Goal: Contribute content: Contribute content

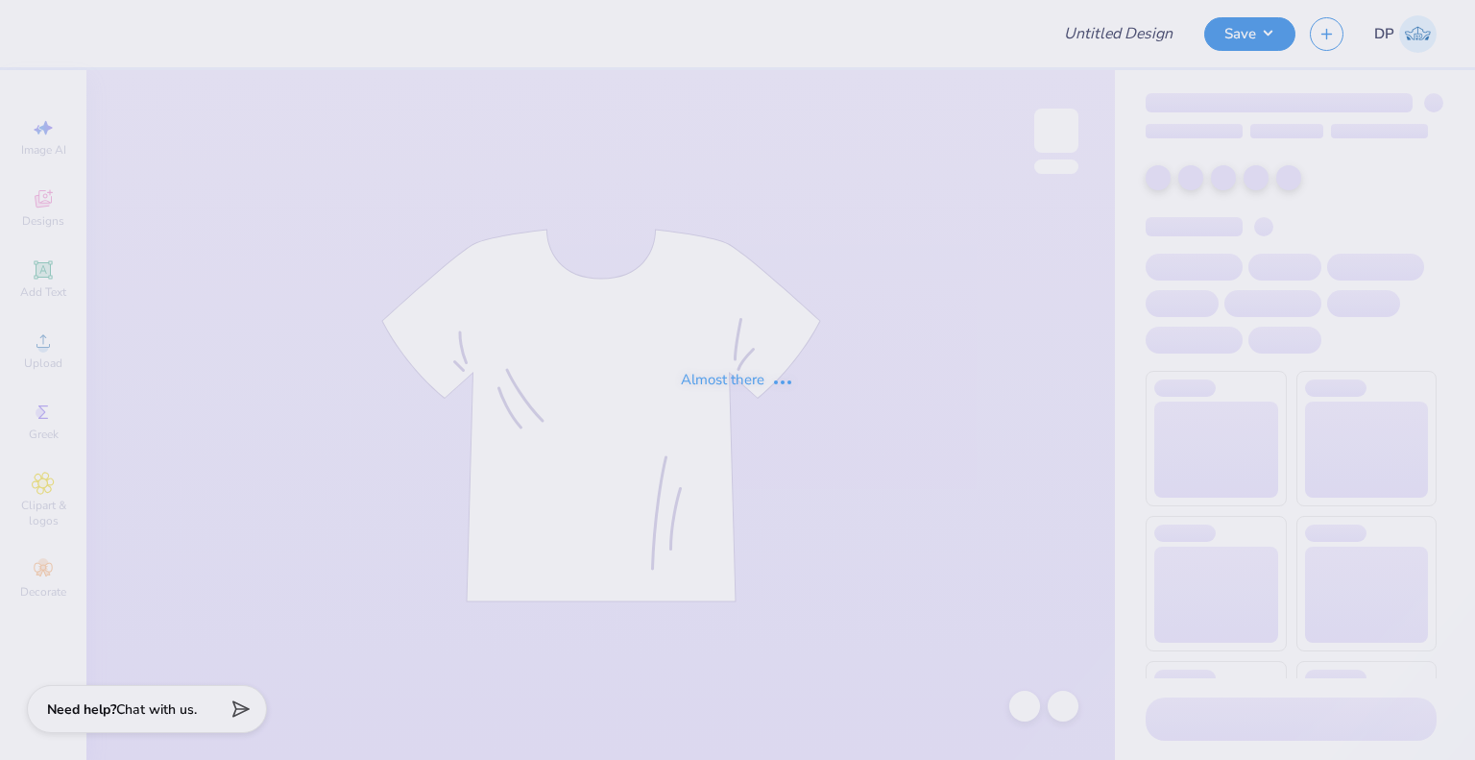
type input "hoco 2025"
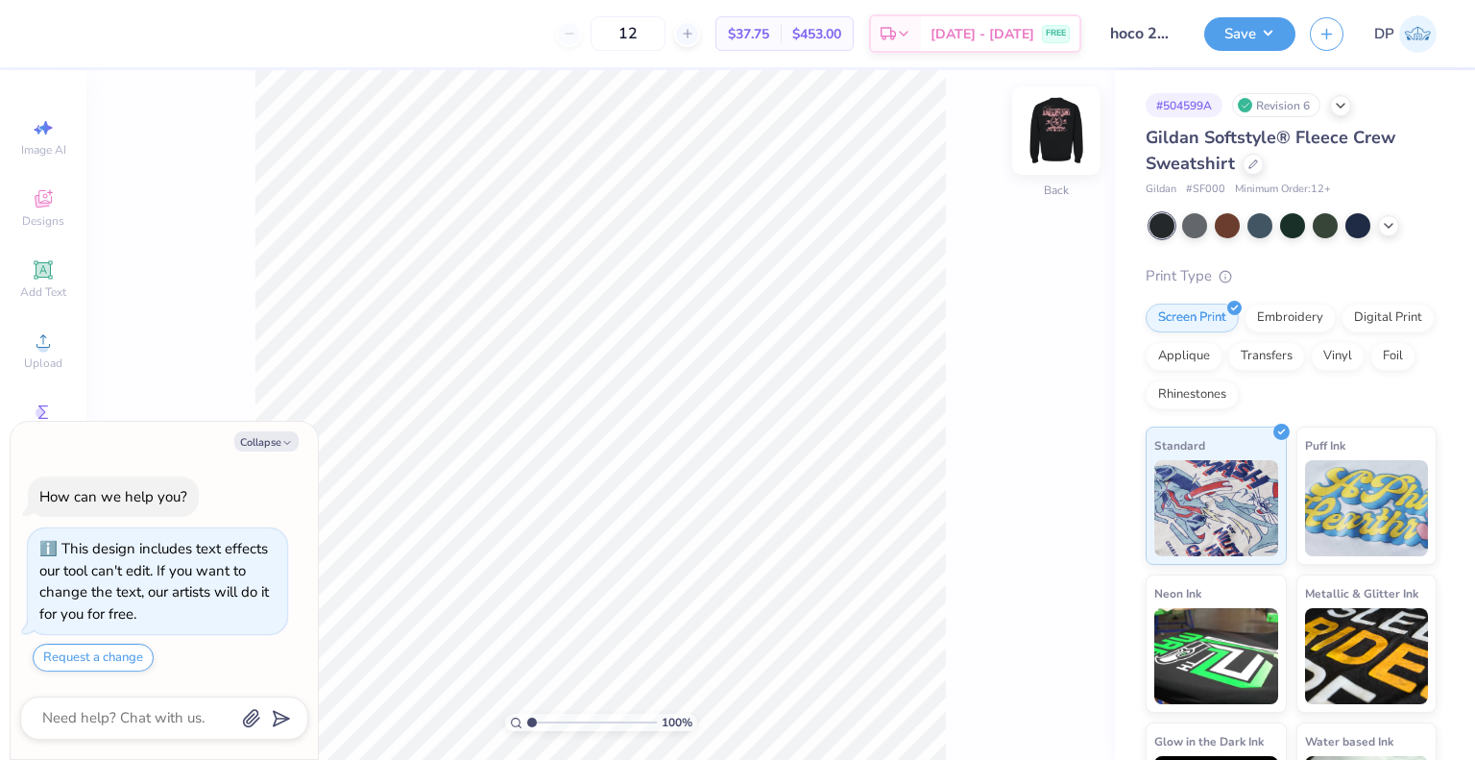
click at [1074, 126] on img at bounding box center [1056, 130] width 77 height 77
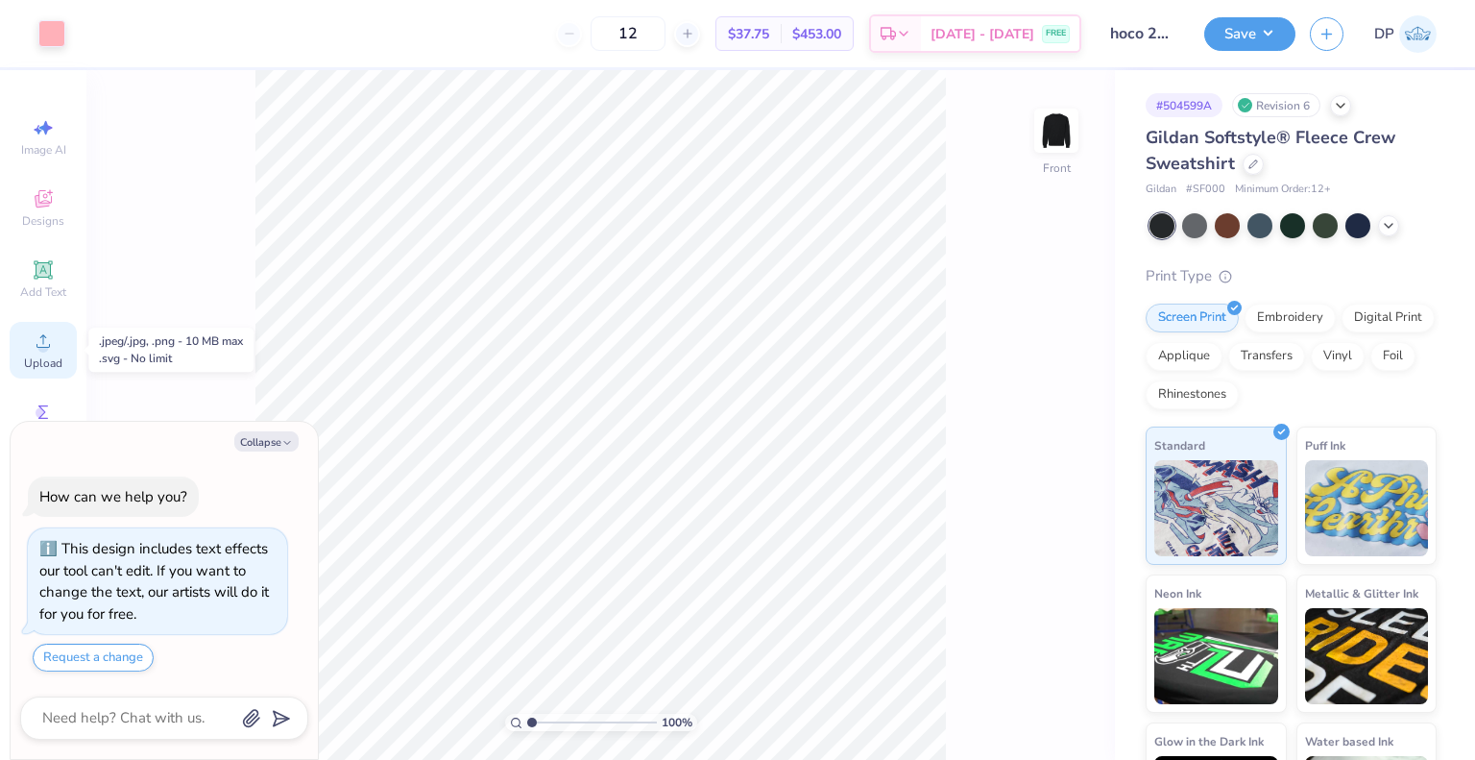
click at [49, 340] on icon at bounding box center [43, 340] width 23 height 23
click at [42, 342] on icon at bounding box center [43, 340] width 13 height 13
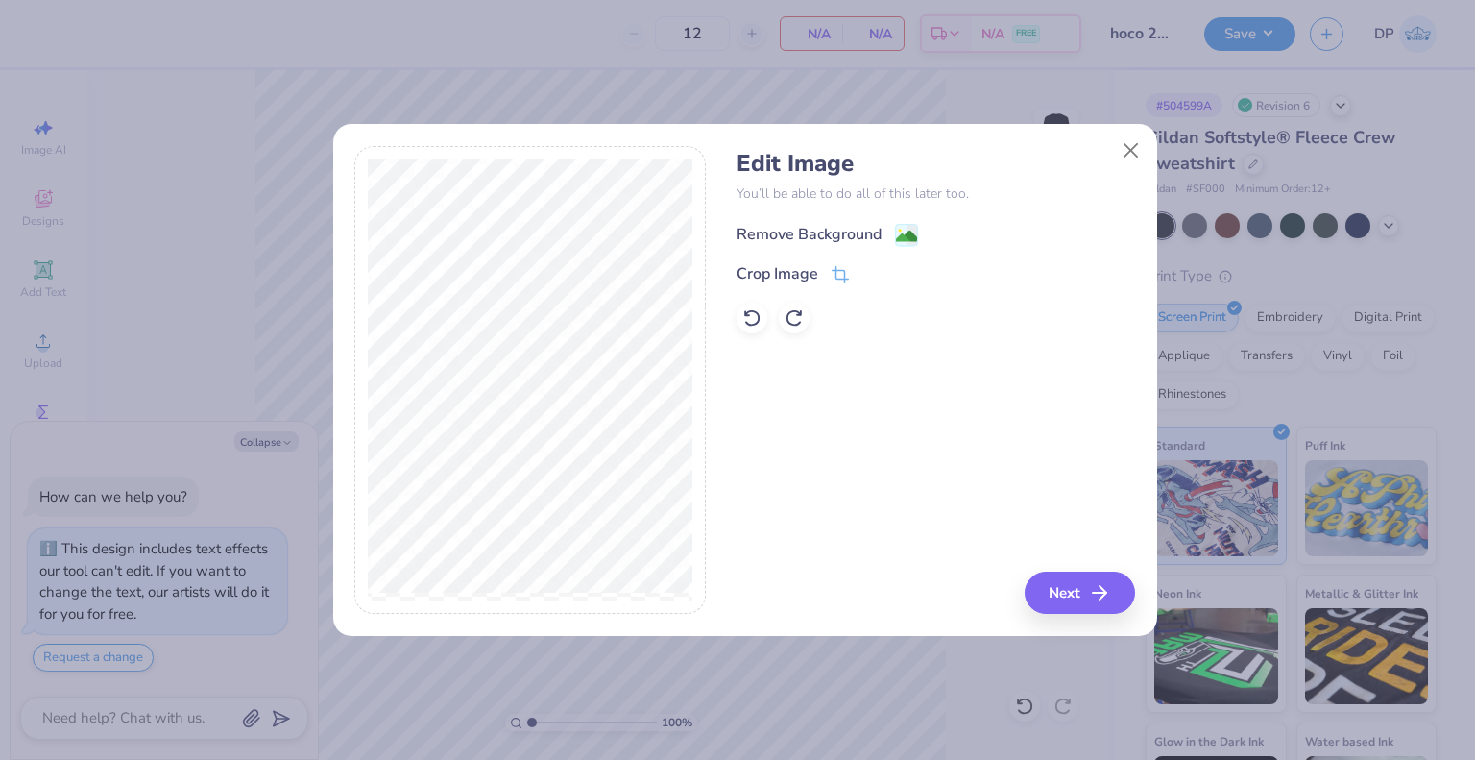
click at [867, 228] on div "Remove Background" at bounding box center [809, 234] width 145 height 23
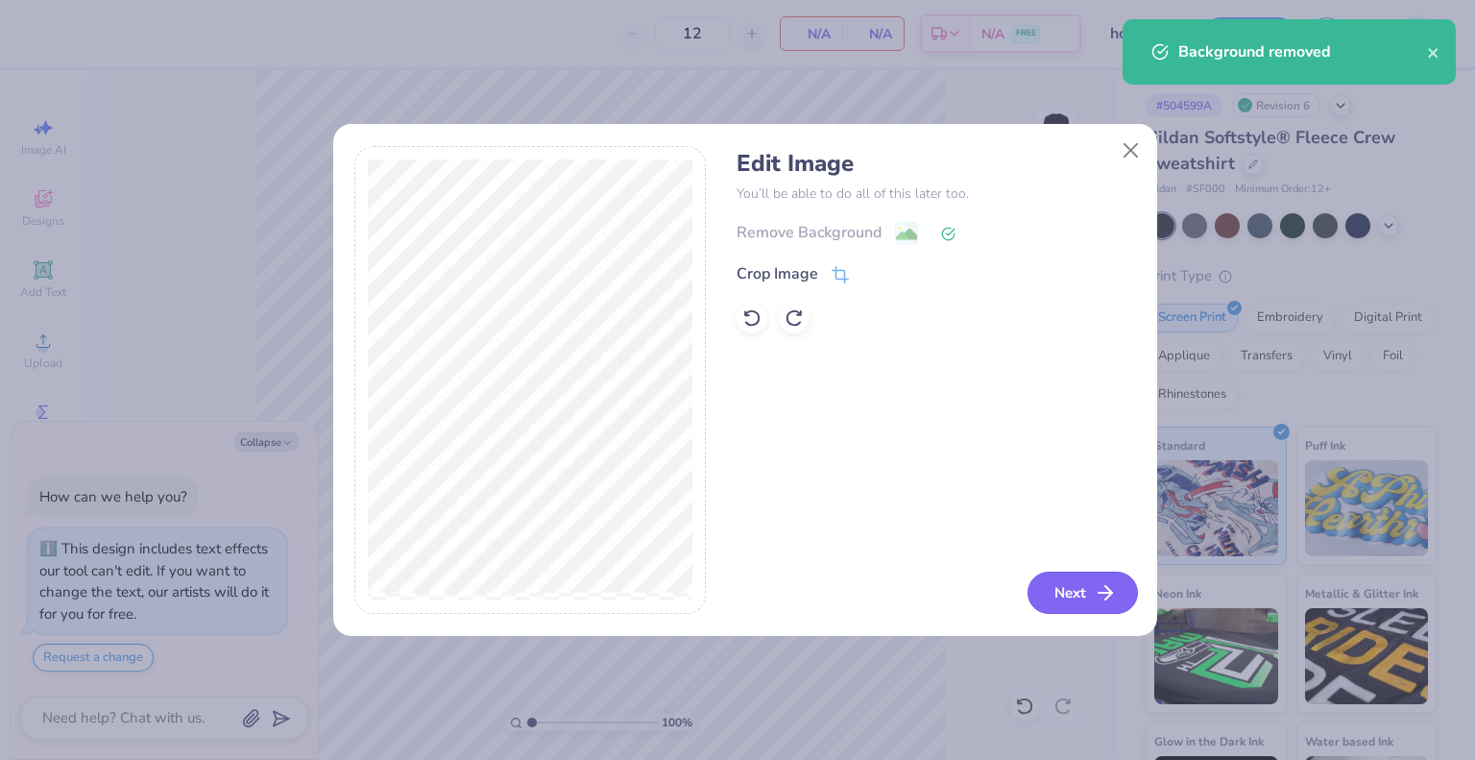
click at [1055, 587] on button "Next" at bounding box center [1083, 593] width 110 height 42
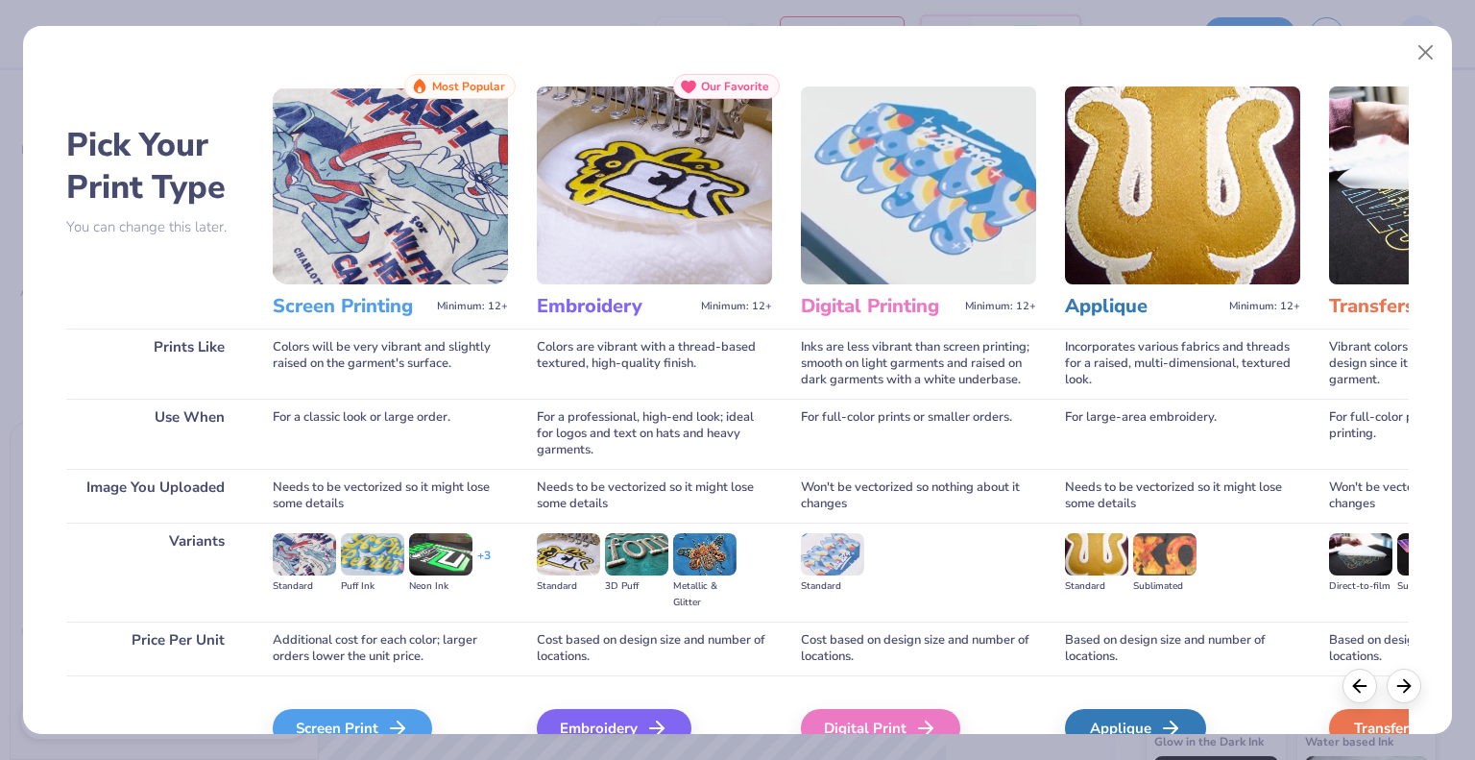
scroll to position [101, 0]
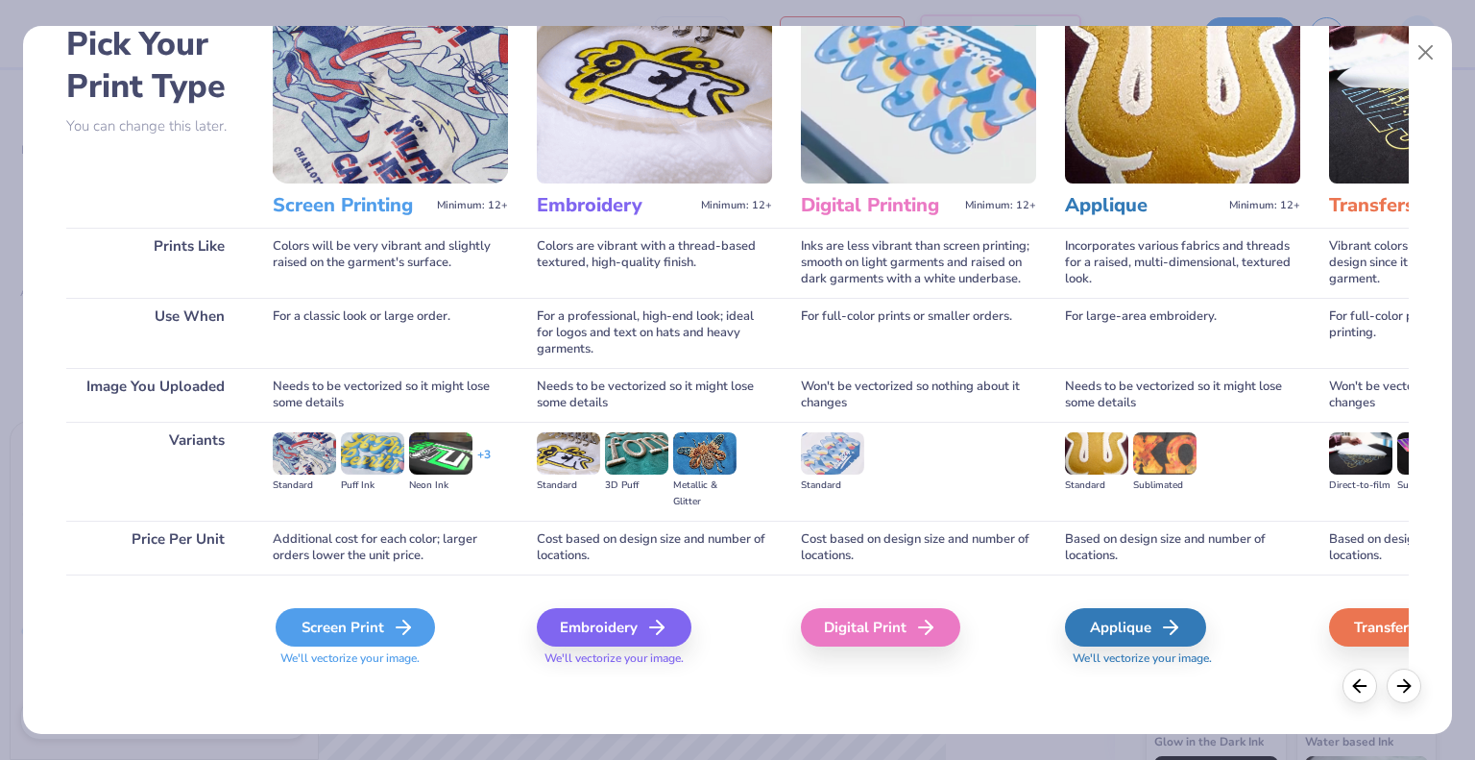
click at [402, 635] on icon at bounding box center [403, 627] width 23 height 23
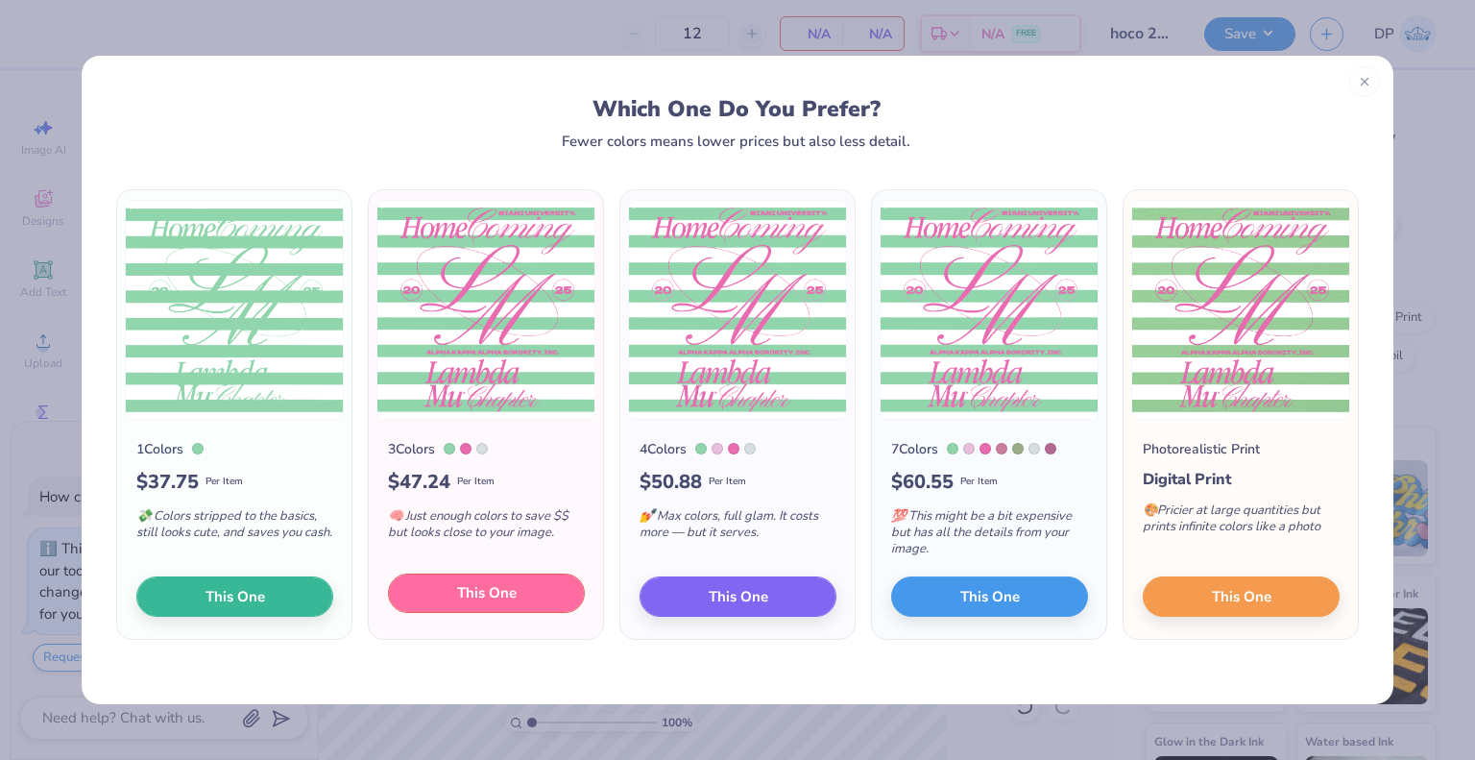
click at [497, 598] on span "This One" at bounding box center [487, 593] width 60 height 22
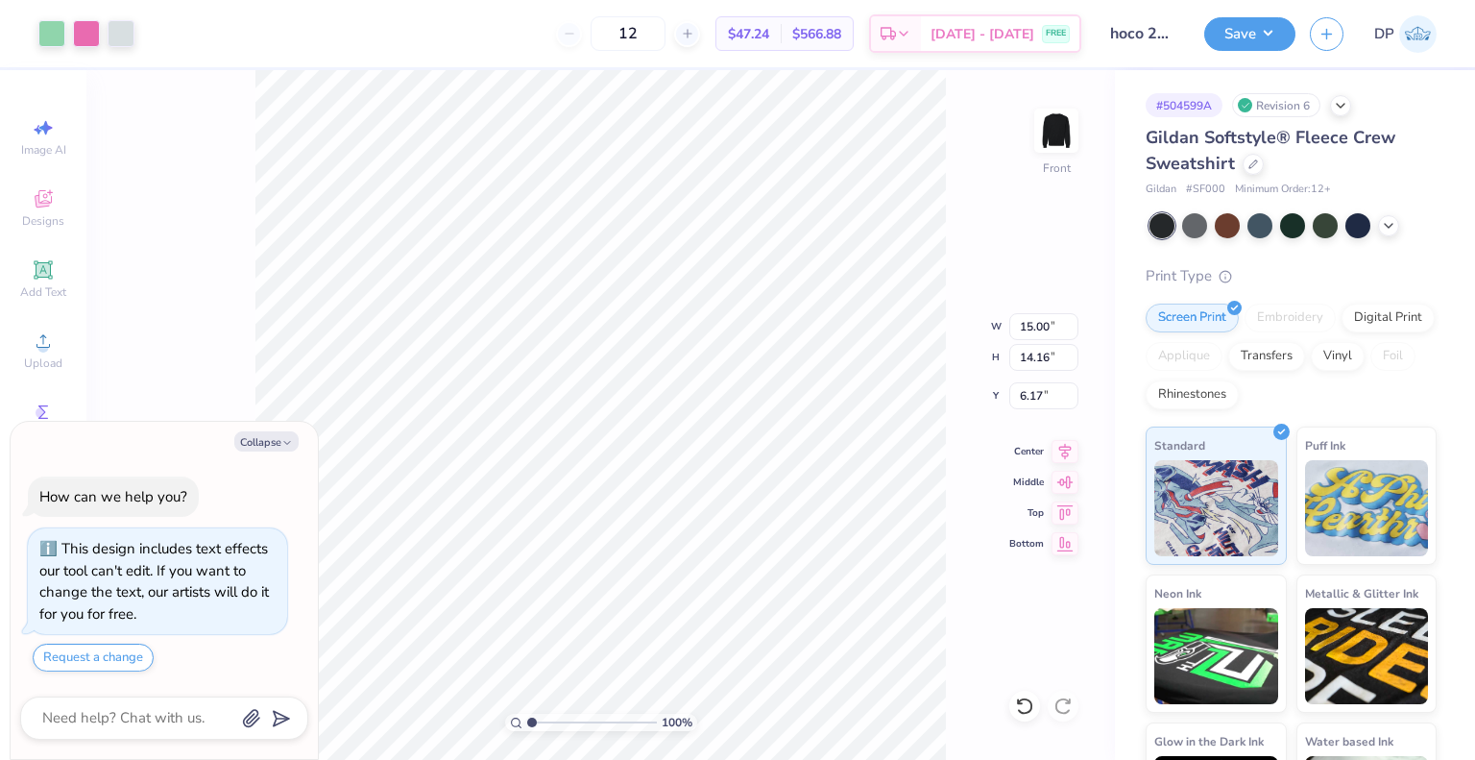
click at [880, 333] on div at bounding box center [738, 339] width 435 height 12
click at [896, 219] on div at bounding box center [737, 380] width 1475 height 760
click at [48, 24] on div at bounding box center [51, 31] width 27 height 27
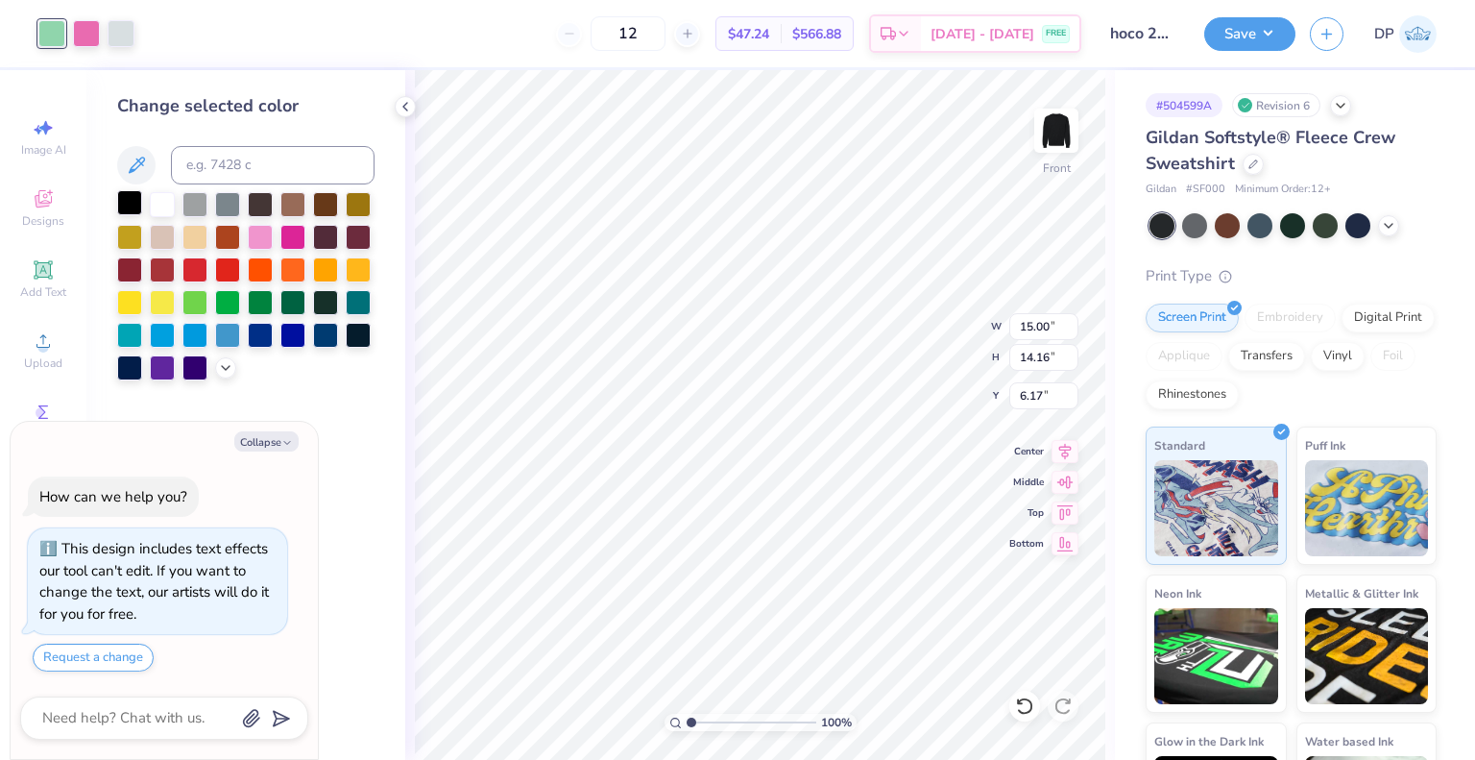
click at [131, 202] on div at bounding box center [129, 202] width 25 height 25
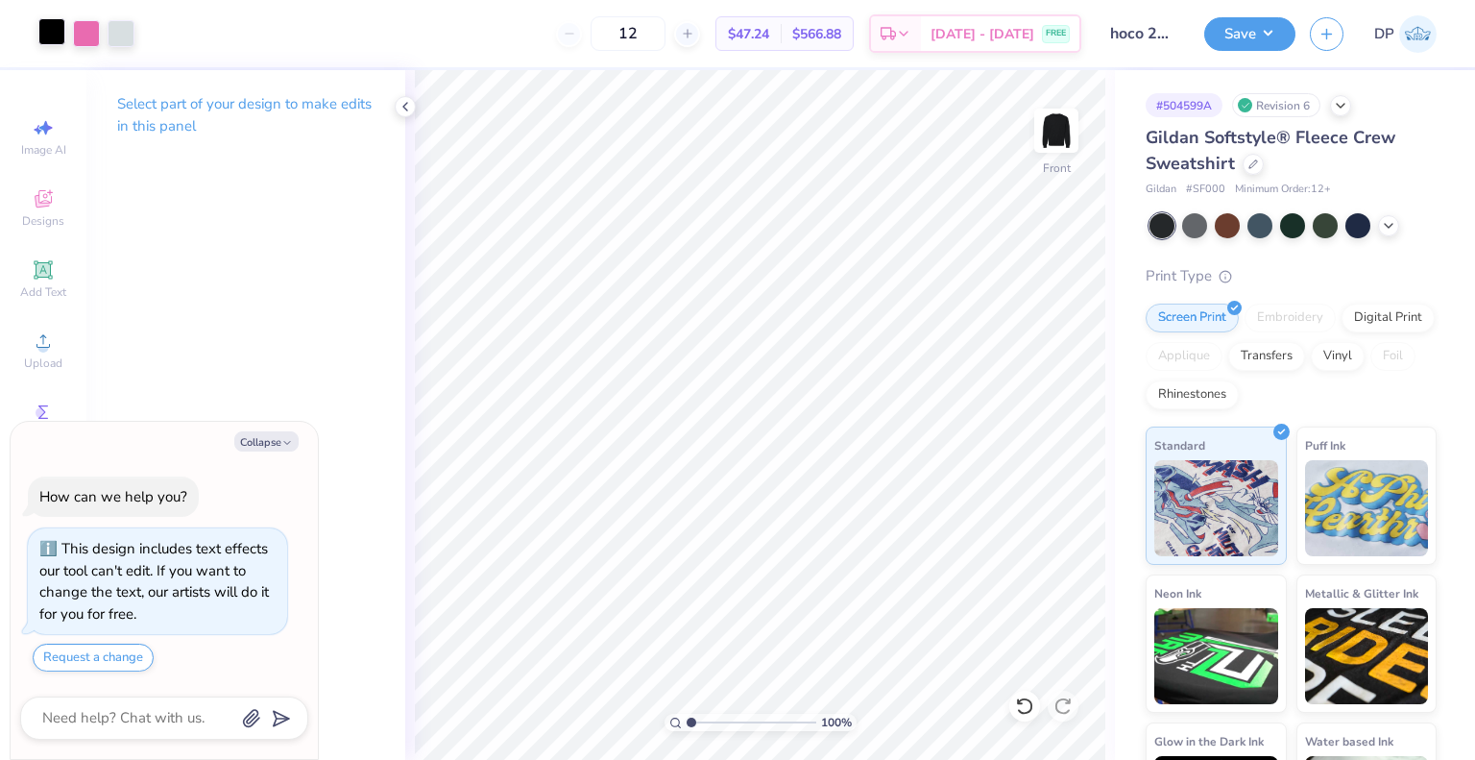
click at [45, 28] on div at bounding box center [51, 31] width 27 height 27
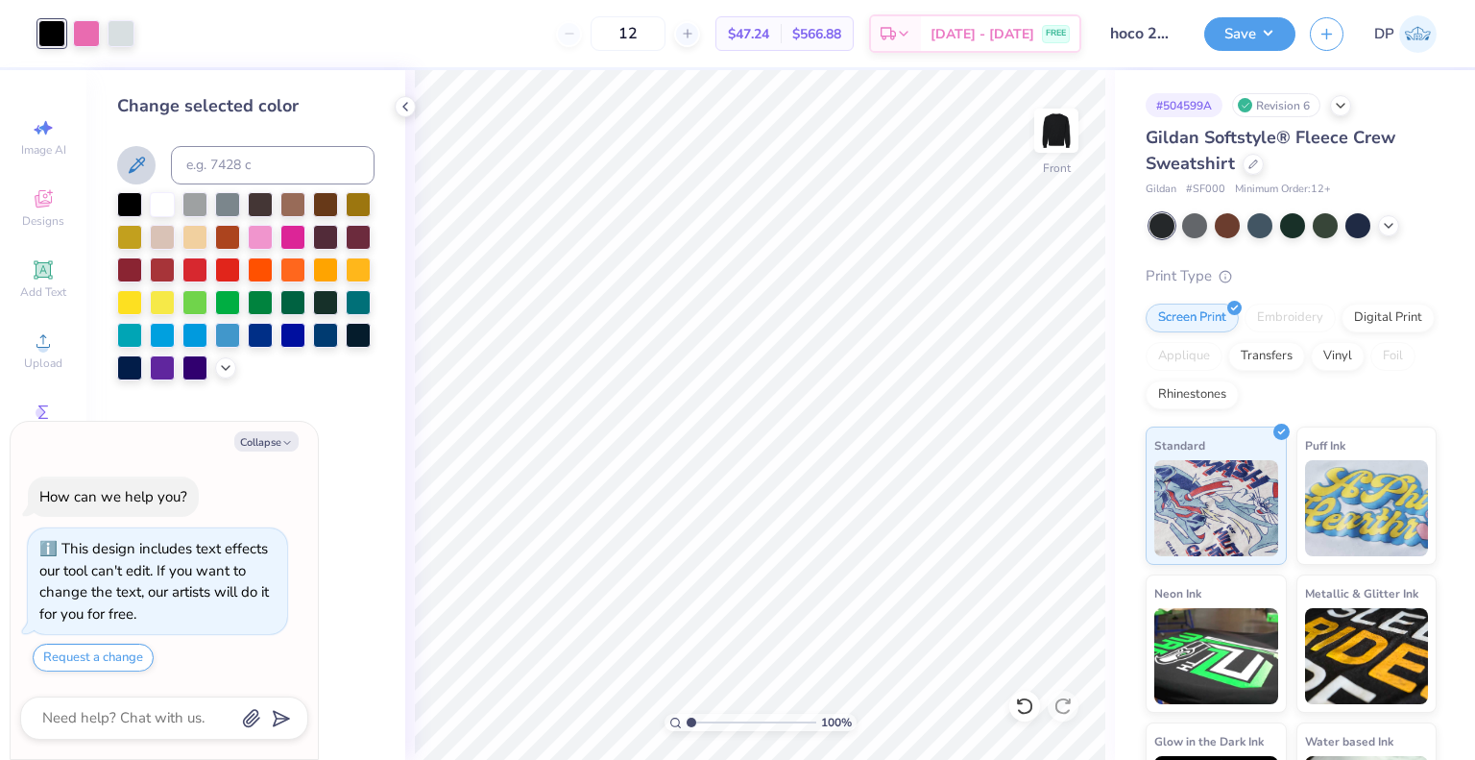
click at [144, 168] on icon at bounding box center [136, 165] width 23 height 23
click at [130, 36] on div at bounding box center [121, 31] width 27 height 27
click at [161, 207] on div at bounding box center [162, 202] width 25 height 25
type textarea "x"
click at [264, 150] on input at bounding box center [273, 165] width 204 height 38
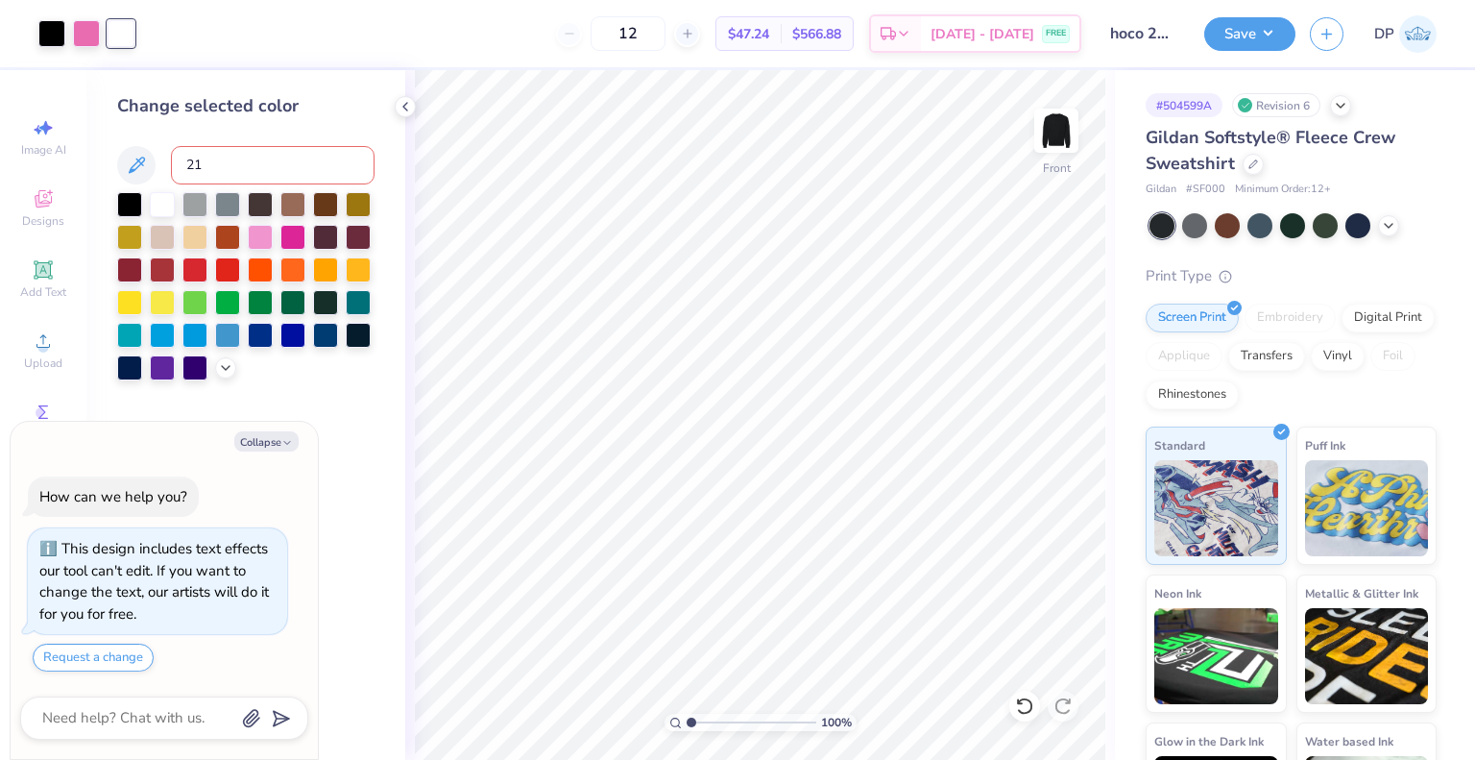
type input "218"
type textarea "x"
type input "2.01445811466782"
type textarea "x"
type input "2.01445811466782"
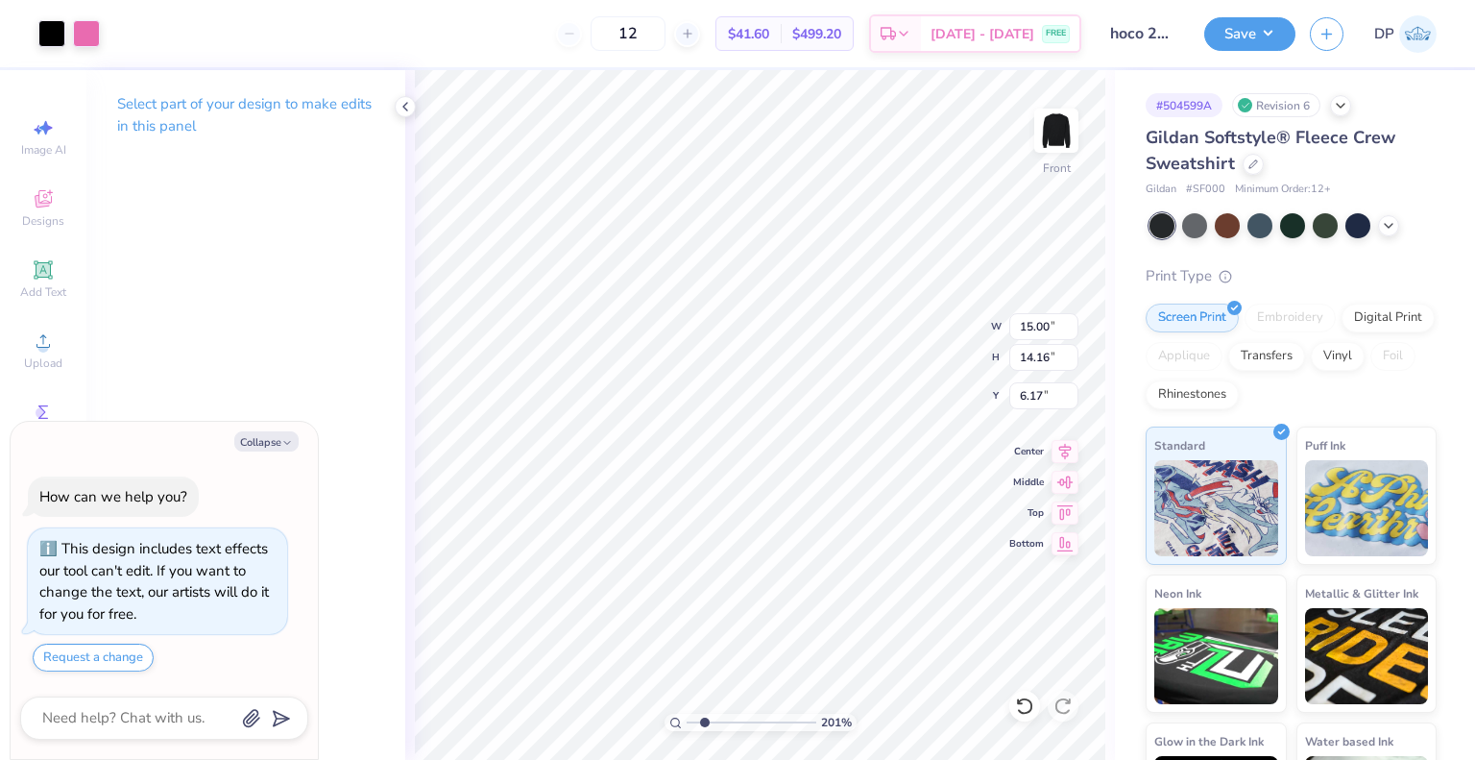
type textarea "x"
type input "2.01445811466782"
type textarea "x"
type input "2.01445811466782"
type textarea "x"
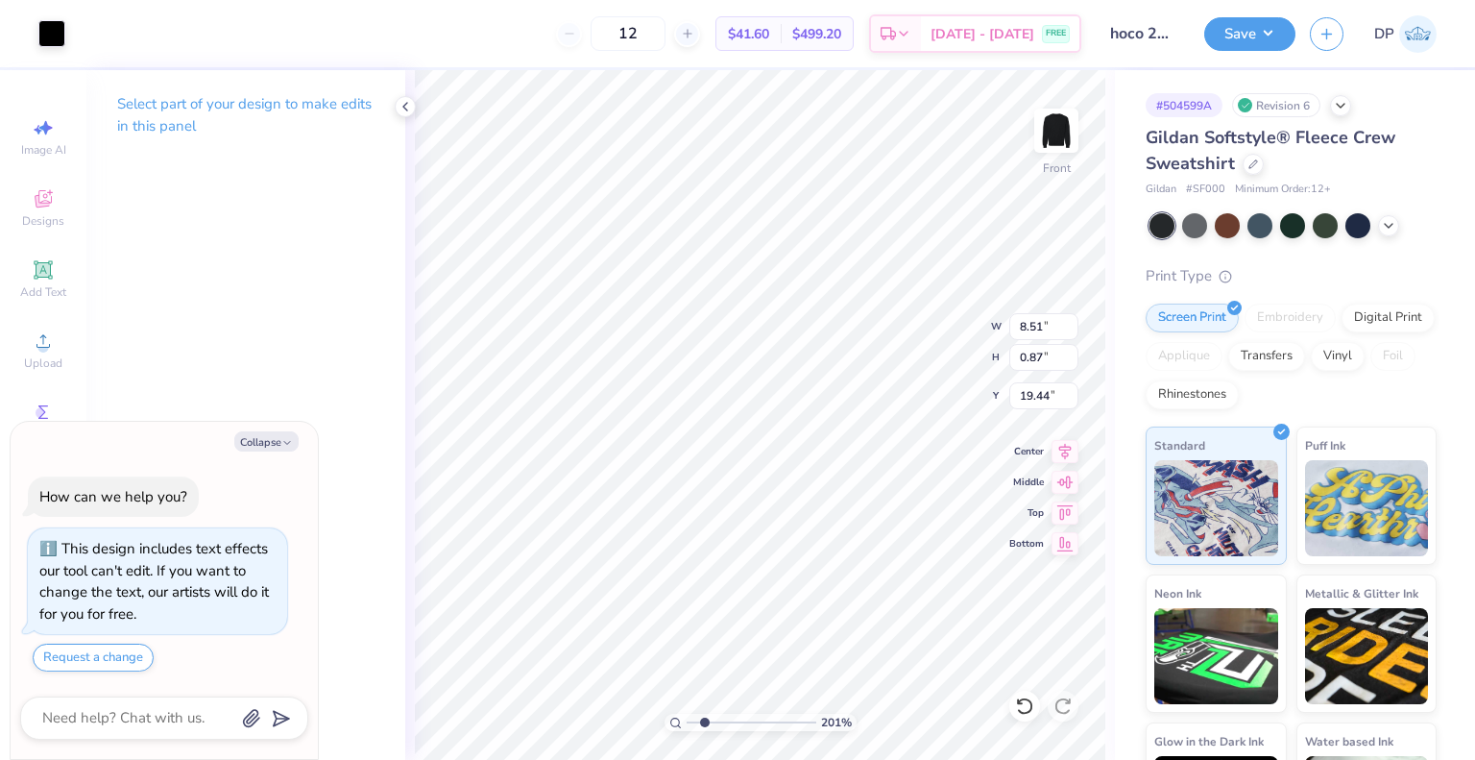
type input "2.01445811466782"
type input "8.51"
type input "0.87"
type input "19.44"
type textarea "x"
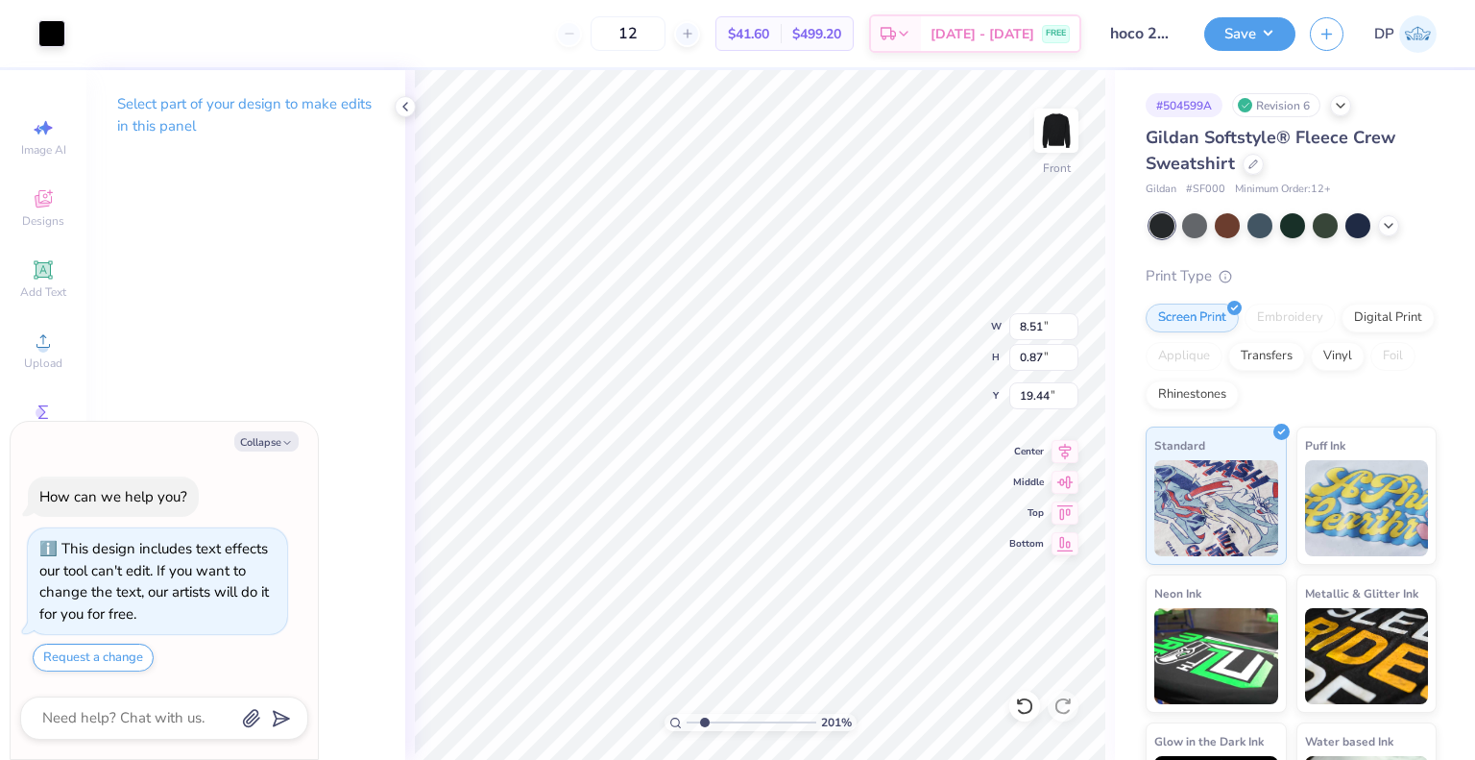
type input "2.01445811466782"
type textarea "x"
type input "2.01445811466782"
type textarea "x"
type input "2.01445811466782"
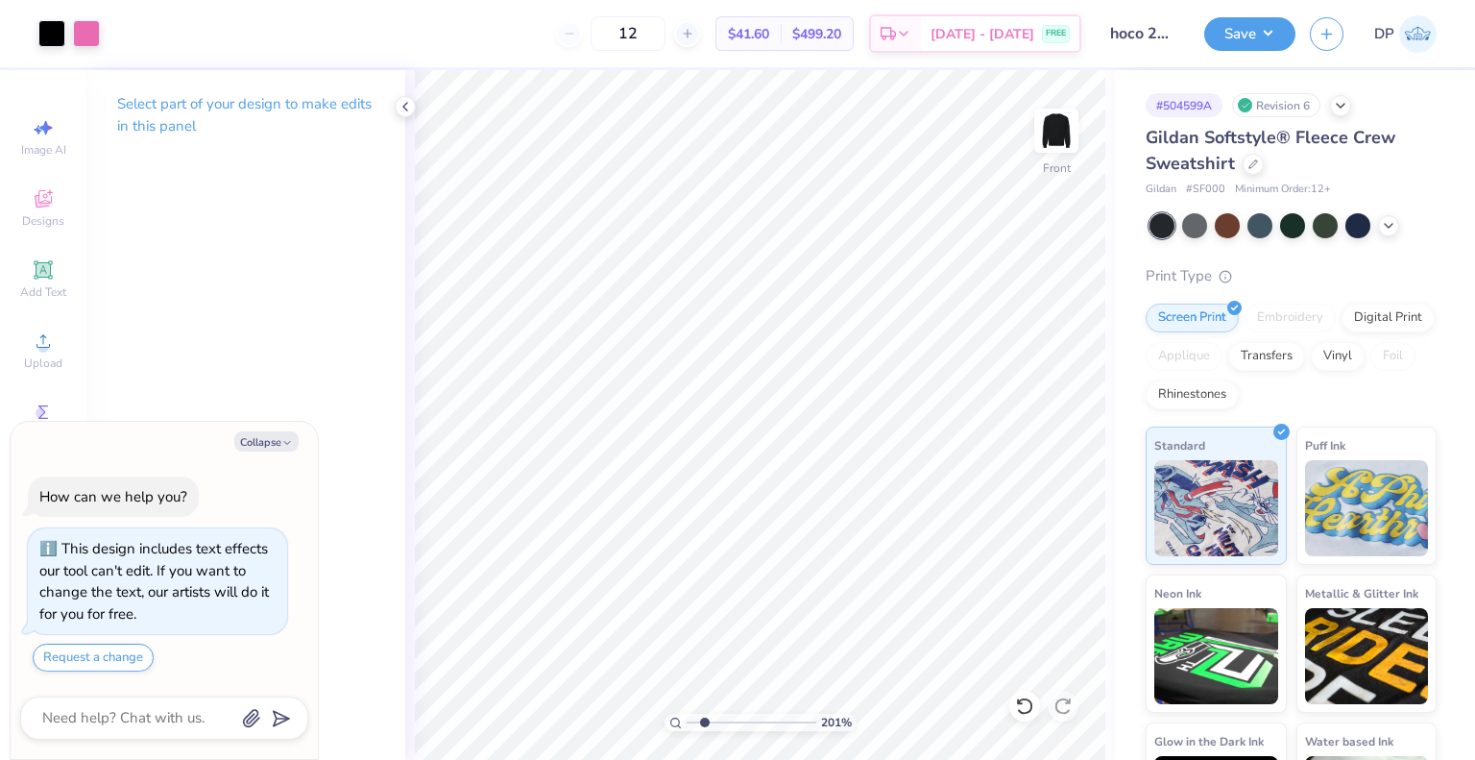
type textarea "x"
type input "2.01445811466782"
click at [1030, 520] on div "201 % Front W 15.00 15.00 " H 0.93 0.93 " Y 17.57 17.57 " Center Middle Top Bot…" at bounding box center [760, 415] width 710 height 690
type textarea "x"
type input "2.01445811466782"
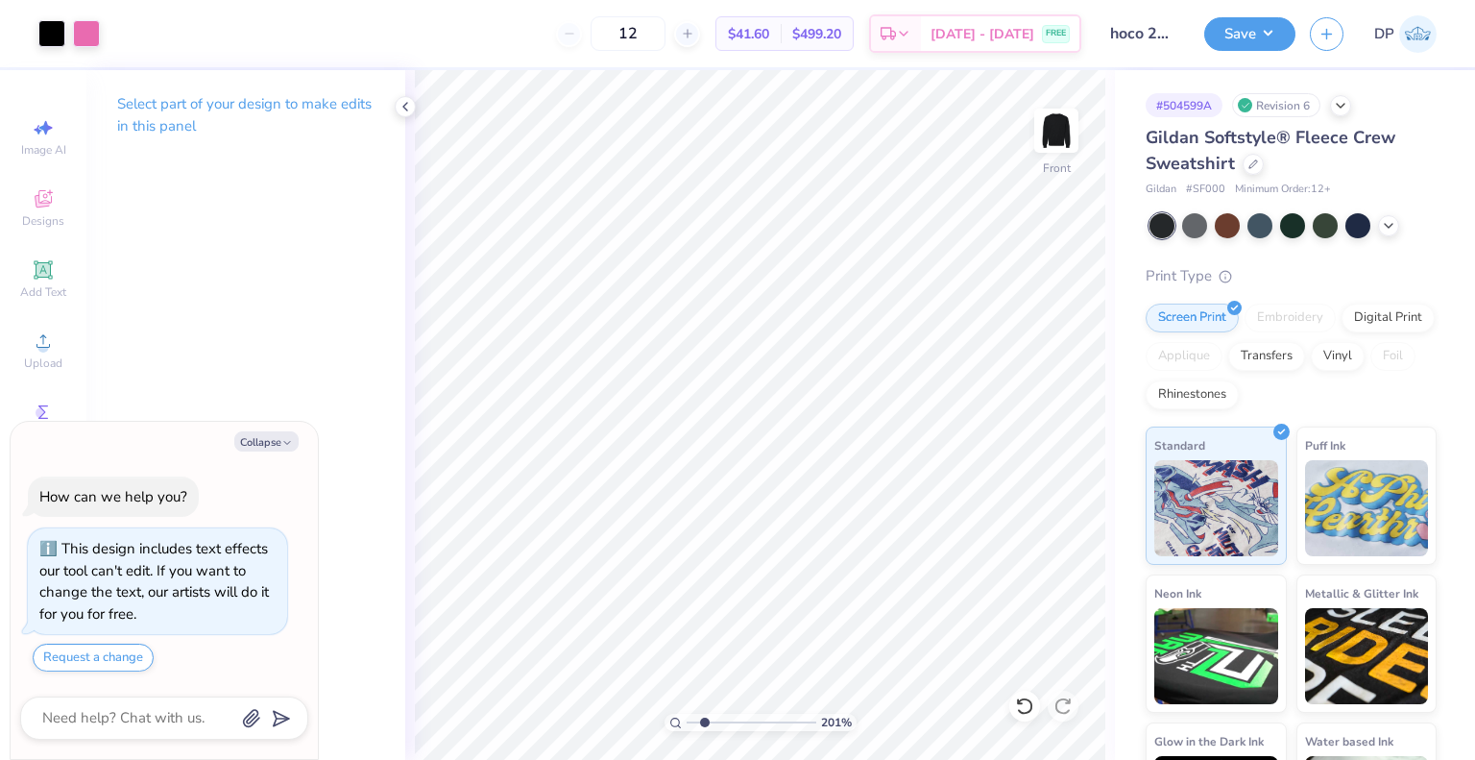
type textarea "x"
type input "2.01445811466782"
type textarea "x"
type input "2.01445811466782"
type textarea "x"
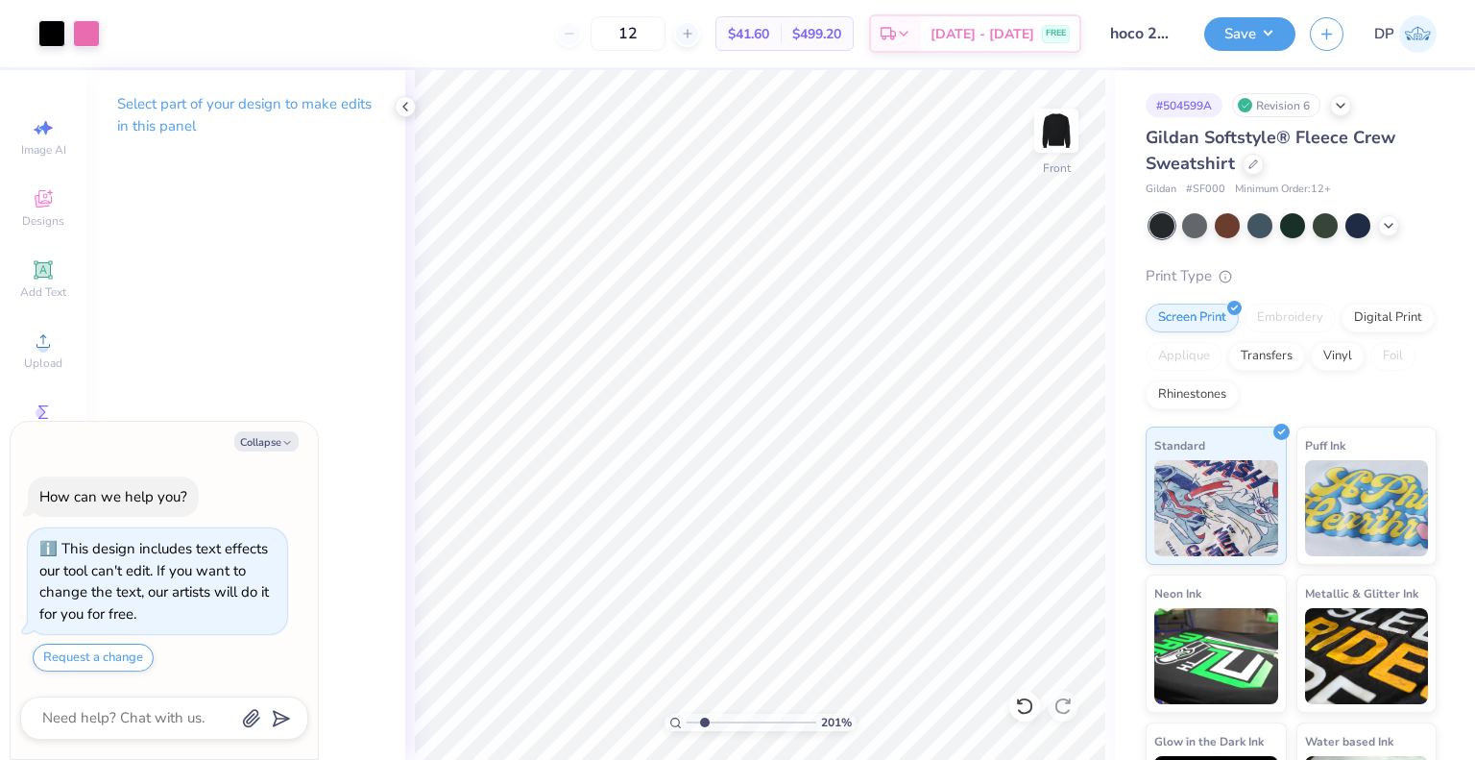
type input "2.01445811466782"
type textarea "x"
type input "2.01445811466782"
type textarea "x"
type input "2.01445811466782"
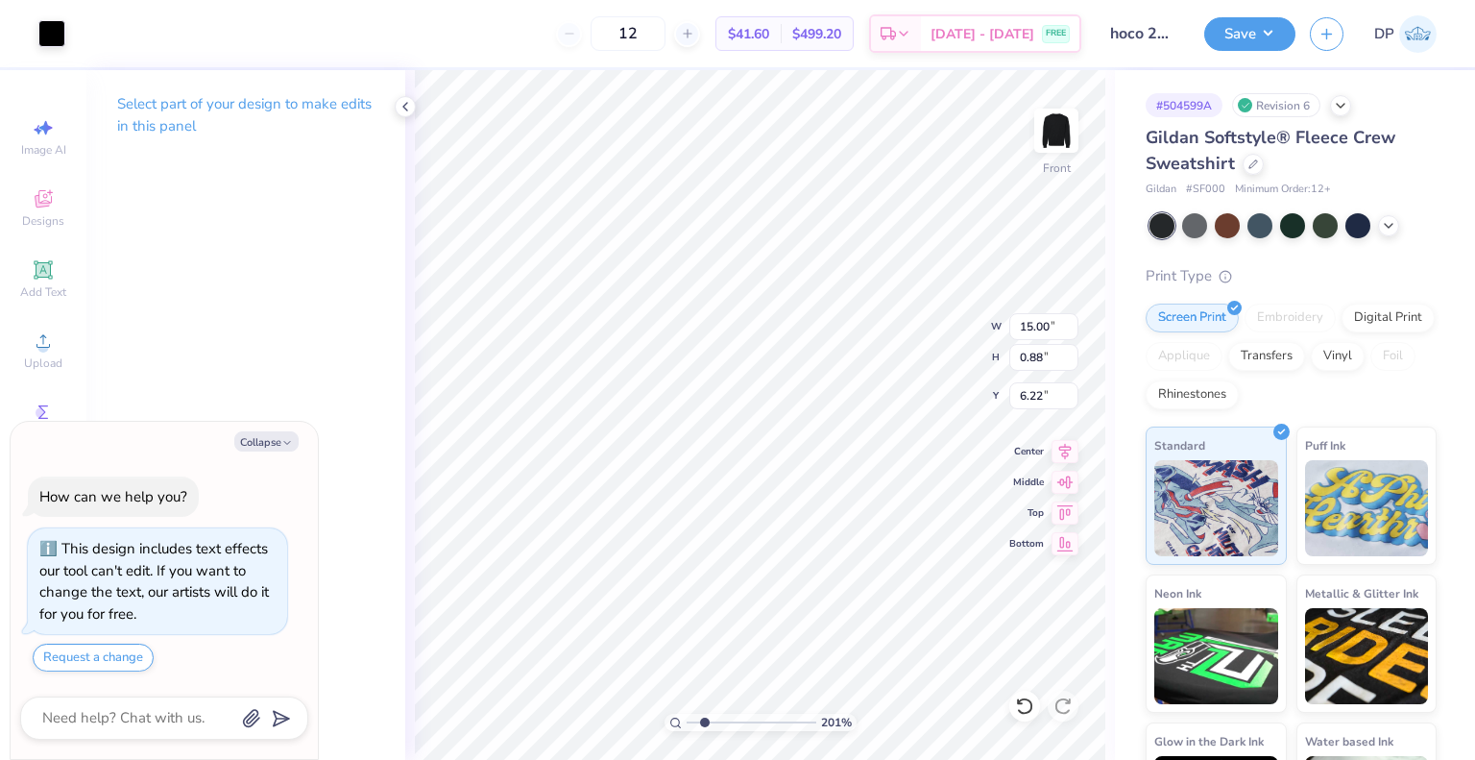
type textarea "x"
type input "2.01445811466782"
type textarea "x"
type input "2.01445811466782"
type textarea "x"
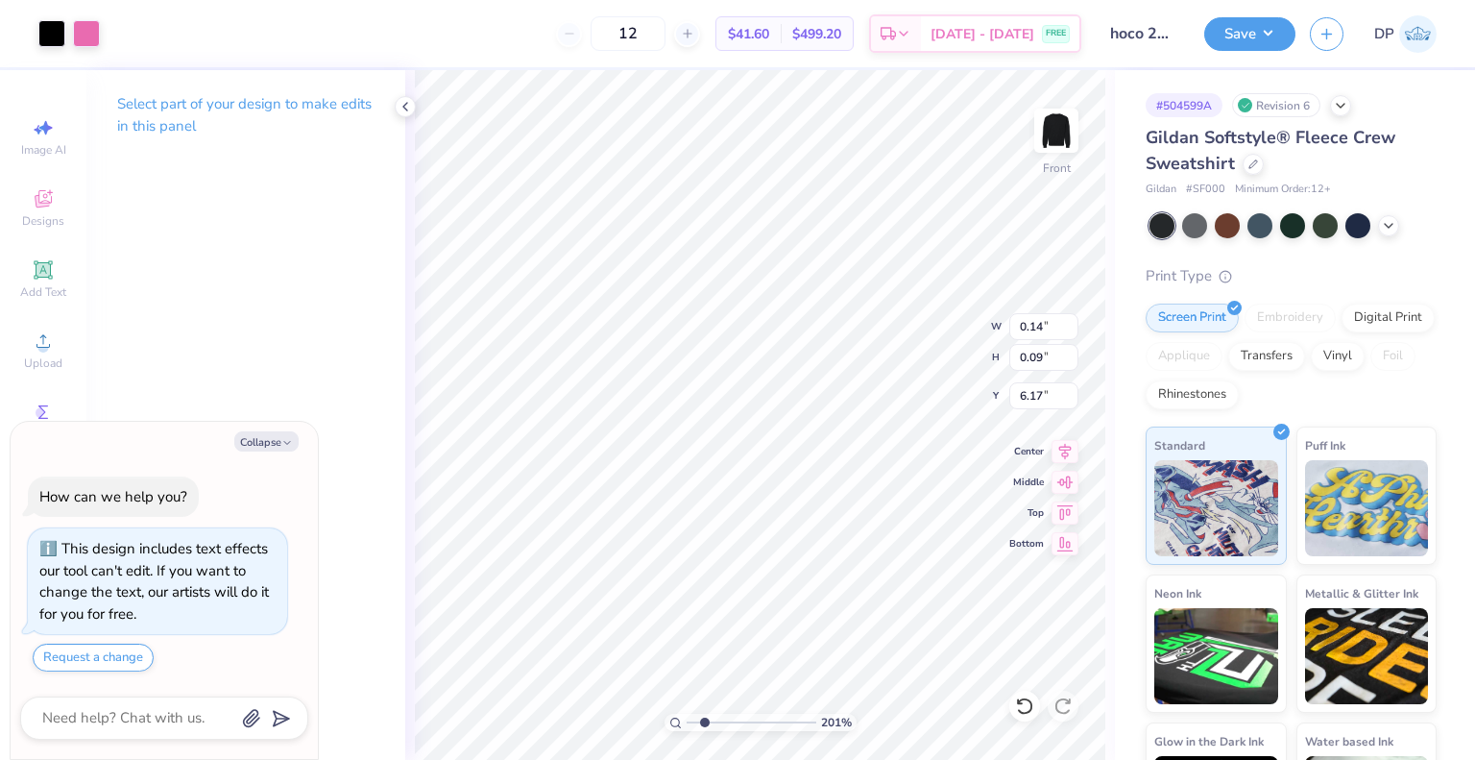
type input "2.01445811466782"
type textarea "x"
type input "2.01445811466782"
type textarea "x"
type input "2.01445811466782"
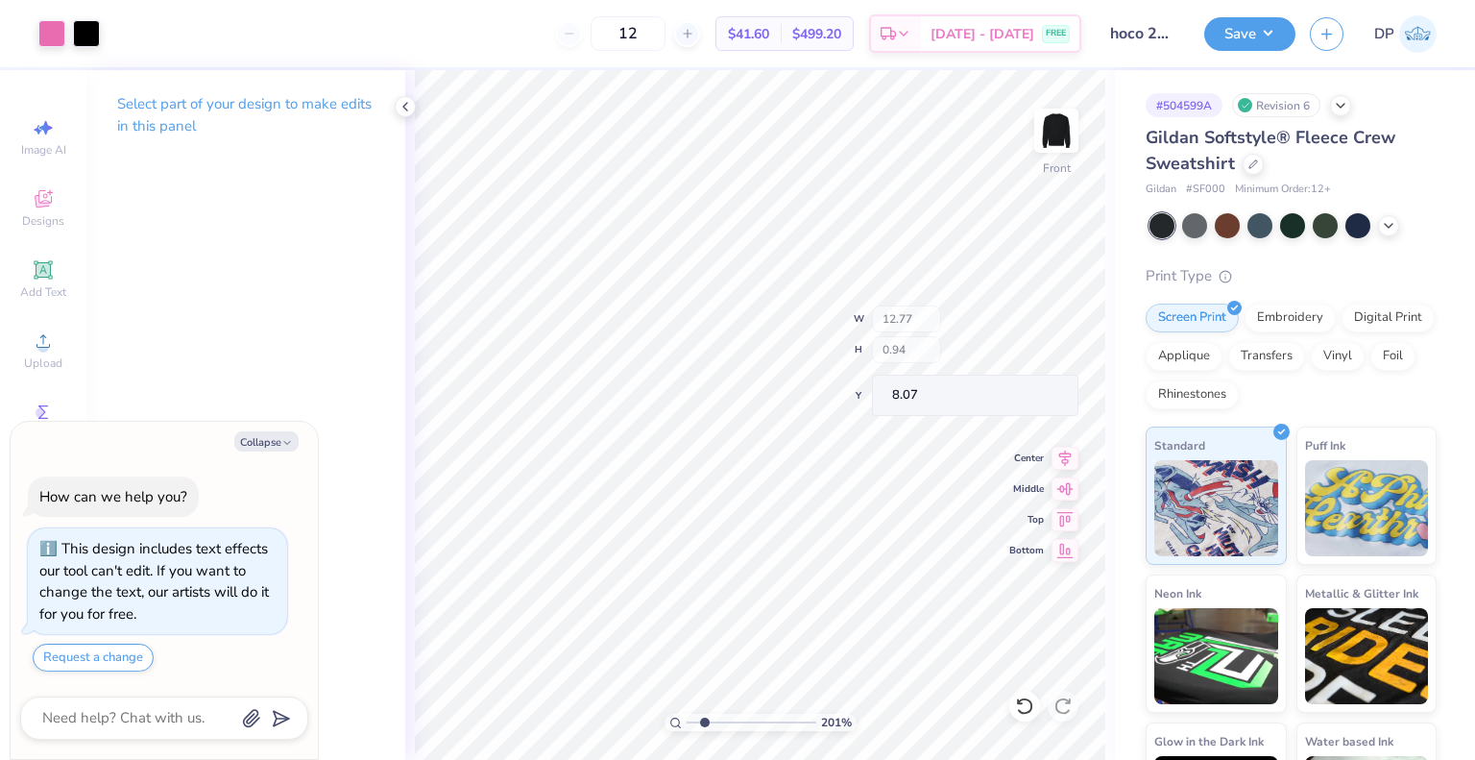
type textarea "x"
type input "2.01445811466782"
type textarea "x"
type input "2.01445811466782"
type textarea "x"
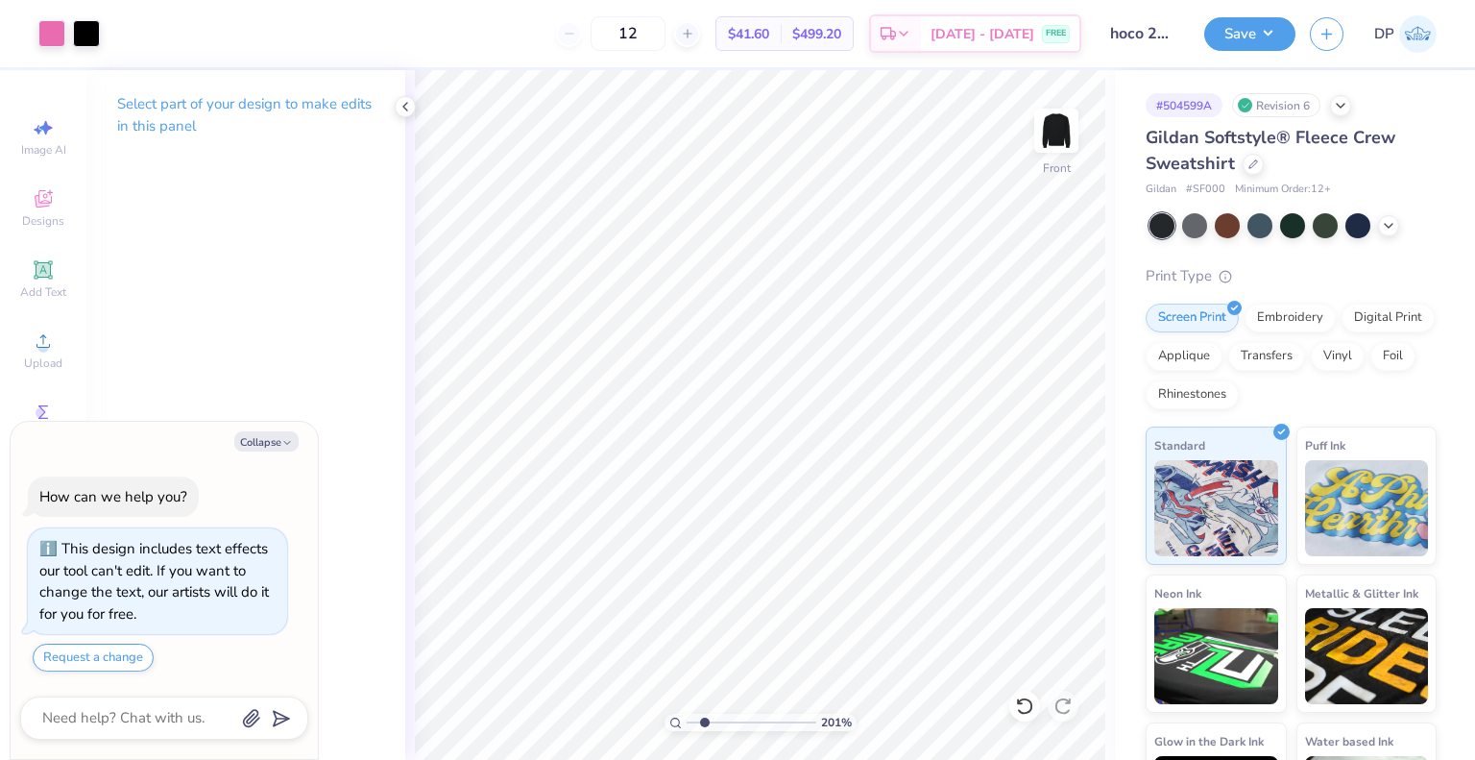
type input "2.01445811466782"
type textarea "x"
type input "2.01445811466782"
type textarea "x"
type input "2.01445811466782"
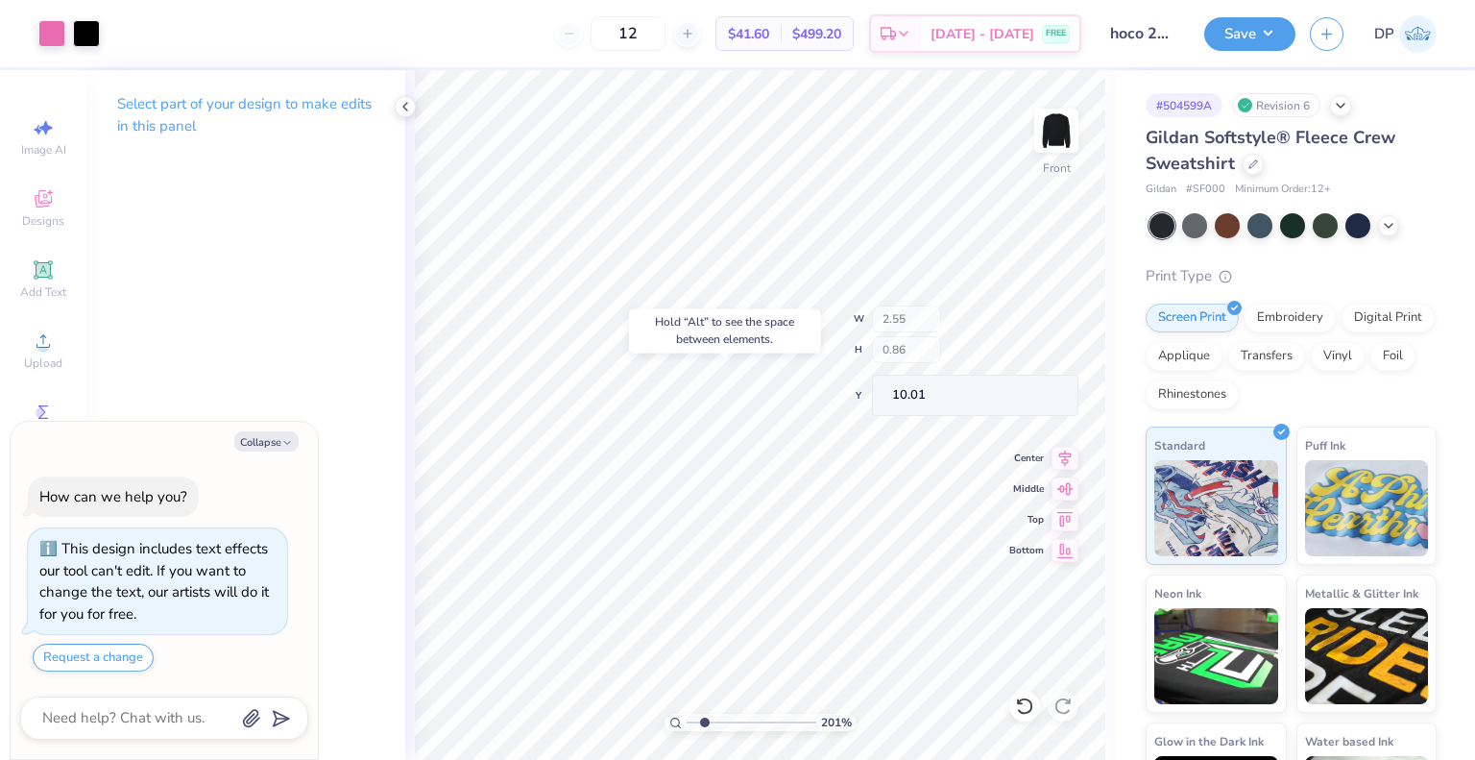
type textarea "x"
type input "2.01445811466782"
type textarea "x"
type input "2.01445811466782"
type textarea "x"
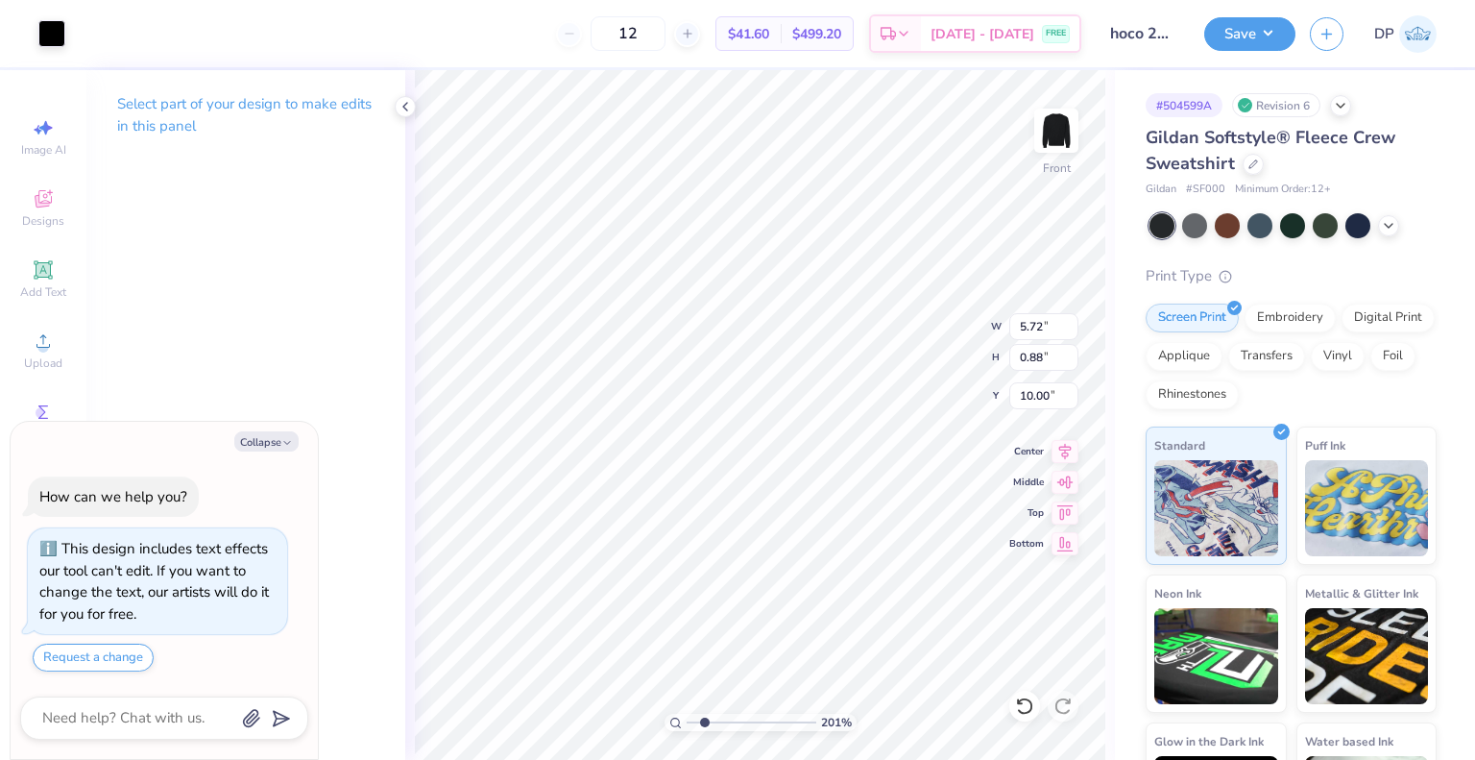
type input "2.01445811466782"
type textarea "x"
type input "2.01445811466782"
type textarea "x"
type input "2.01445811466782"
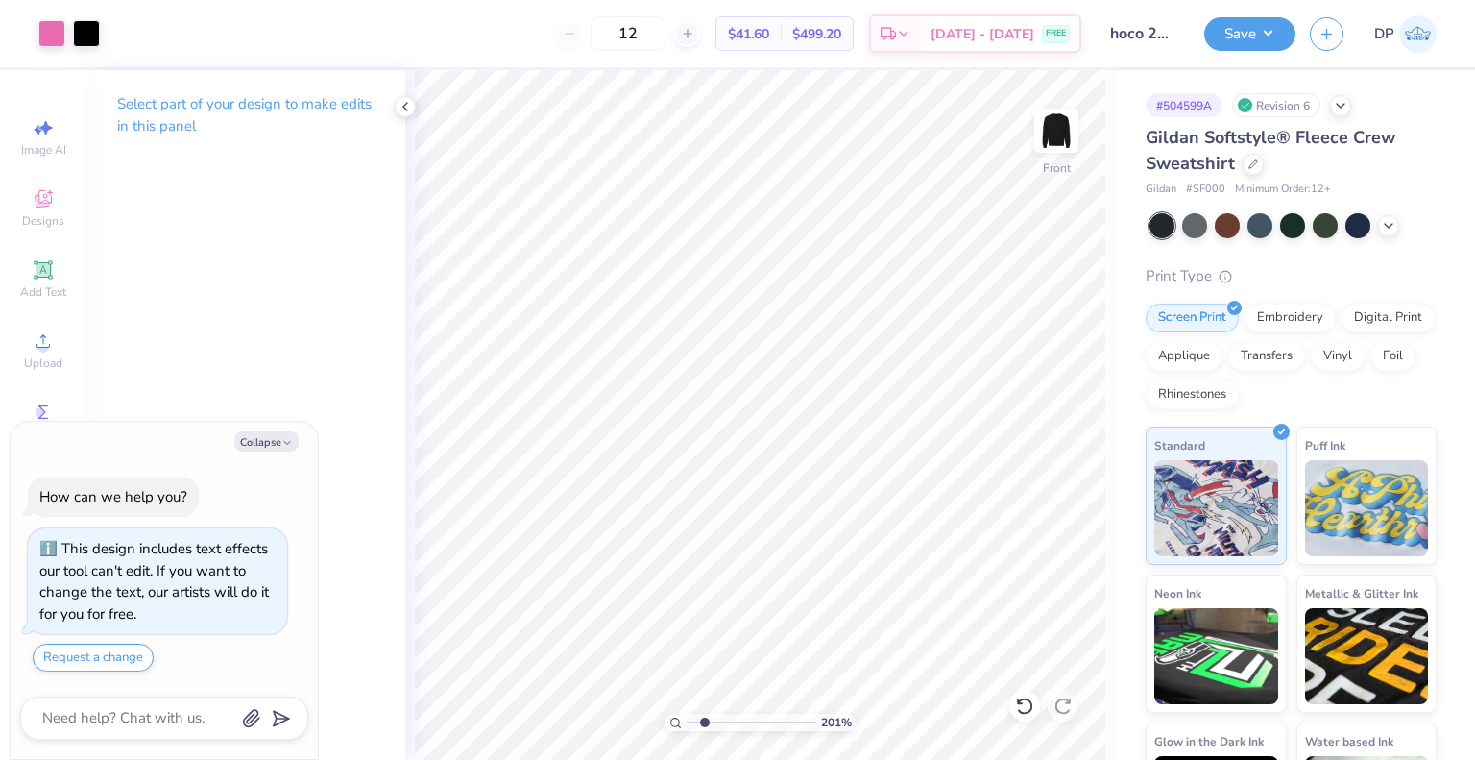
type textarea "x"
type input "2.01445811466782"
type textarea "x"
type input "2.01445811466782"
type textarea "x"
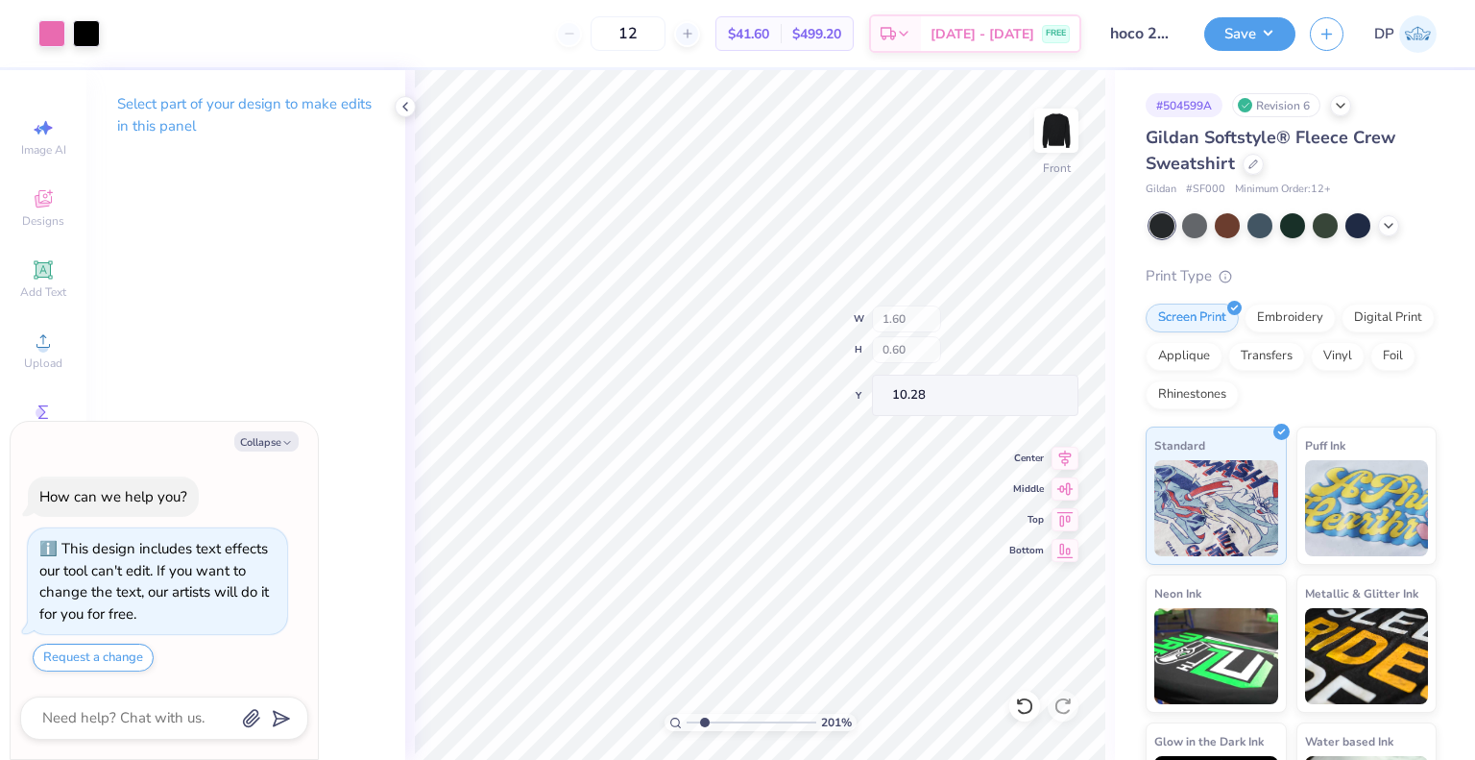
type input "2.01445811466782"
type textarea "x"
type input "2.01445811466782"
type textarea "x"
type input "2.01445811466782"
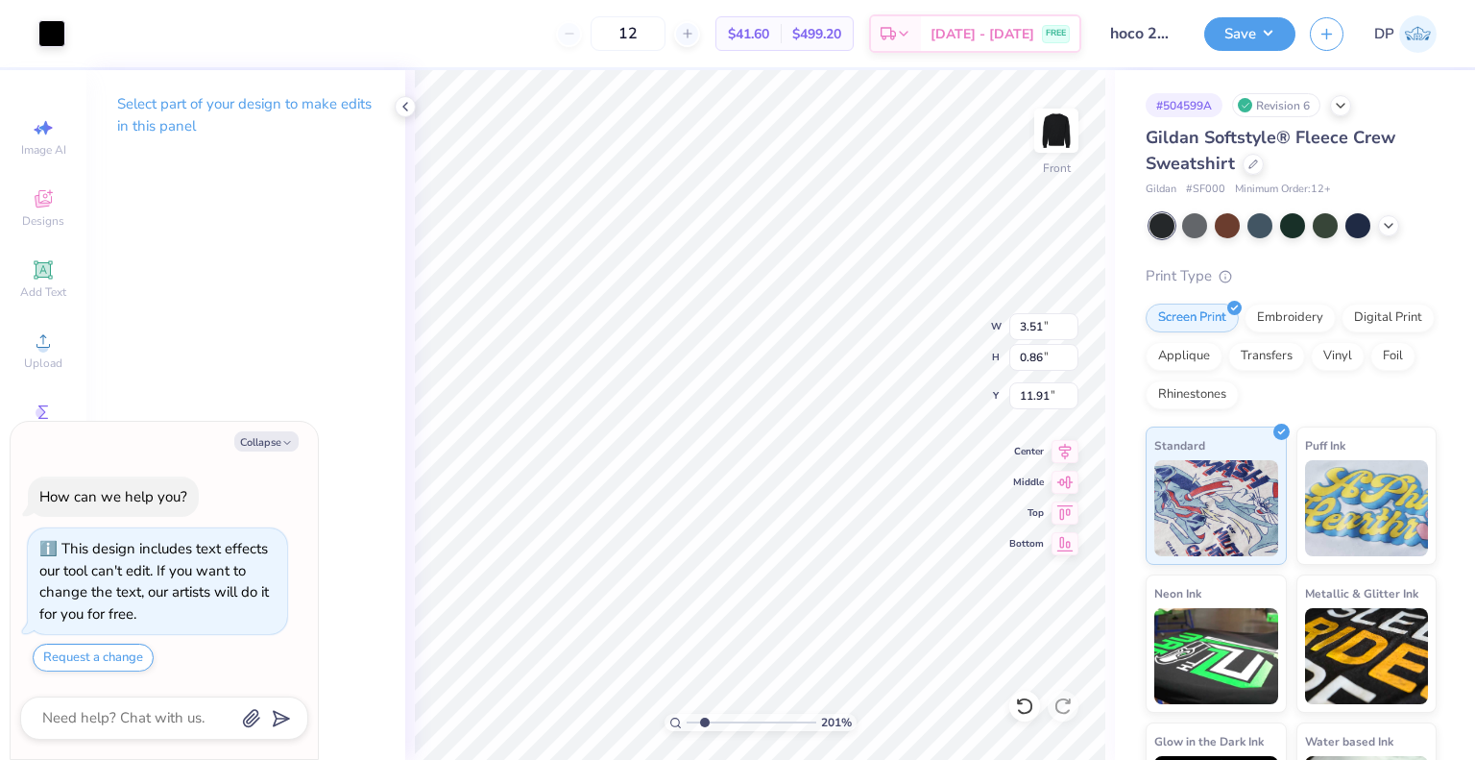
type textarea "x"
type input "2.01445811466782"
type textarea "x"
type input "2.01445811466782"
type textarea "x"
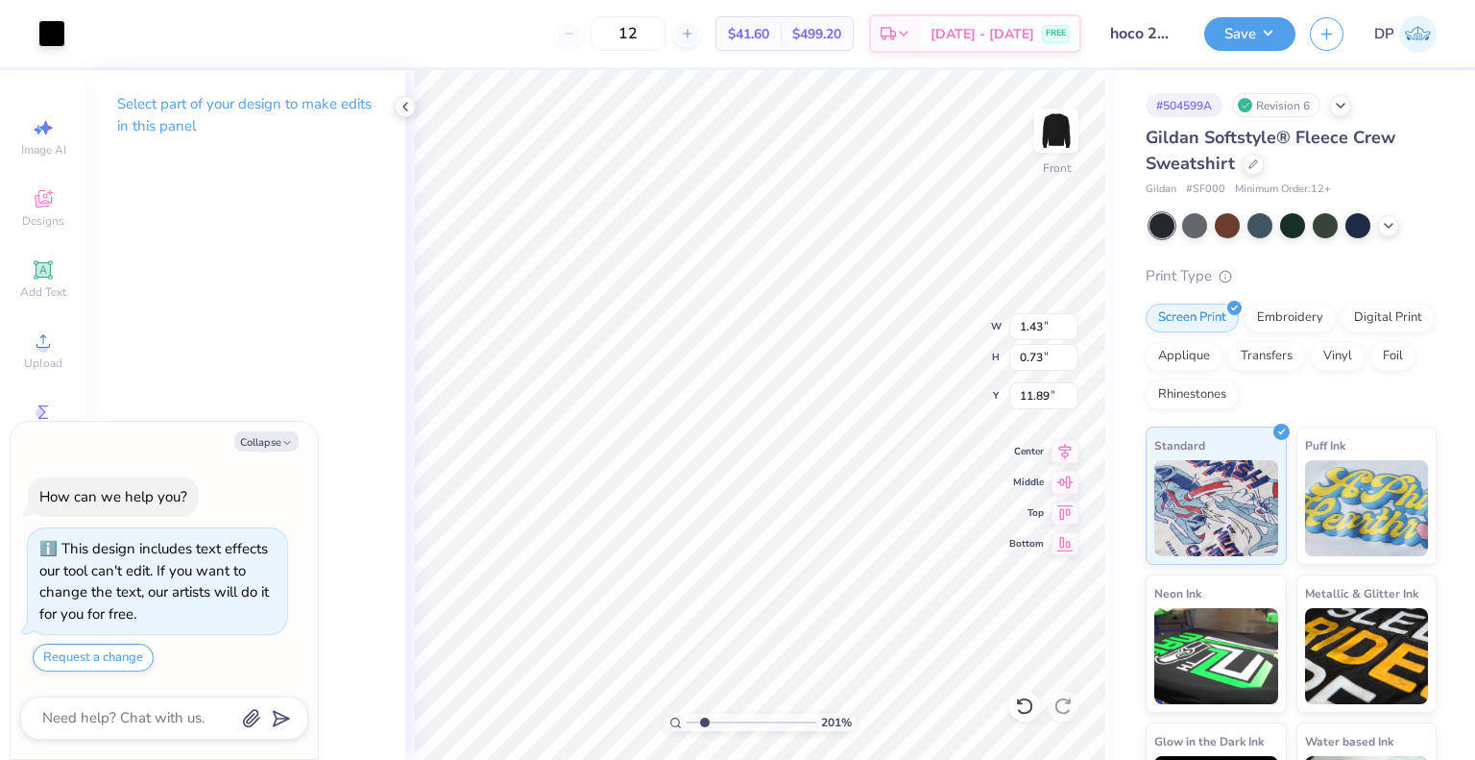
type input "2.01445811466782"
type textarea "x"
type input "2.01445811466782"
type textarea "x"
type input "2.01445811466782"
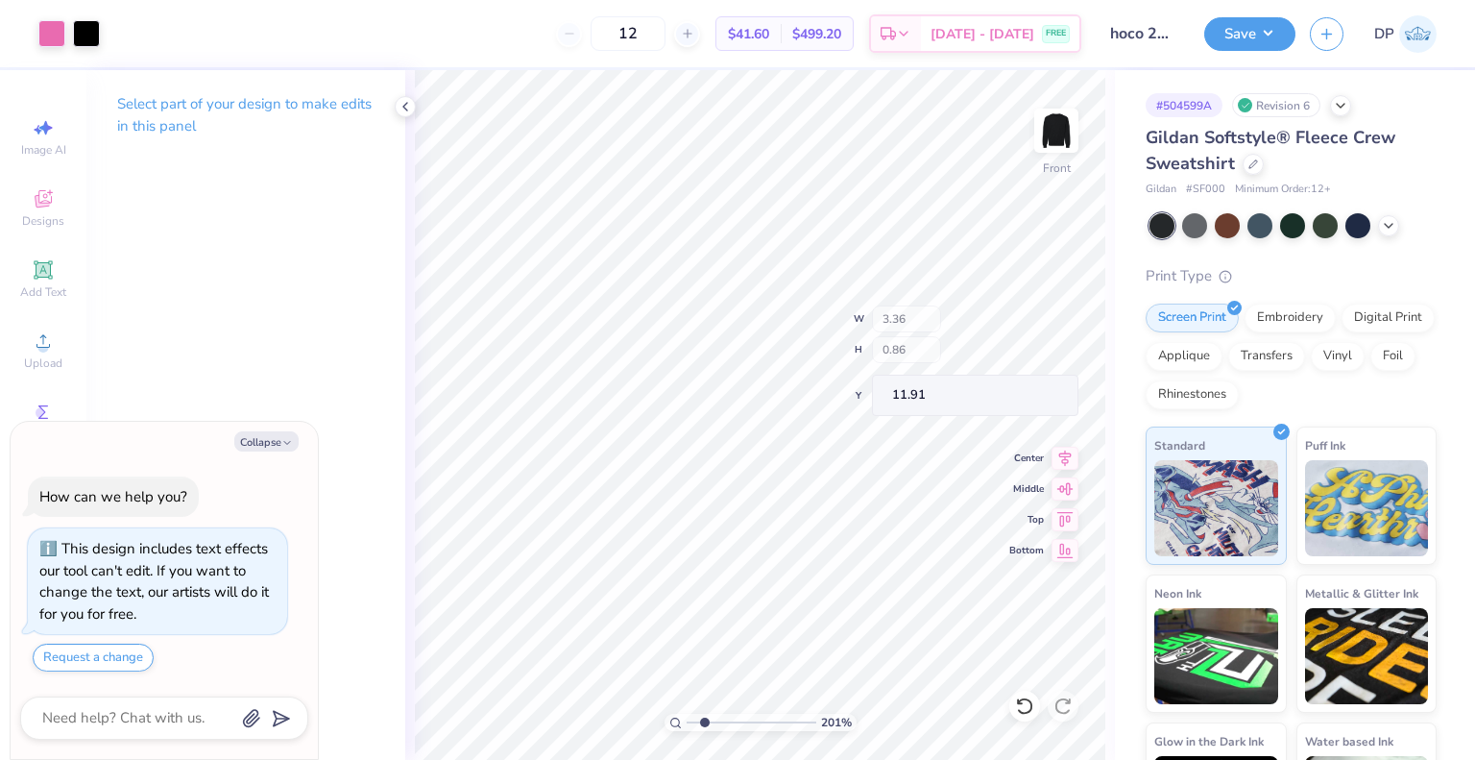
type textarea "x"
type input "2.01445811466782"
type textarea "x"
type input "2.01445811466782"
type textarea "x"
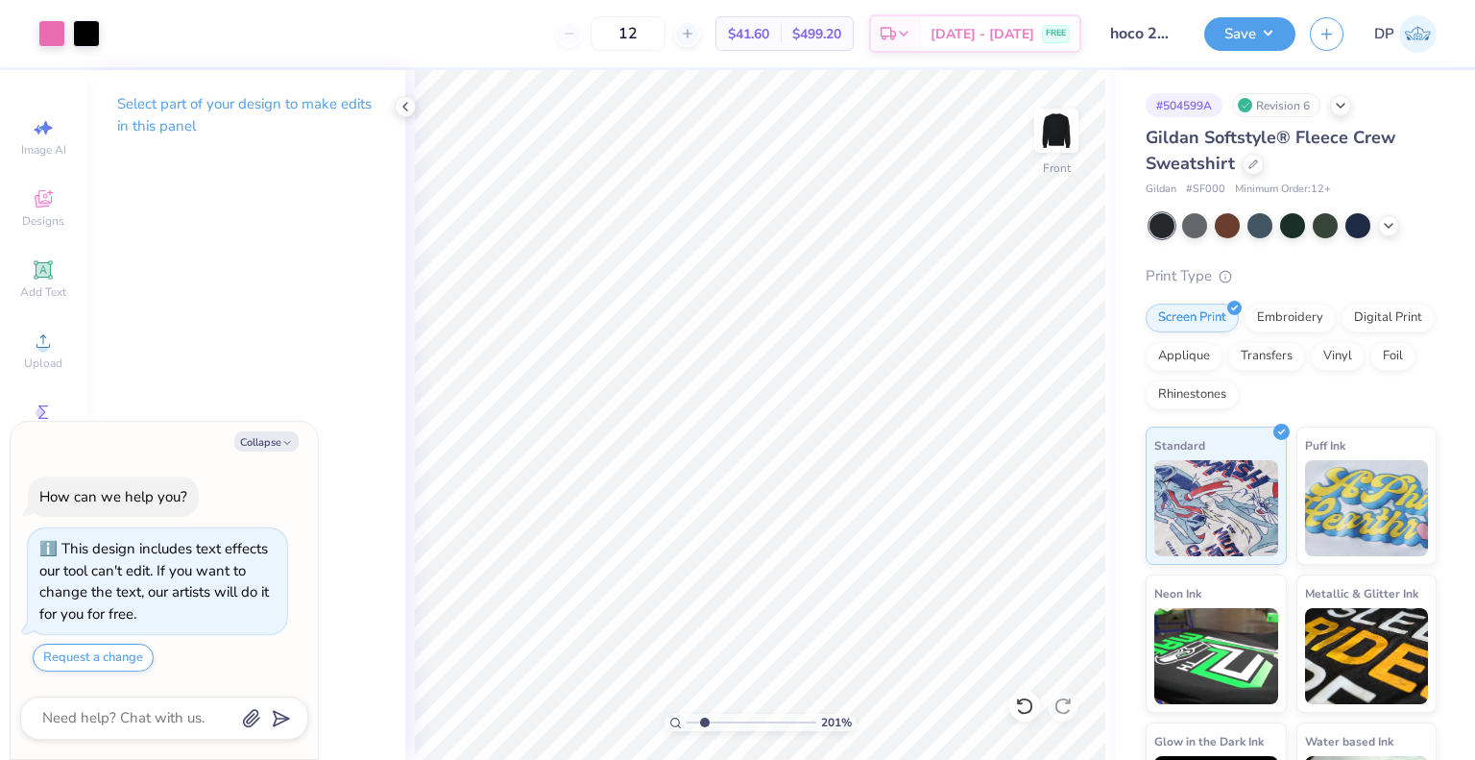
type input "2.01445811466782"
type textarea "x"
type input "2.01445811466782"
type textarea "x"
type input "2.01445811466782"
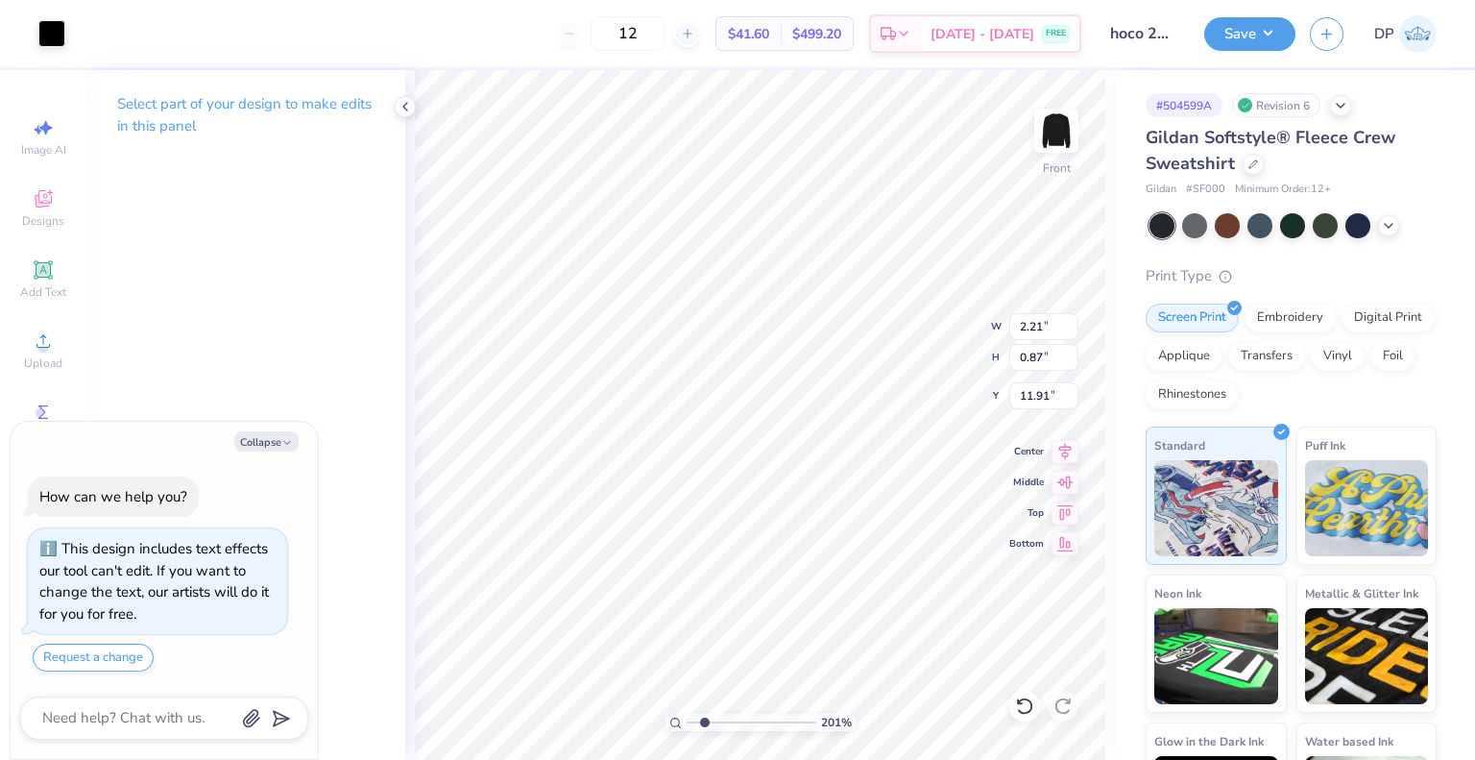
type textarea "x"
type input "2.01445811466782"
type textarea "x"
type input "2.01445811466782"
type textarea "x"
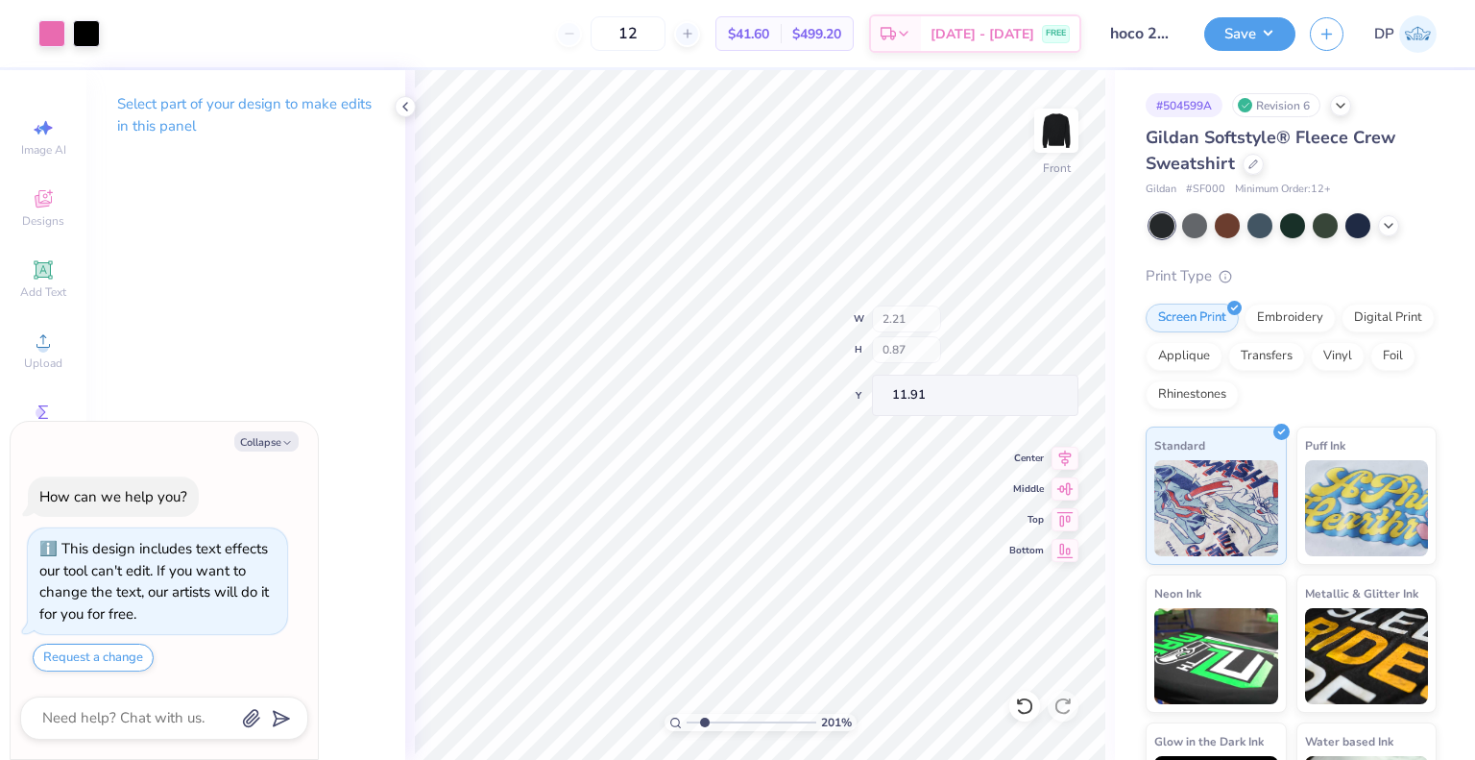
type input "2.01445811466782"
type textarea "x"
type input "2.01445811466782"
type textarea "x"
type input "2.01445811466782"
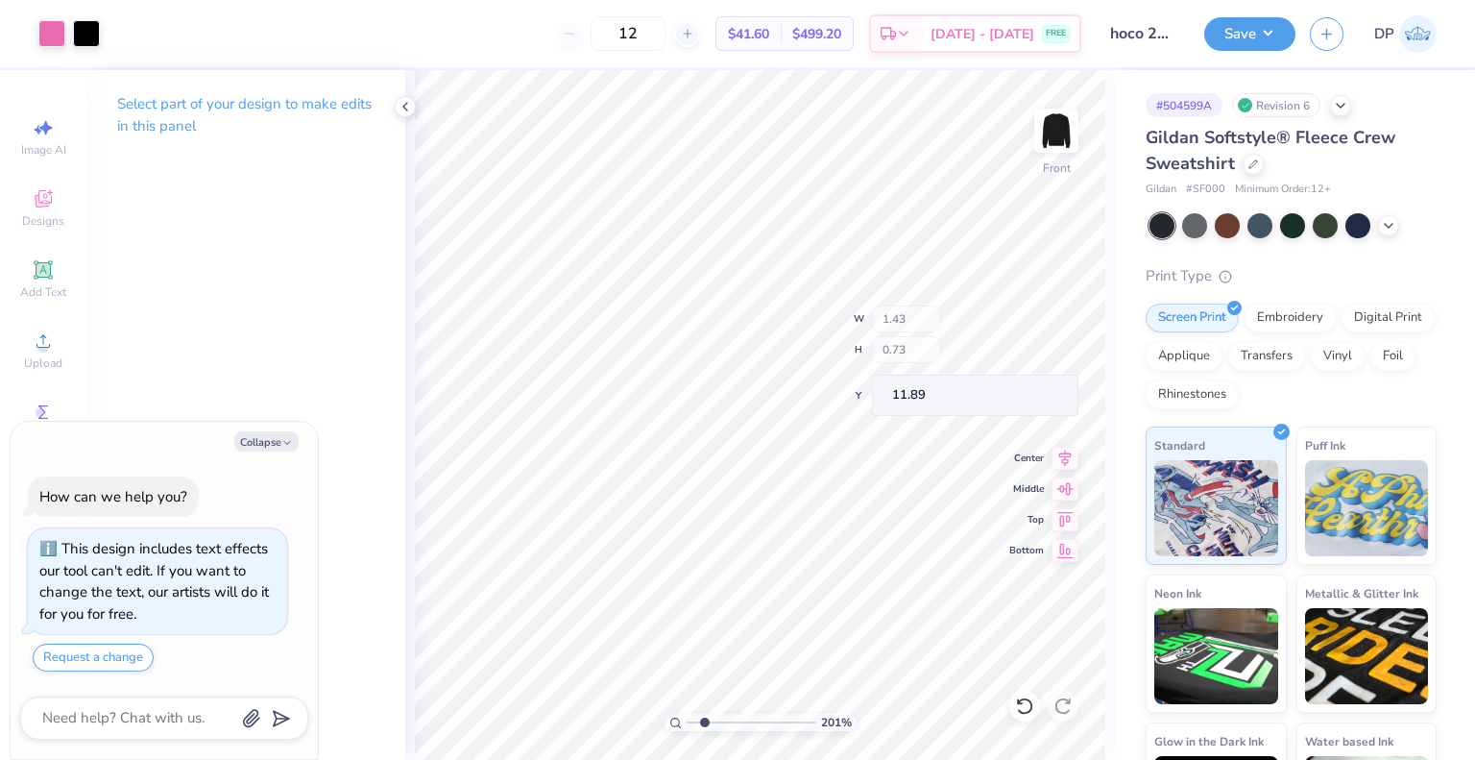
type textarea "x"
type input "2.01445811466782"
type textarea "x"
type input "2.01445811466782"
type textarea "x"
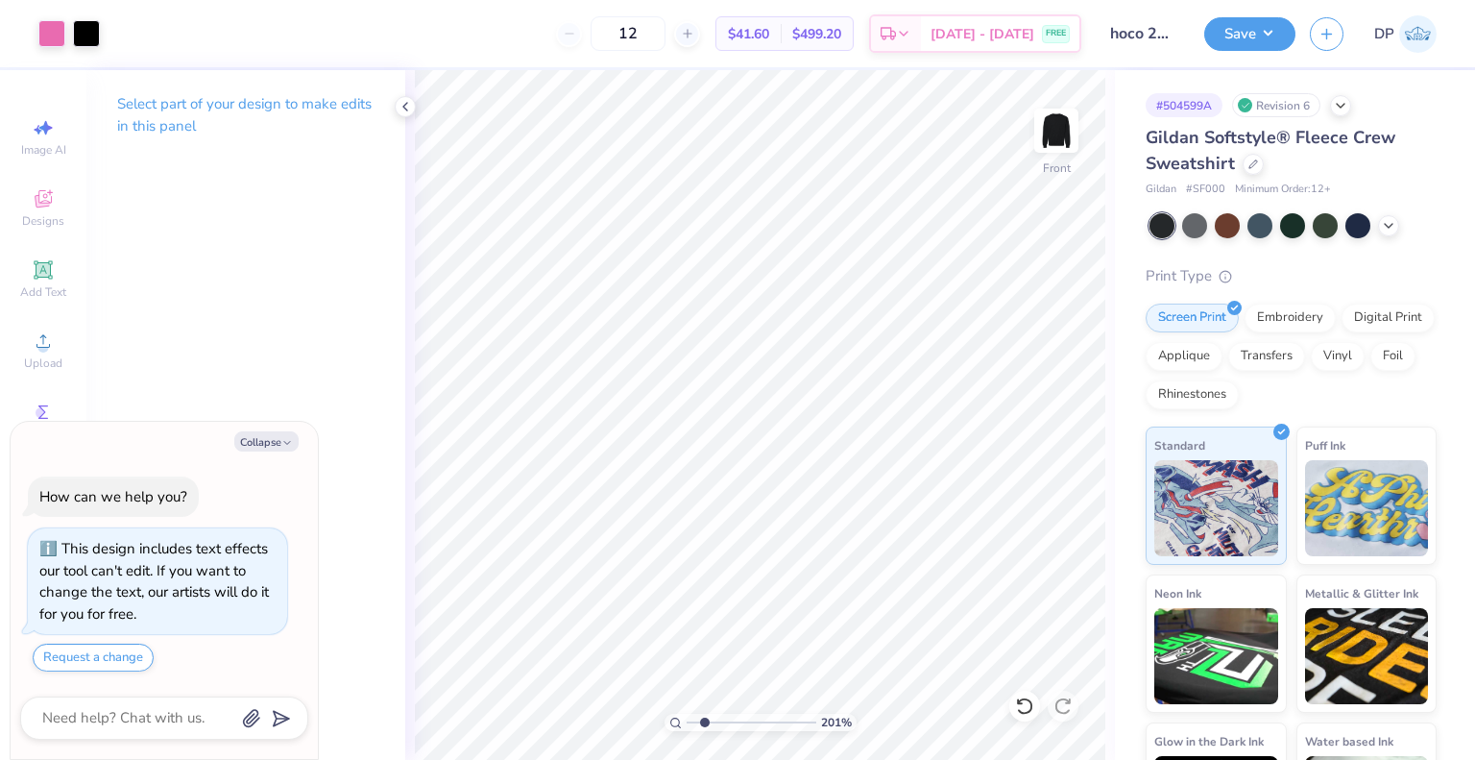
type input "2.01445811466782"
type textarea "x"
type input "2.01445811466782"
type textarea "x"
type input "2.01445811466782"
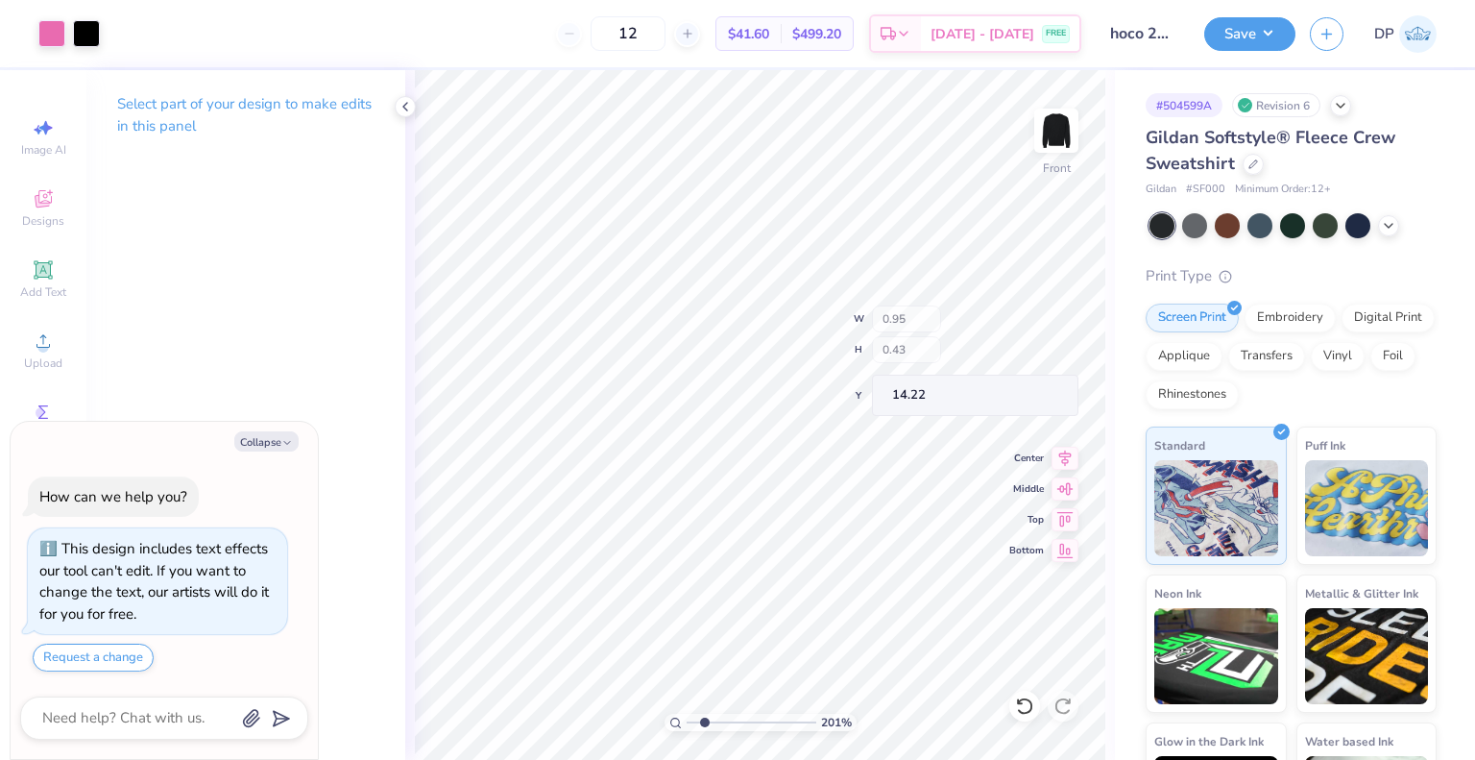
type textarea "x"
type input "2.01445811466782"
type textarea "x"
type input "2.01445811466782"
type textarea "x"
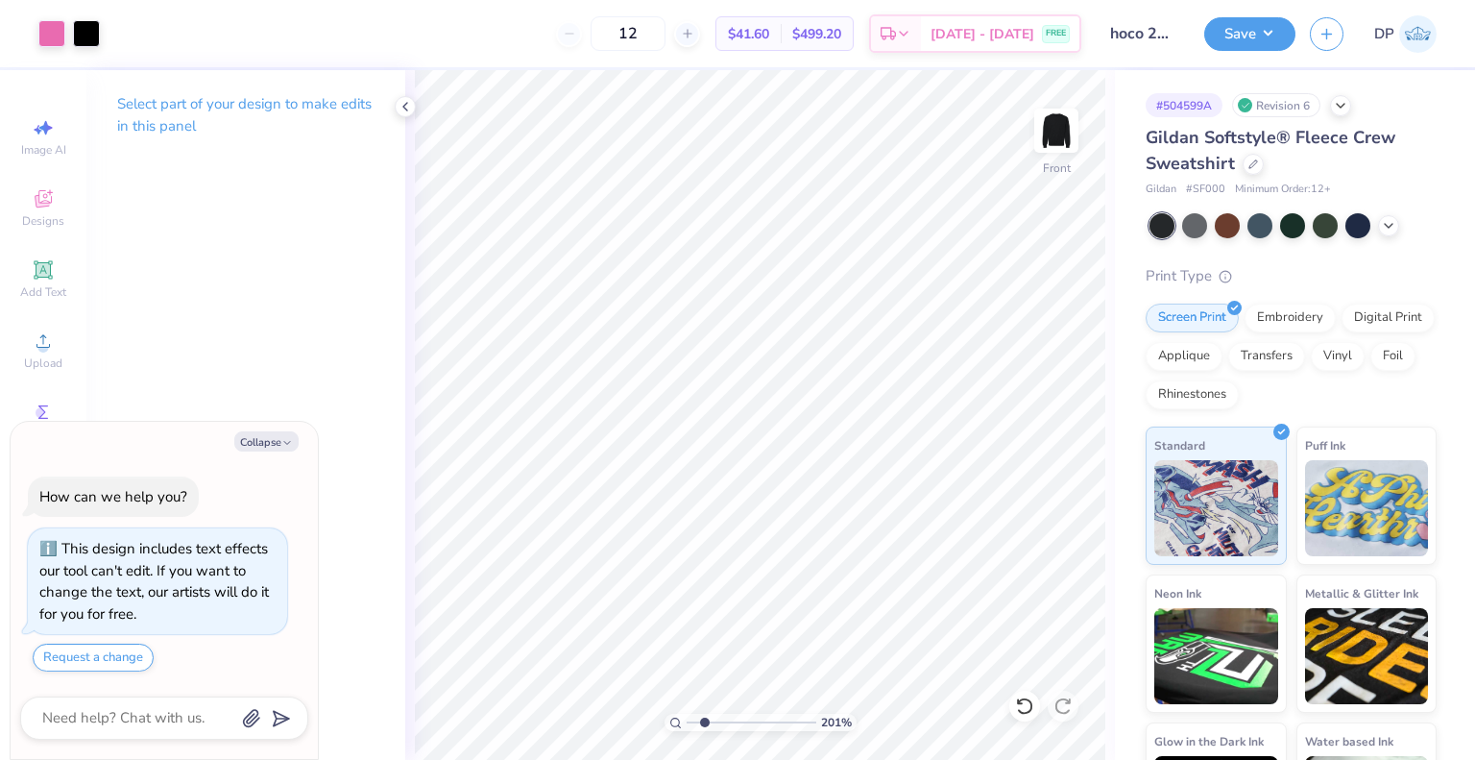
type input "2.01445811466782"
type textarea "x"
type input "2.01445811466782"
type textarea "x"
type input "2.01445811466782"
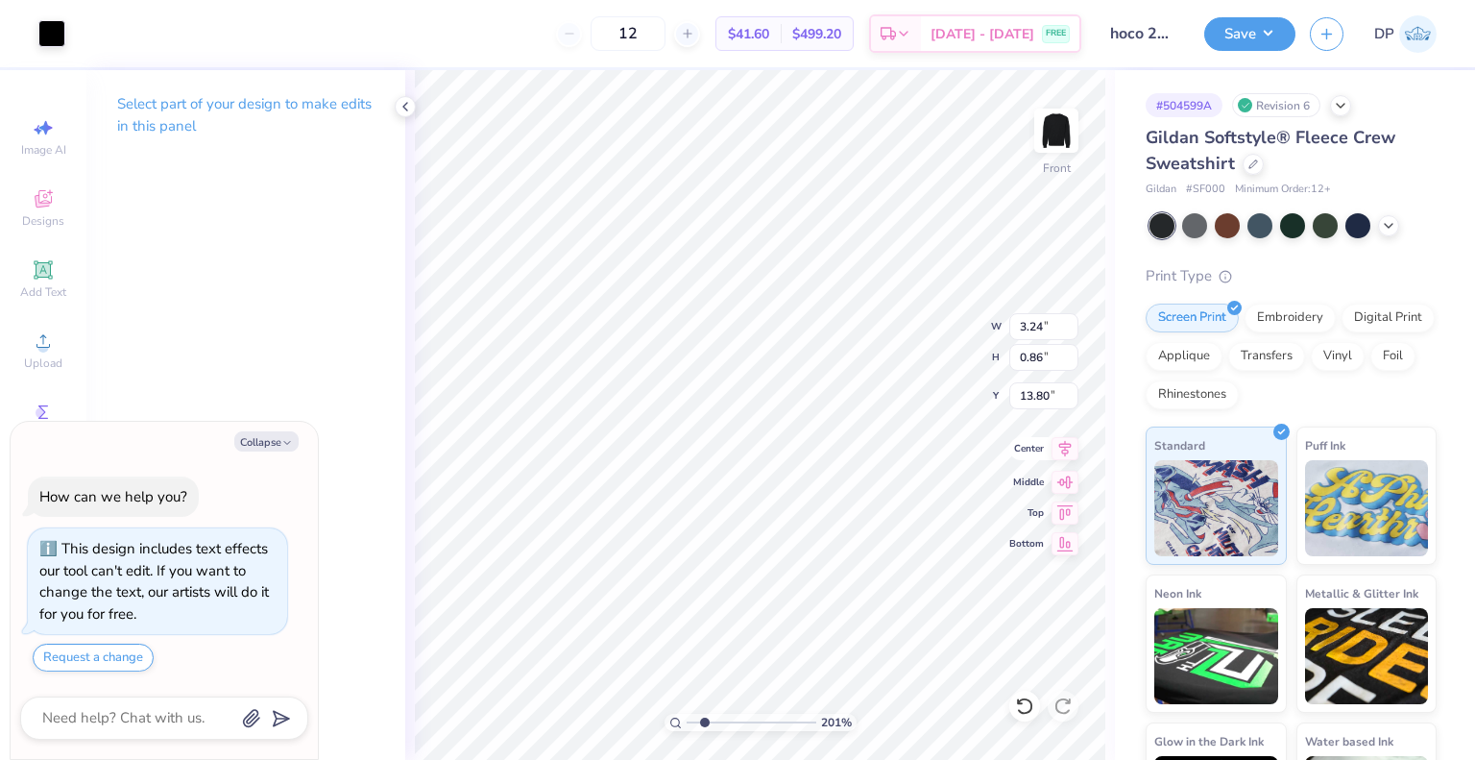
type textarea "x"
type input "2.01445811466782"
type textarea "x"
type input "2.01445811466782"
type textarea "x"
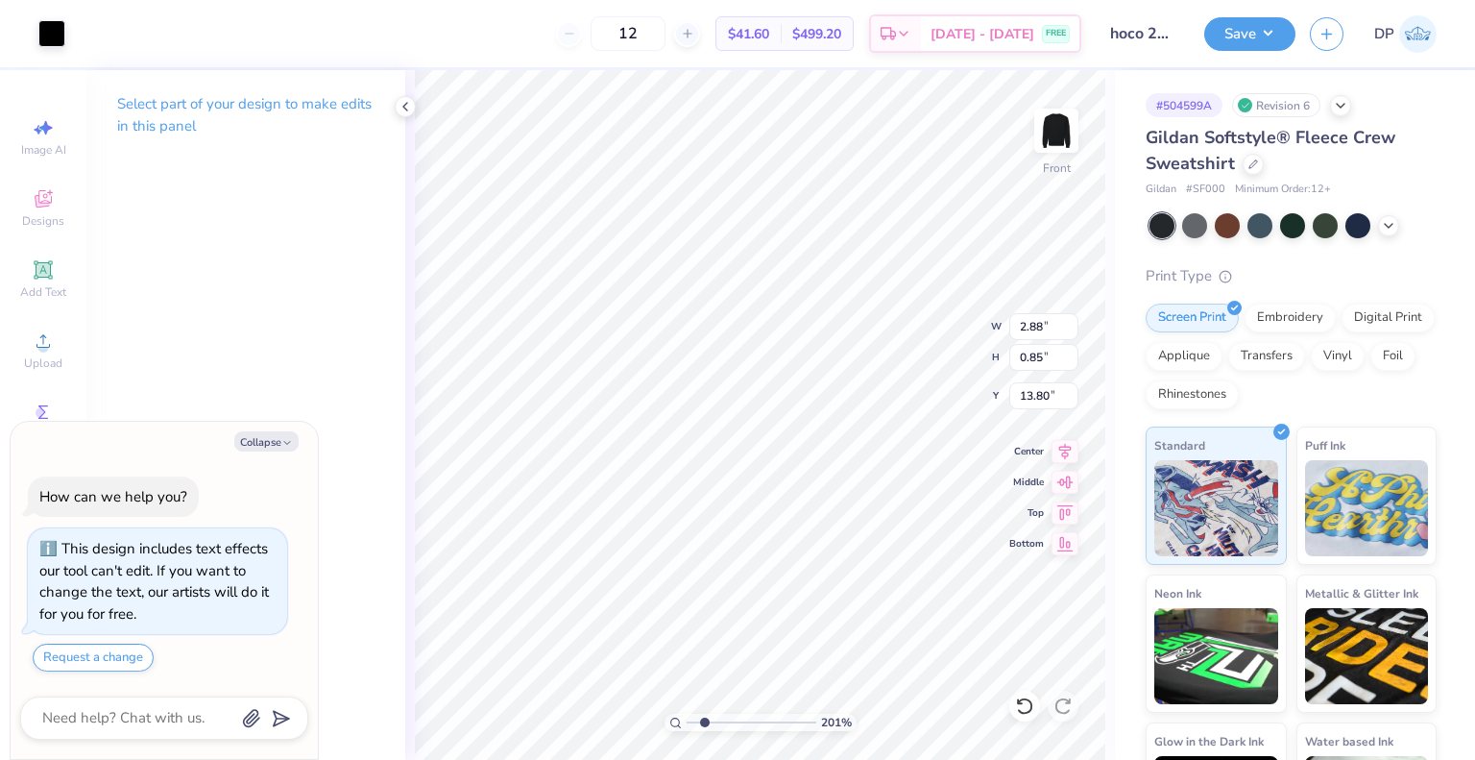
type input "2.01445811466782"
type textarea "x"
type input "2.01445811466782"
type textarea "x"
type input "2.01445811466782"
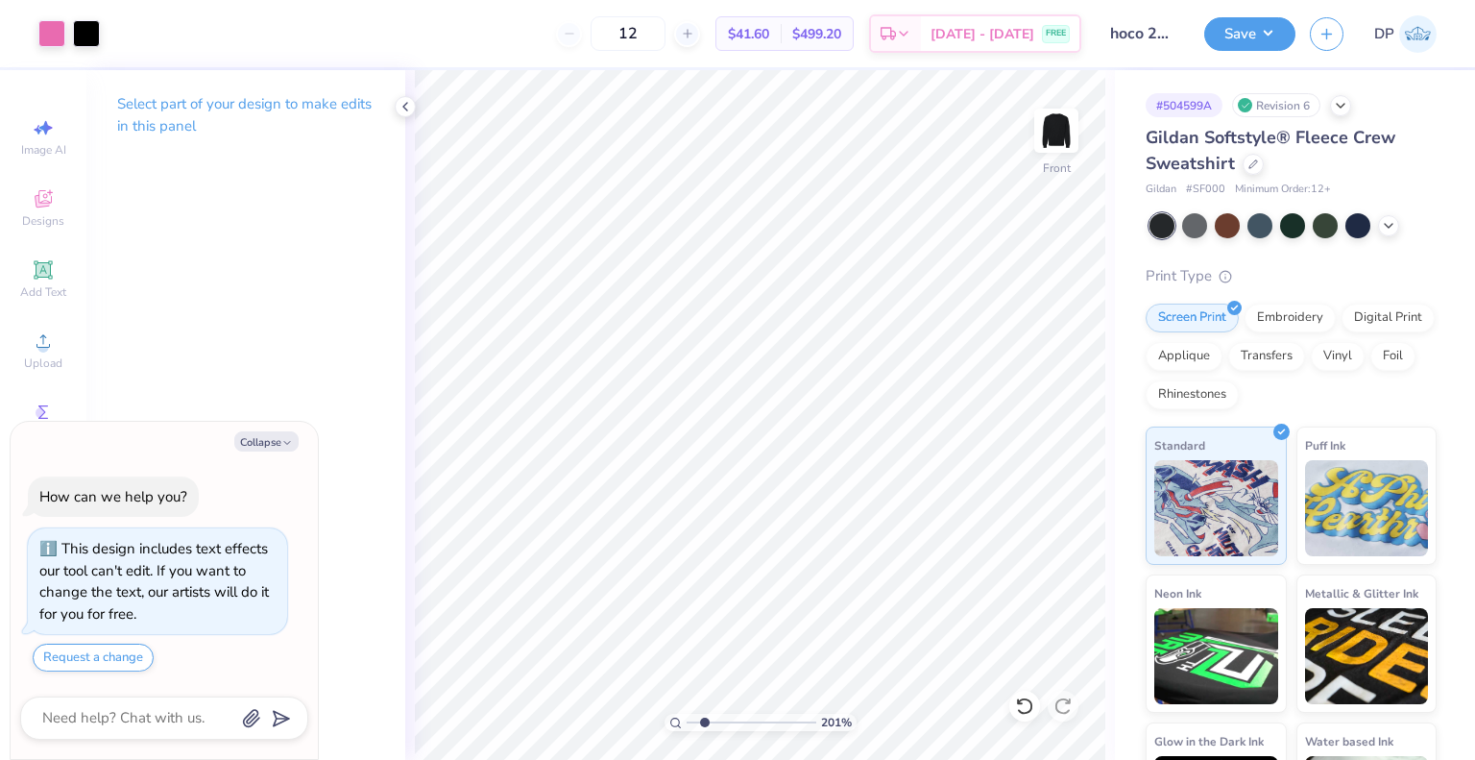
type textarea "x"
type input "2.01445811466782"
type textarea "x"
type input "2.01445811466782"
type textarea "x"
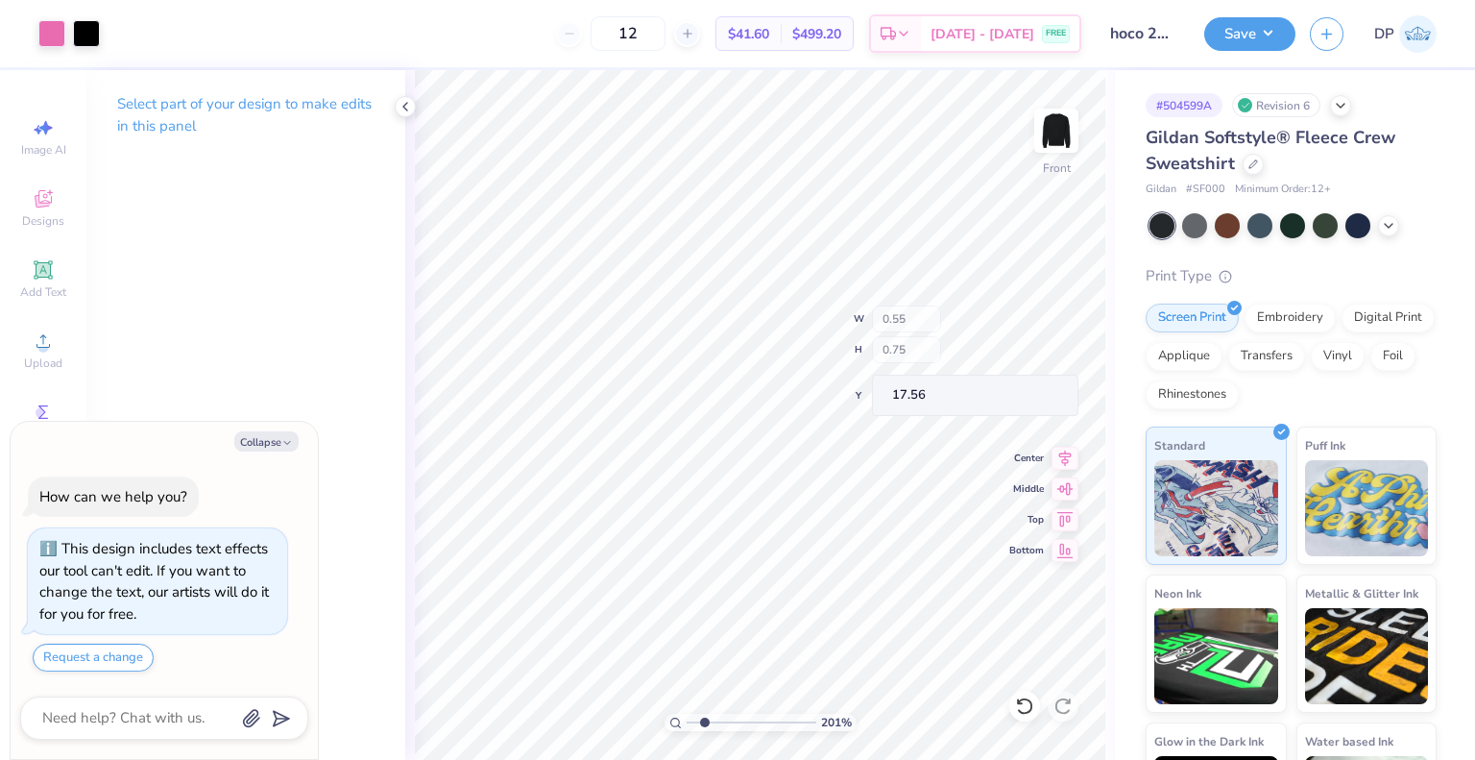
type input "2.01445811466782"
type textarea "x"
type input "2.01445811466782"
type textarea "x"
type input "2.01445811466782"
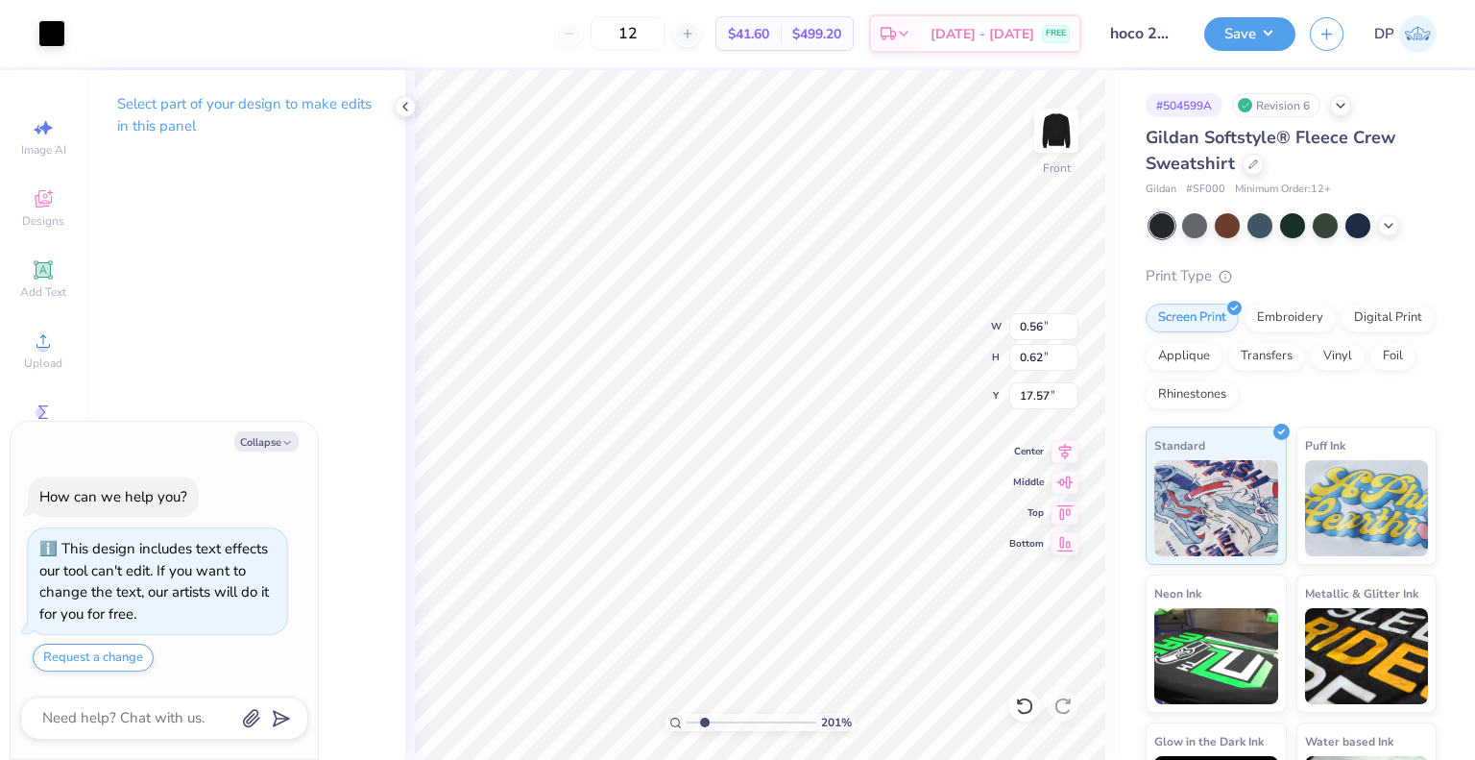
type textarea "x"
type input "2.01445811466782"
type textarea "x"
type input "2.01445811466782"
type textarea "x"
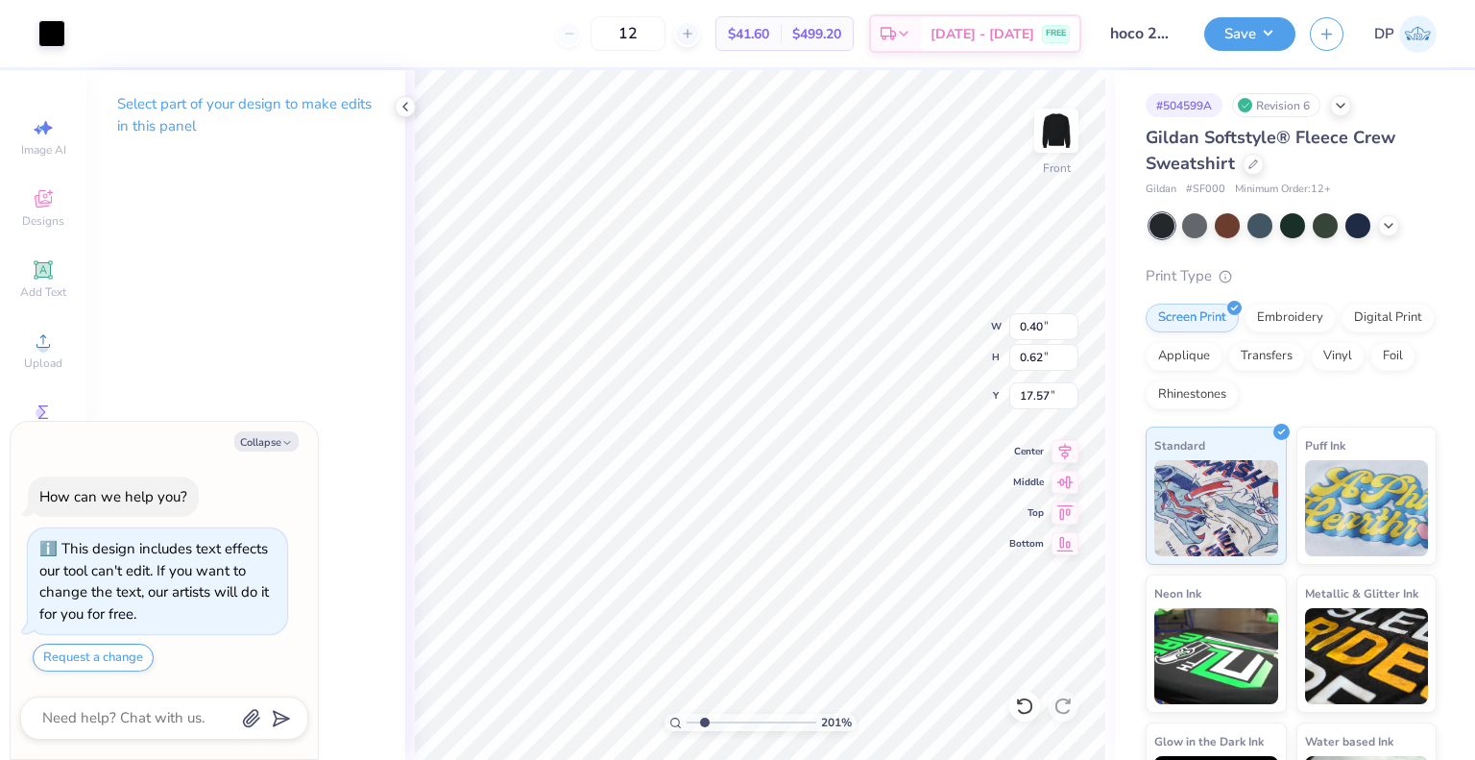
type input "2.01445811466782"
type textarea "x"
type input "2.01445811466782"
type textarea "x"
type input "2.01445811466782"
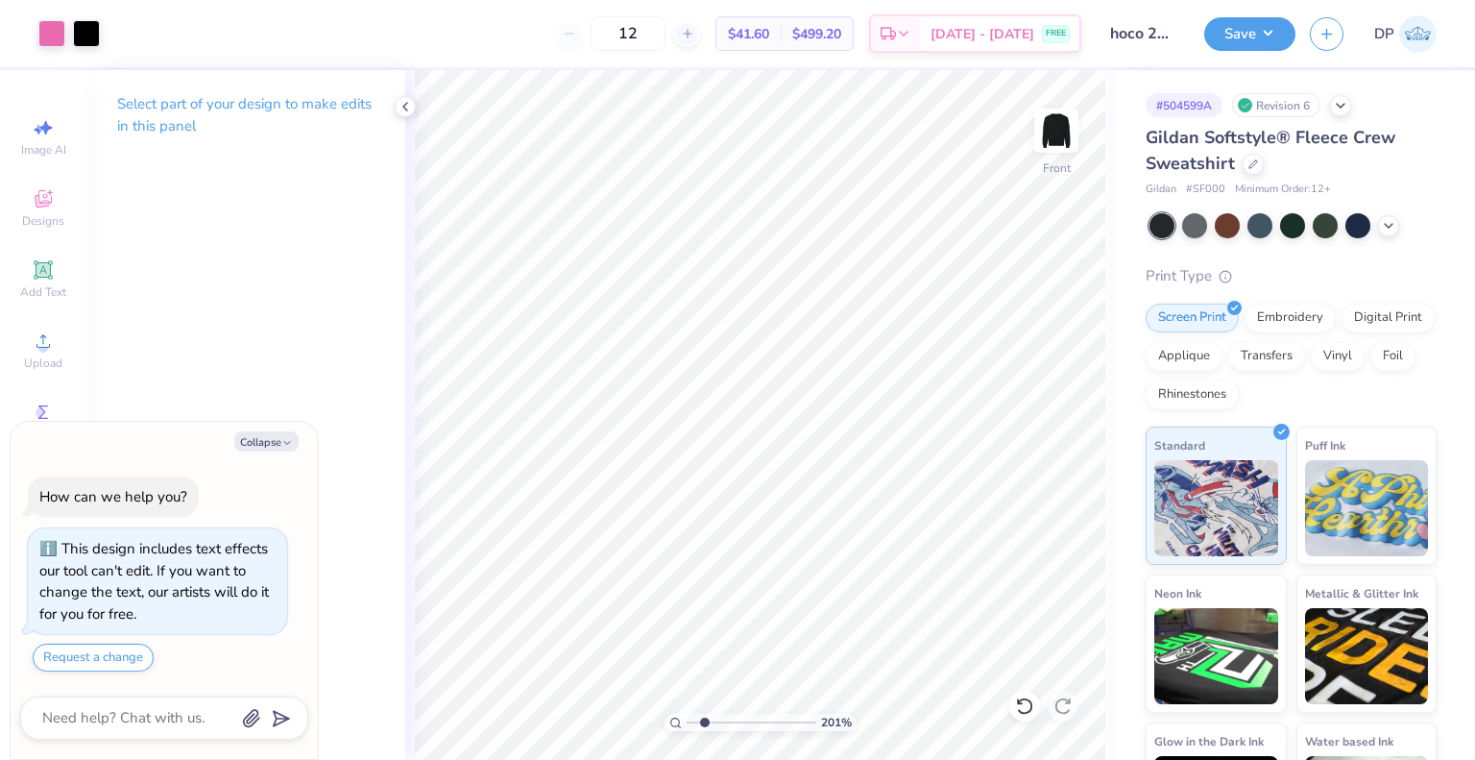
type textarea "x"
type input "2.01445811466782"
type textarea "x"
type input "2.01445811466782"
type textarea "x"
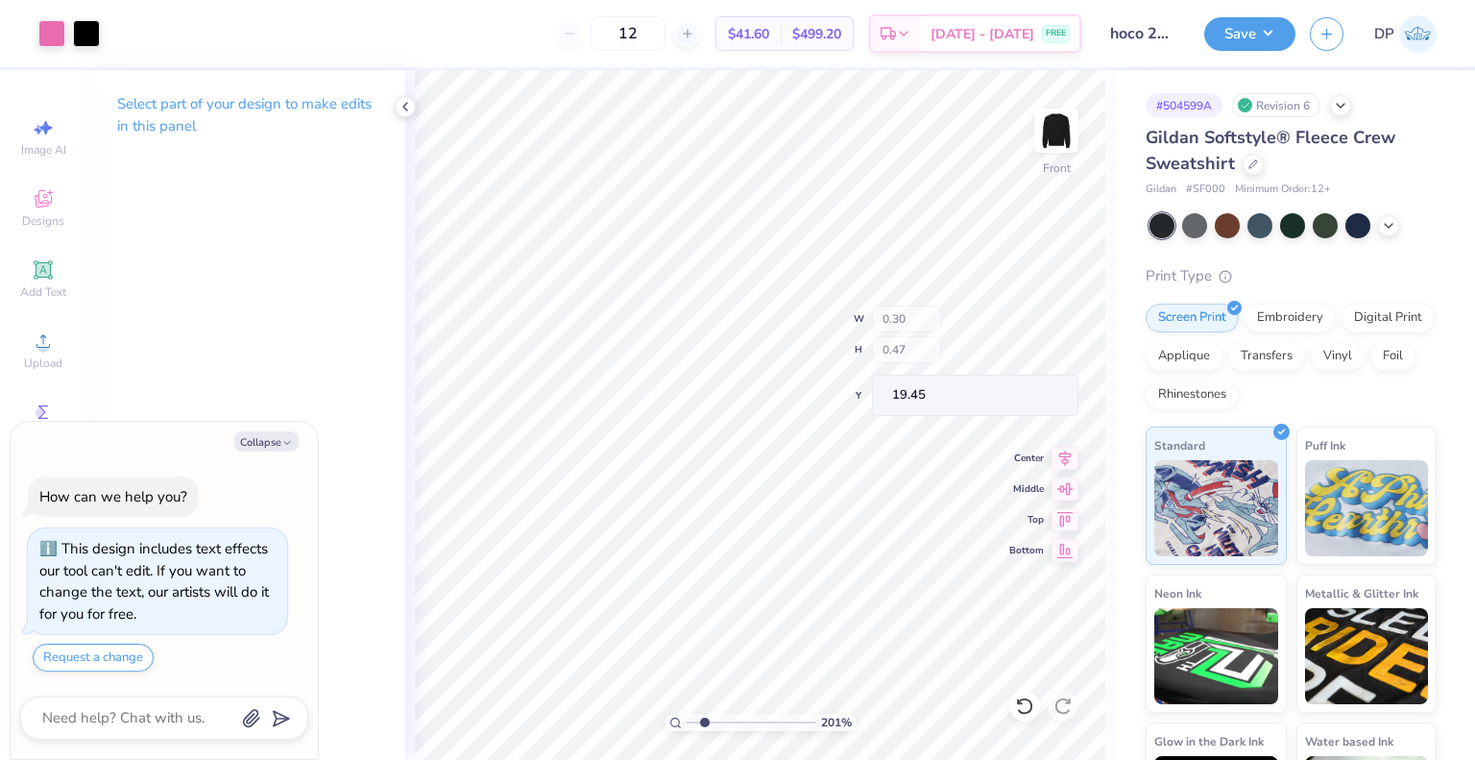
type input "2.01445811466782"
type textarea "x"
type input "2.01445811466782"
type textarea "x"
type input "2.01445811466782"
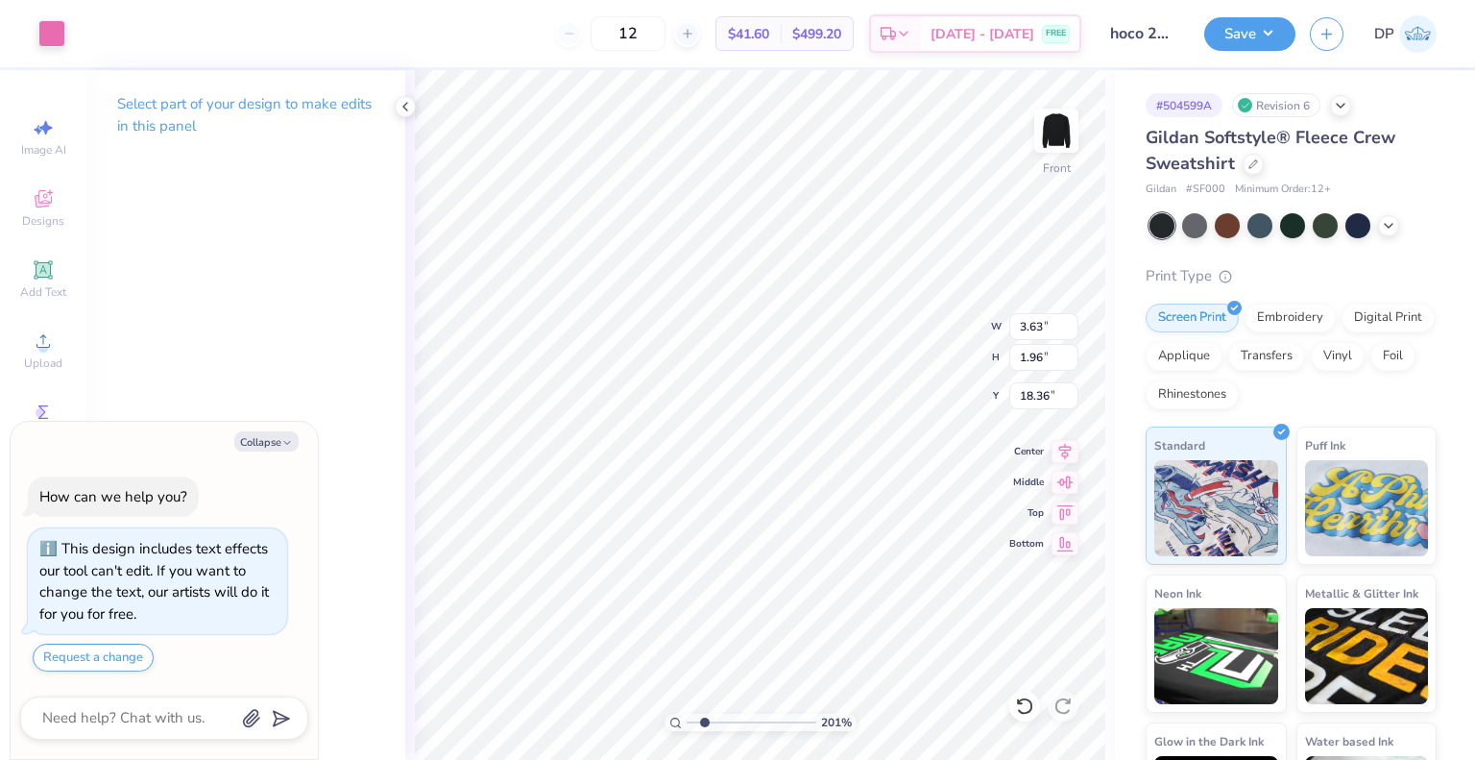
type textarea "x"
type input "2.01445811466782"
type textarea "x"
type input "2.01445811466782"
type textarea "x"
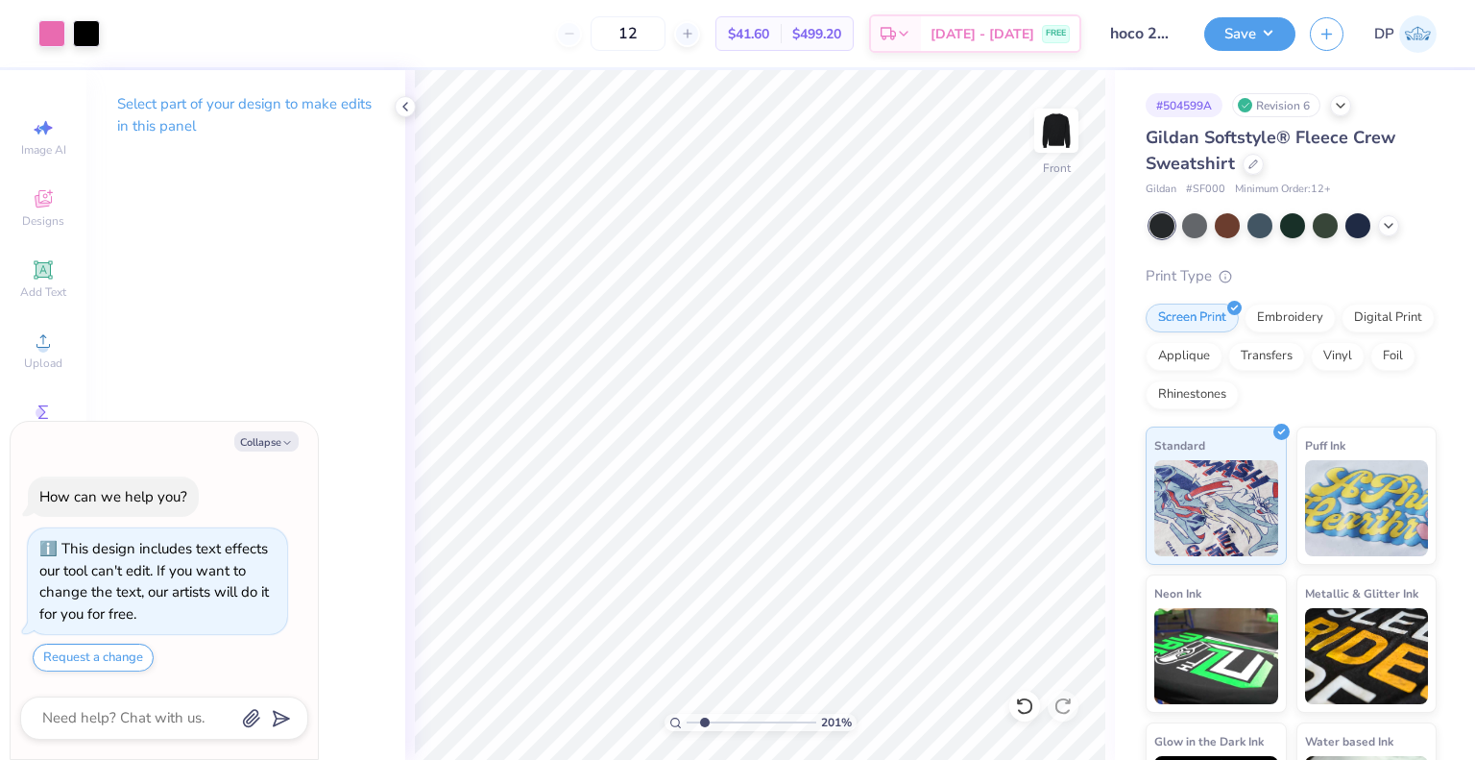
type input "2.01445811466782"
click at [85, 33] on div at bounding box center [86, 31] width 27 height 27
type textarea "x"
type input "2.01445811466782"
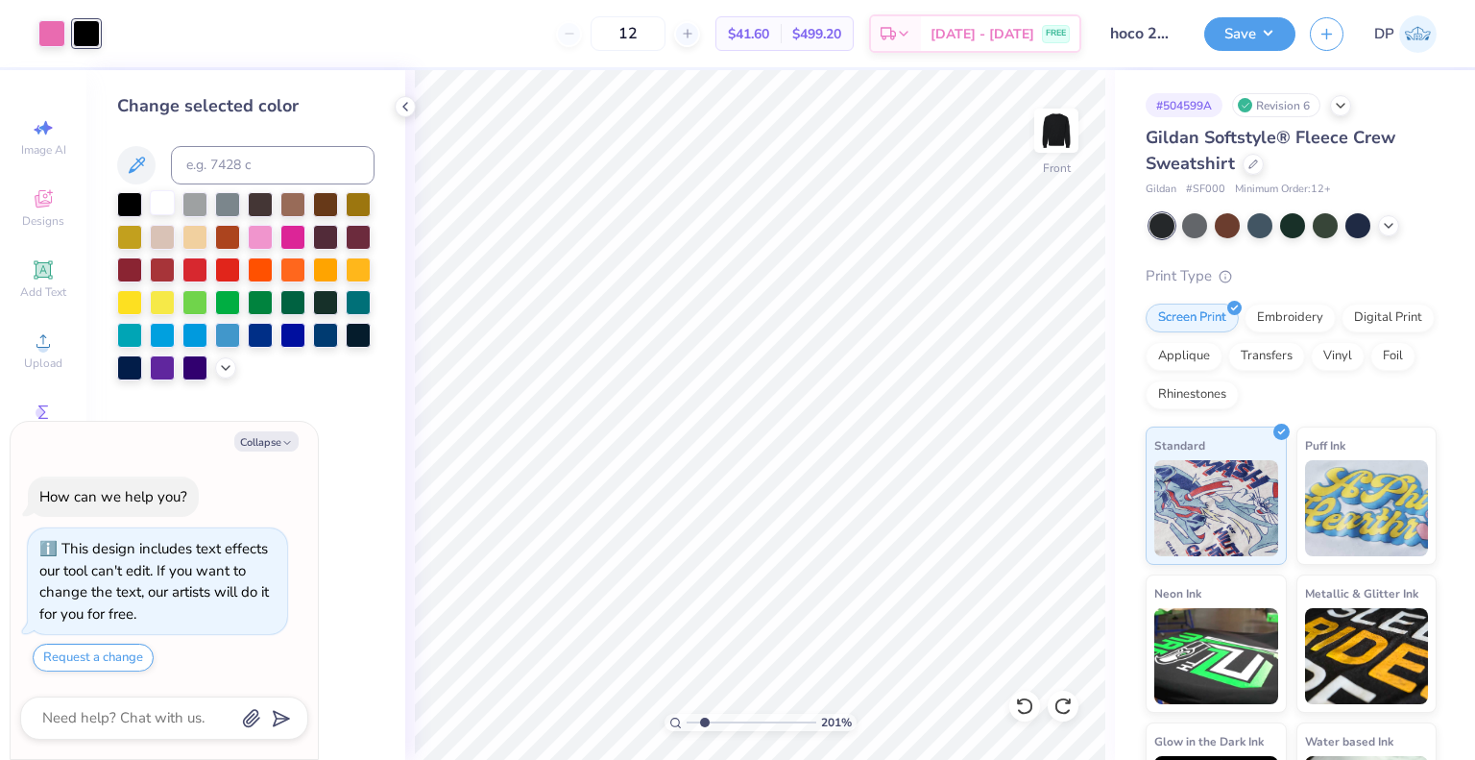
click at [168, 207] on div at bounding box center [162, 202] width 25 height 25
type textarea "x"
type input "2.01445811466782"
type textarea "x"
type input "2.01445811466782"
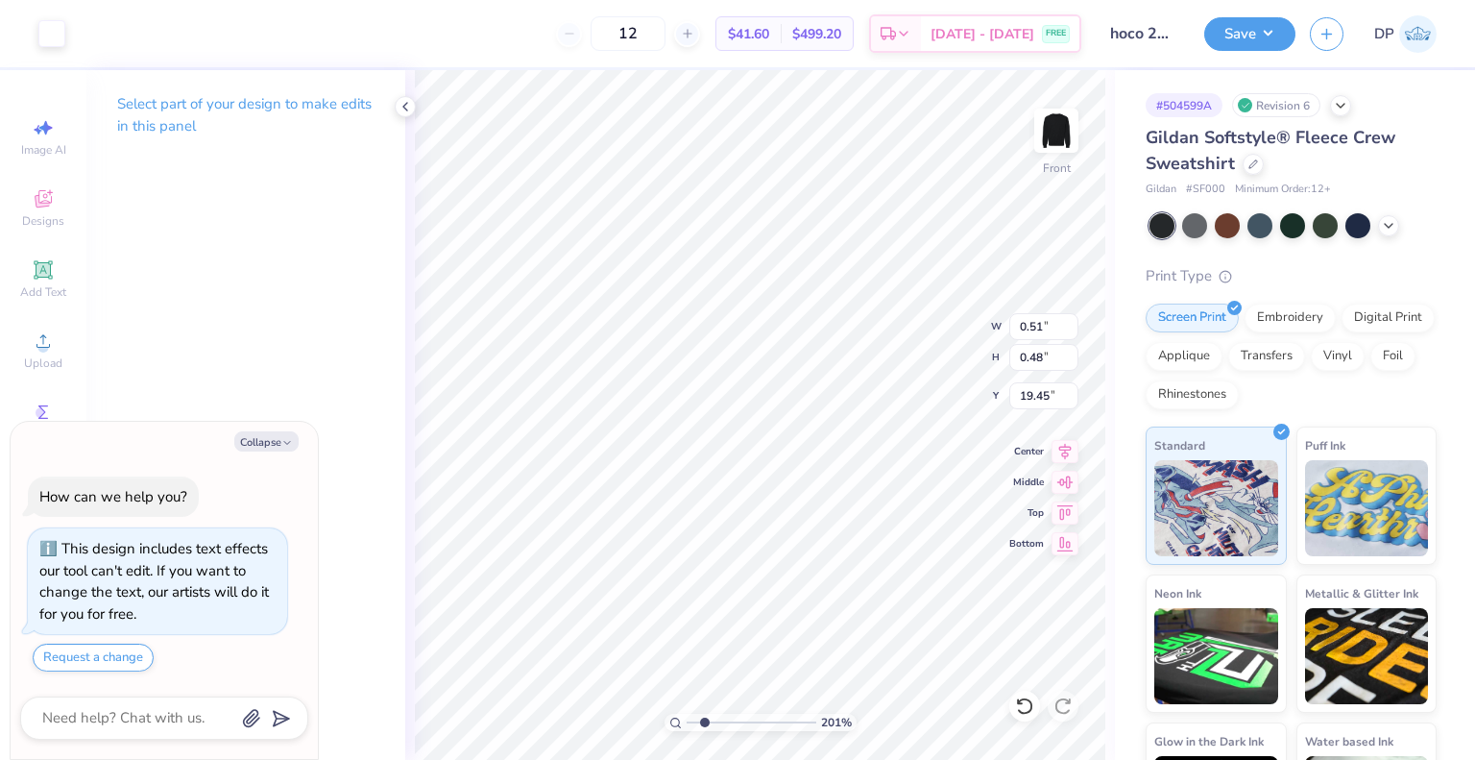
type textarea "x"
type input "2.01445811466782"
type textarea "x"
type input "2.01445811466782"
type textarea "x"
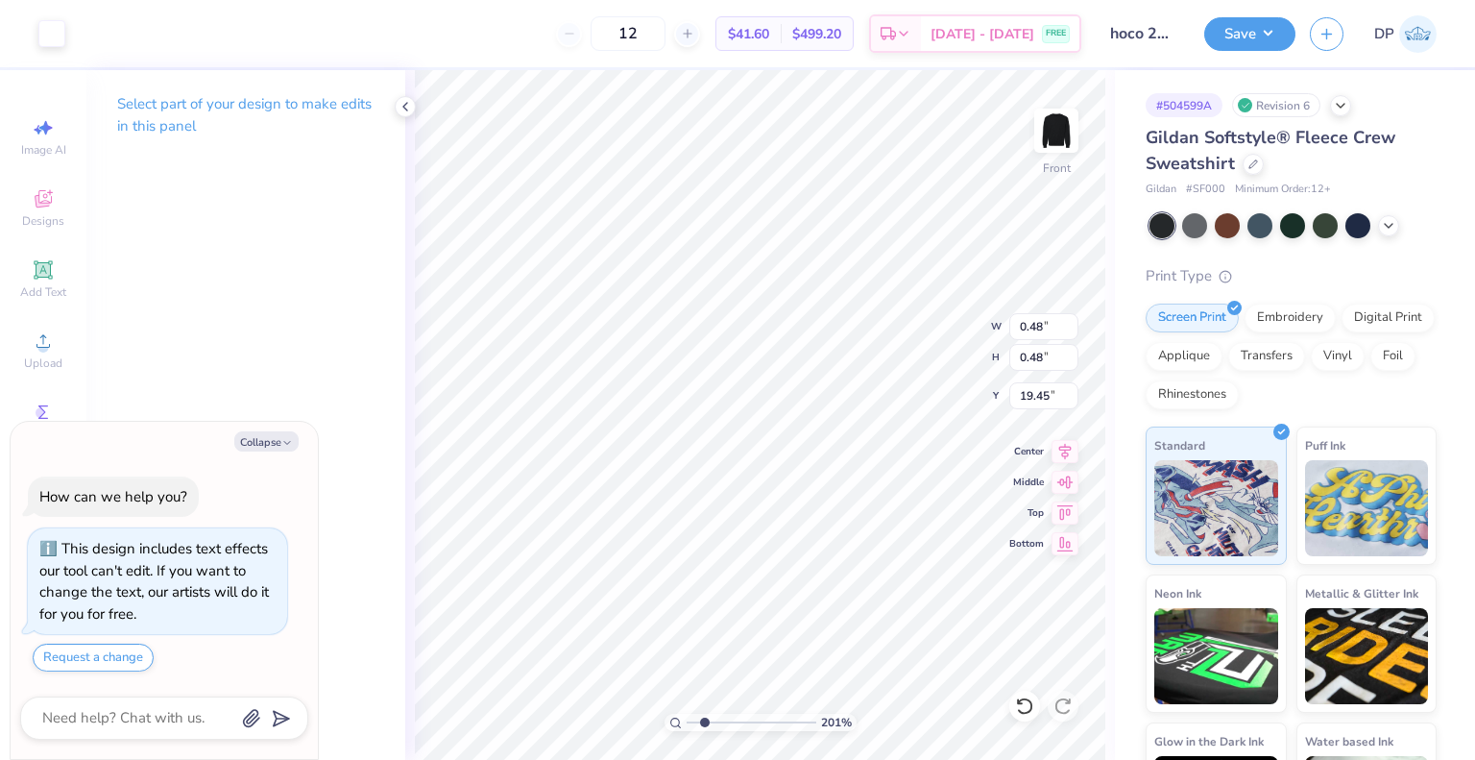
type input "2.01445811466782"
type textarea "x"
type input "2.01445811466782"
type textarea "x"
type input "2.01445811466782"
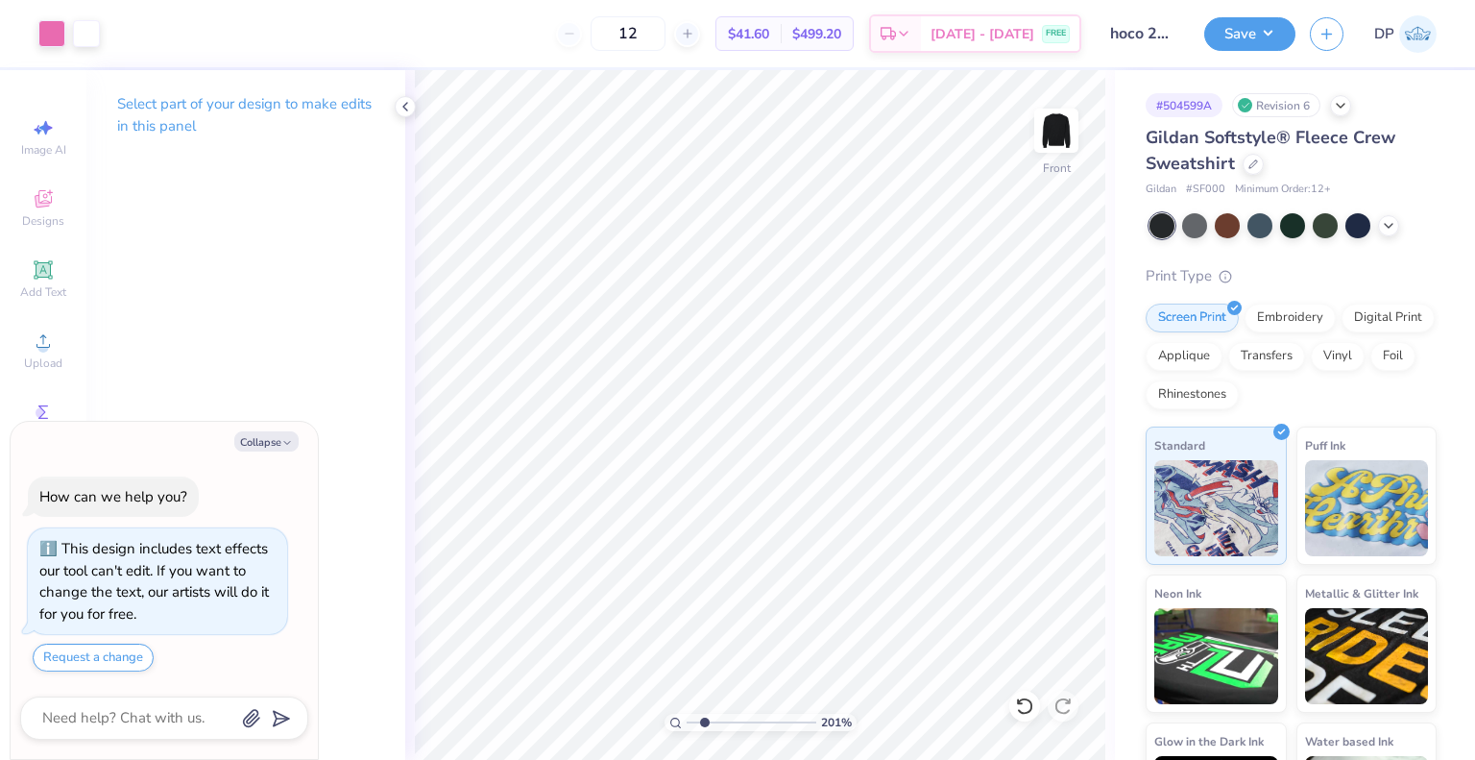
type textarea "x"
type input "2.01445811466782"
type textarea "x"
type input "2.01445811466782"
type textarea "x"
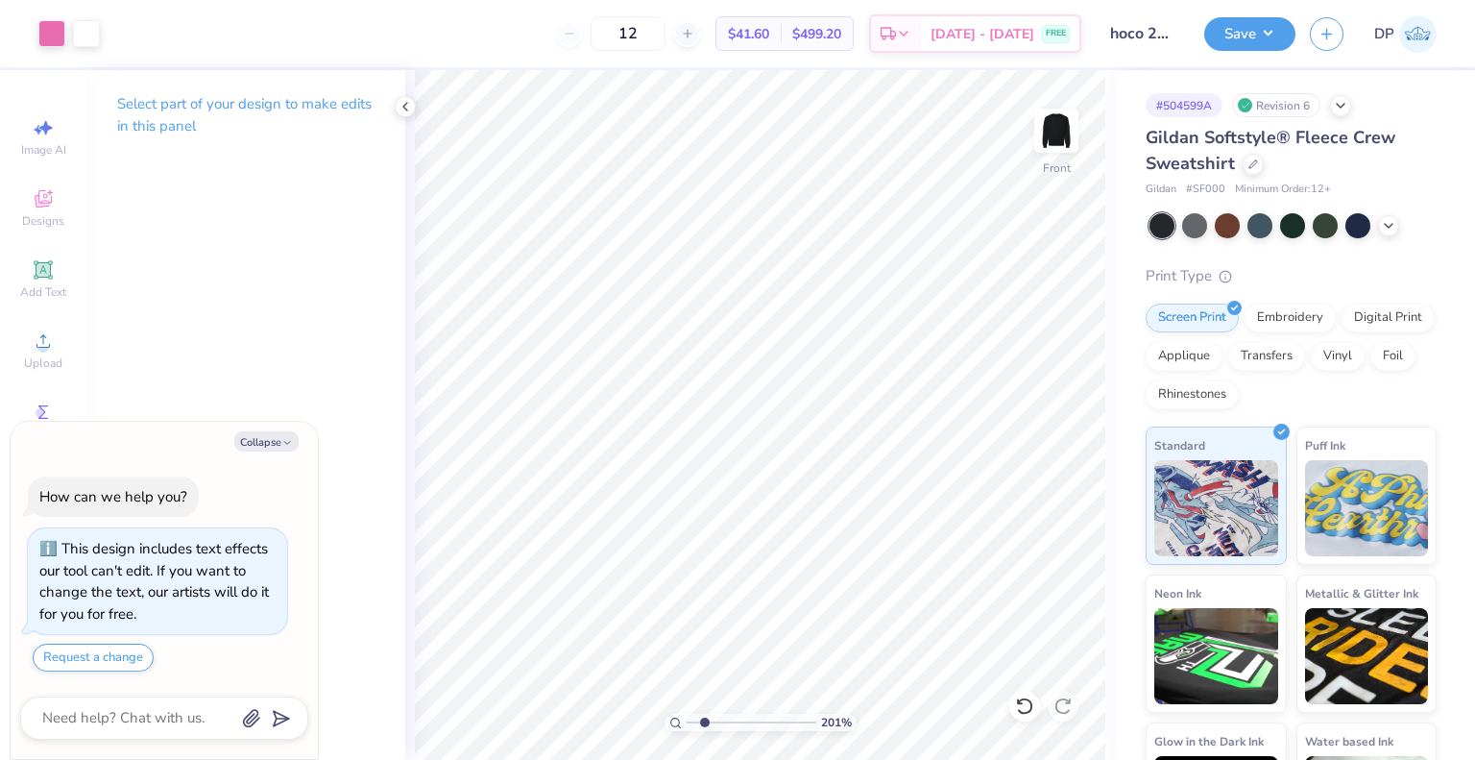
type input "2.01445811466782"
type textarea "x"
type input "2.01445811466782"
type textarea "x"
type input "2.01445811466782"
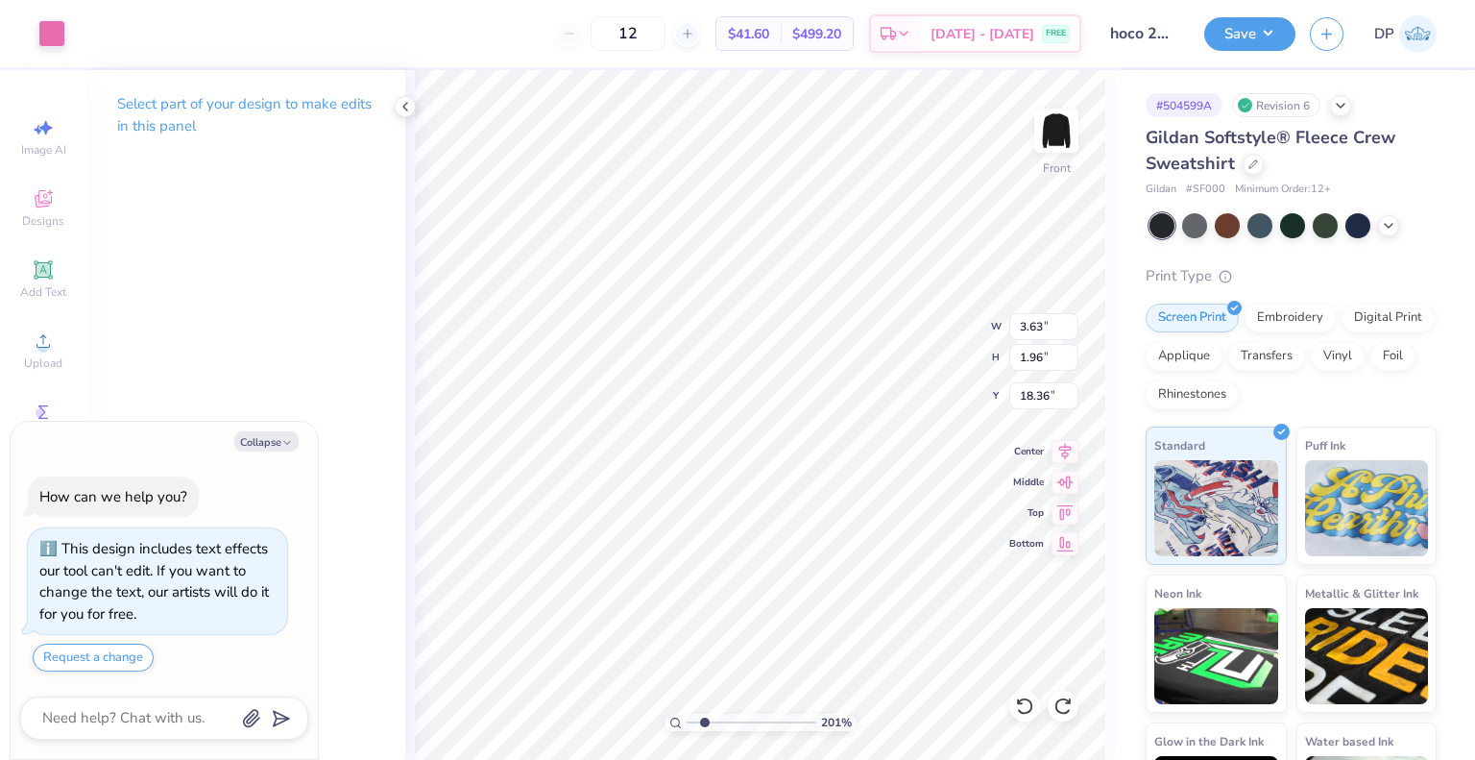
type textarea "x"
click at [404, 102] on icon at bounding box center [405, 106] width 15 height 15
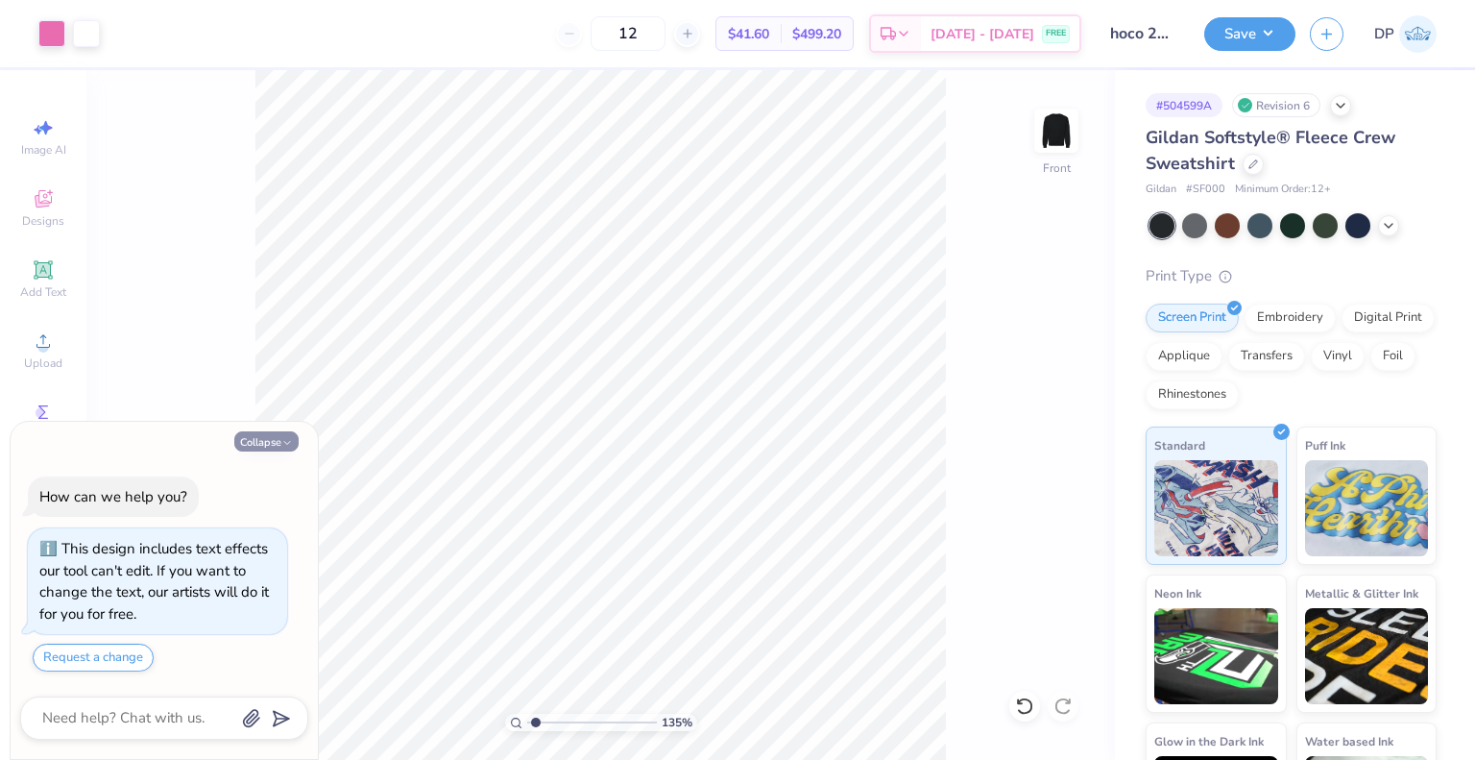
click at [288, 441] on icon "button" at bounding box center [287, 443] width 12 height 12
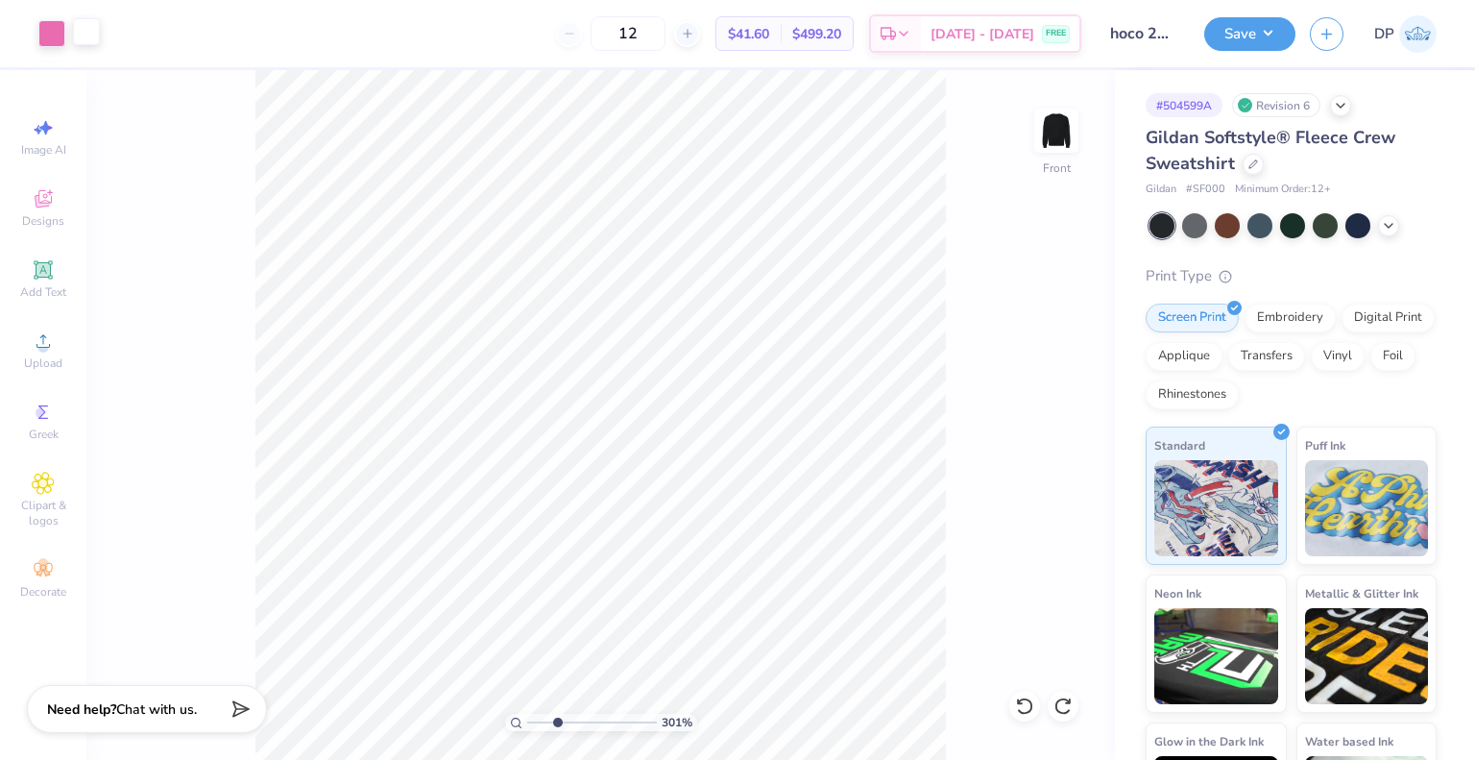
click at [85, 38] on div at bounding box center [86, 31] width 27 height 27
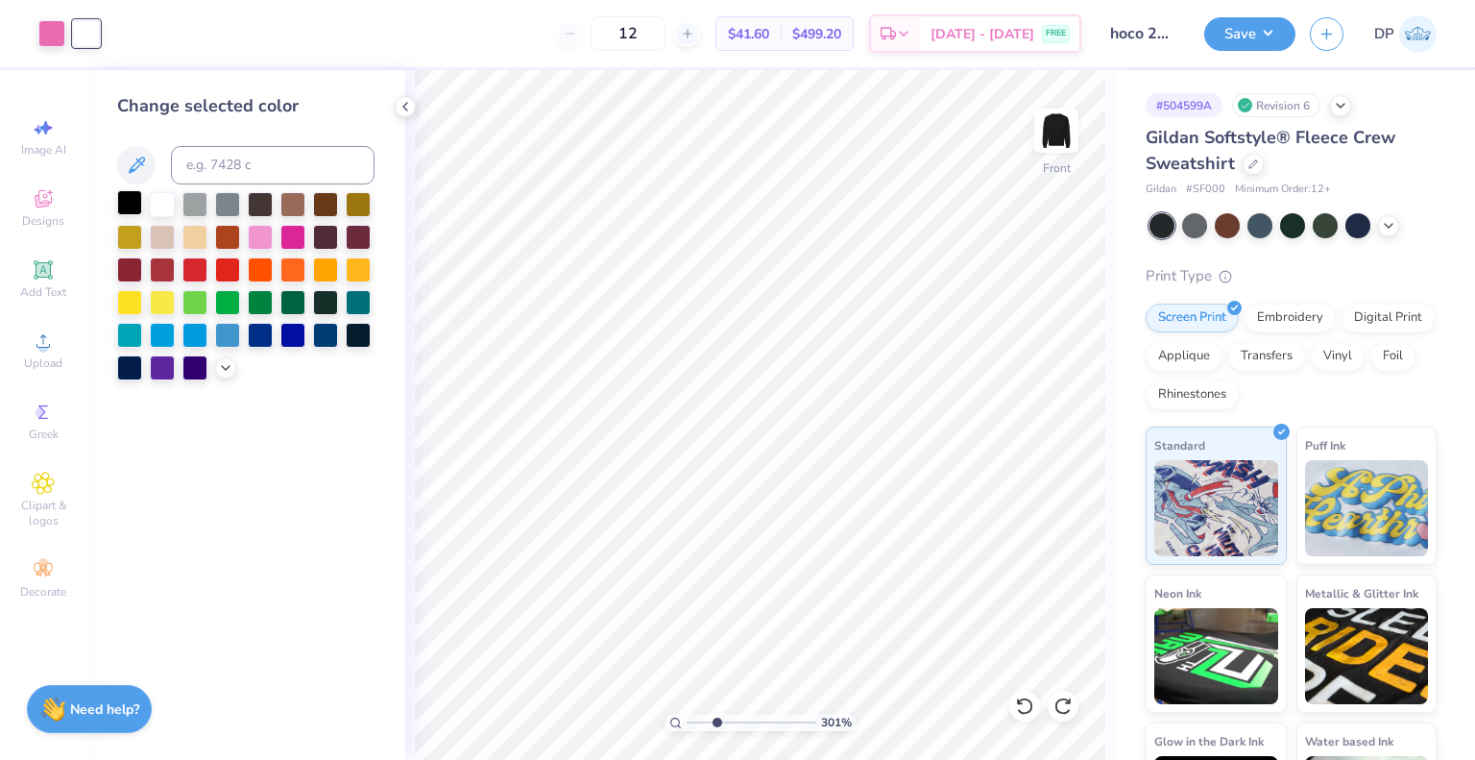
click at [129, 209] on div at bounding box center [129, 202] width 25 height 25
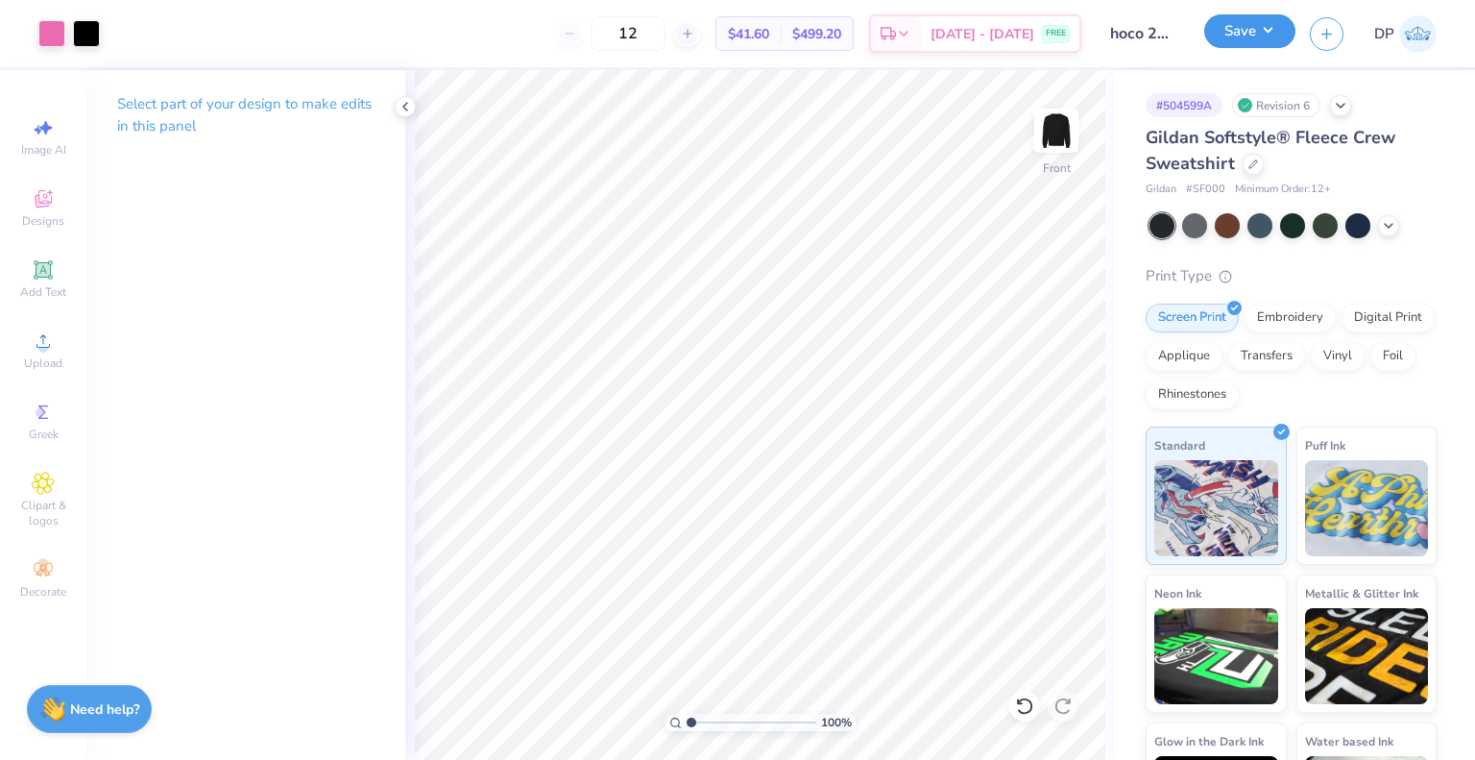
click at [1271, 28] on button "Save" at bounding box center [1250, 31] width 91 height 34
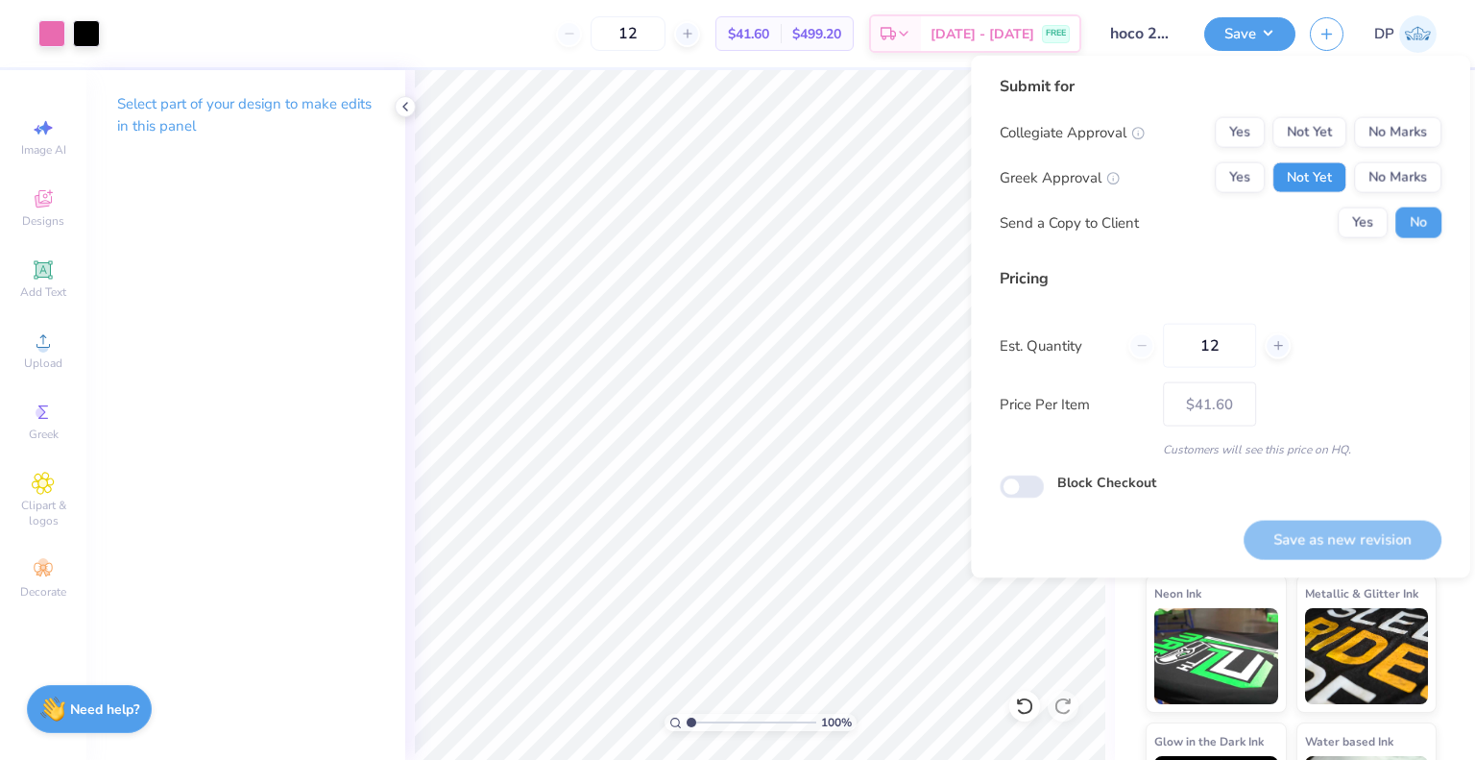
click at [1337, 183] on button "Not Yet" at bounding box center [1310, 177] width 74 height 31
click at [1332, 137] on button "Not Yet" at bounding box center [1310, 132] width 74 height 31
click at [1355, 207] on div "Yes No" at bounding box center [1390, 222] width 104 height 31
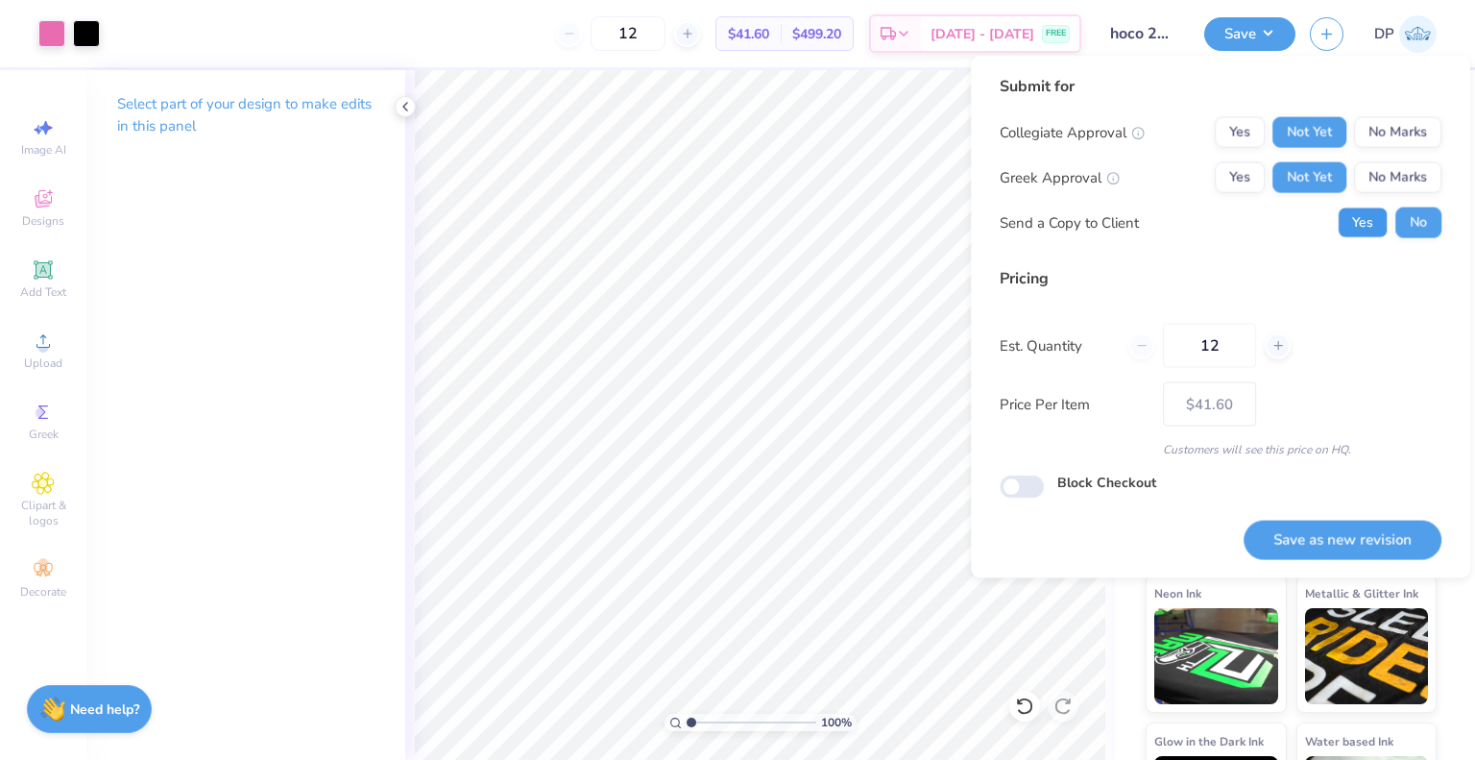
click at [1360, 218] on button "Yes" at bounding box center [1363, 222] width 50 height 31
click at [1332, 528] on button "Save as new revision" at bounding box center [1343, 539] width 198 height 39
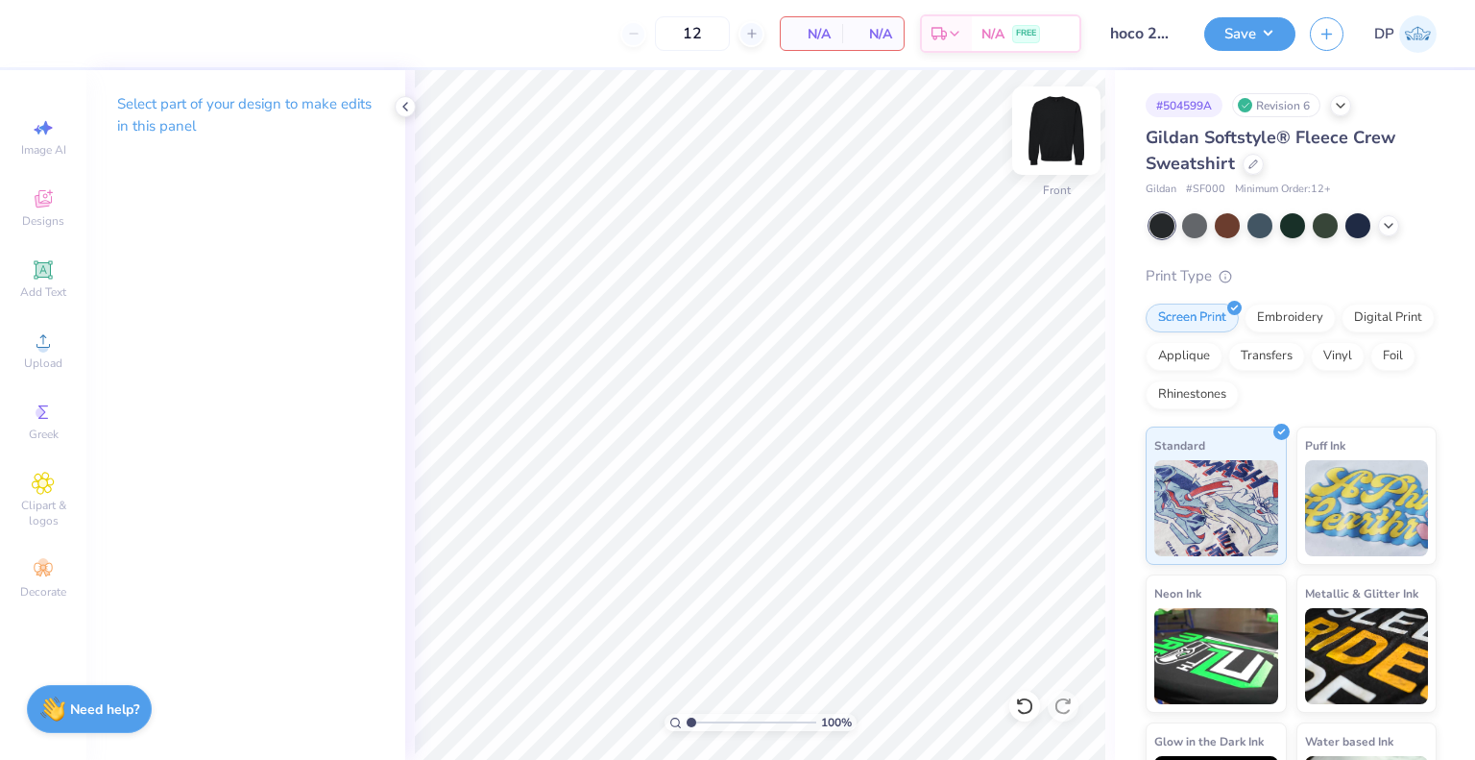
click at [1067, 149] on img at bounding box center [1056, 130] width 77 height 77
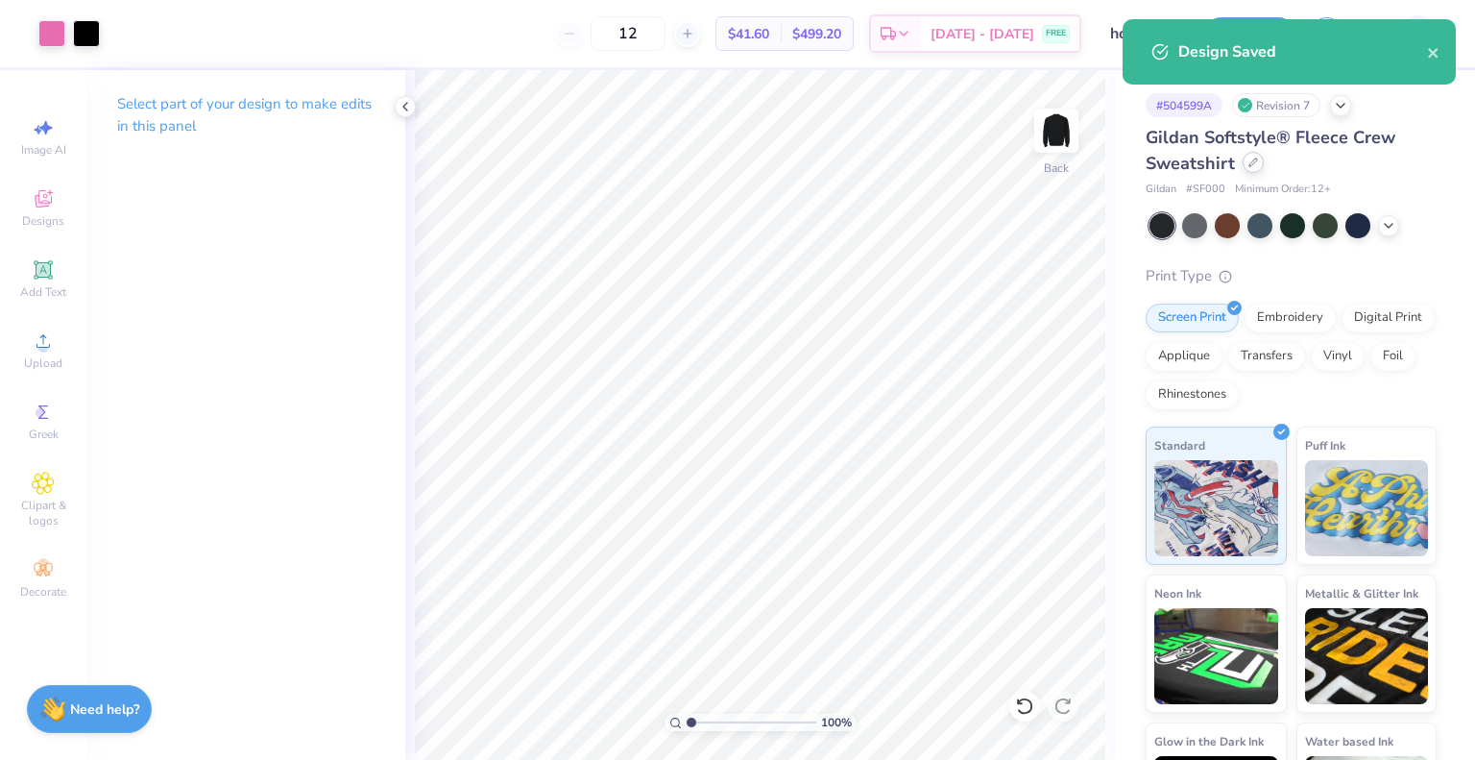
click at [1256, 157] on div at bounding box center [1253, 162] width 21 height 21
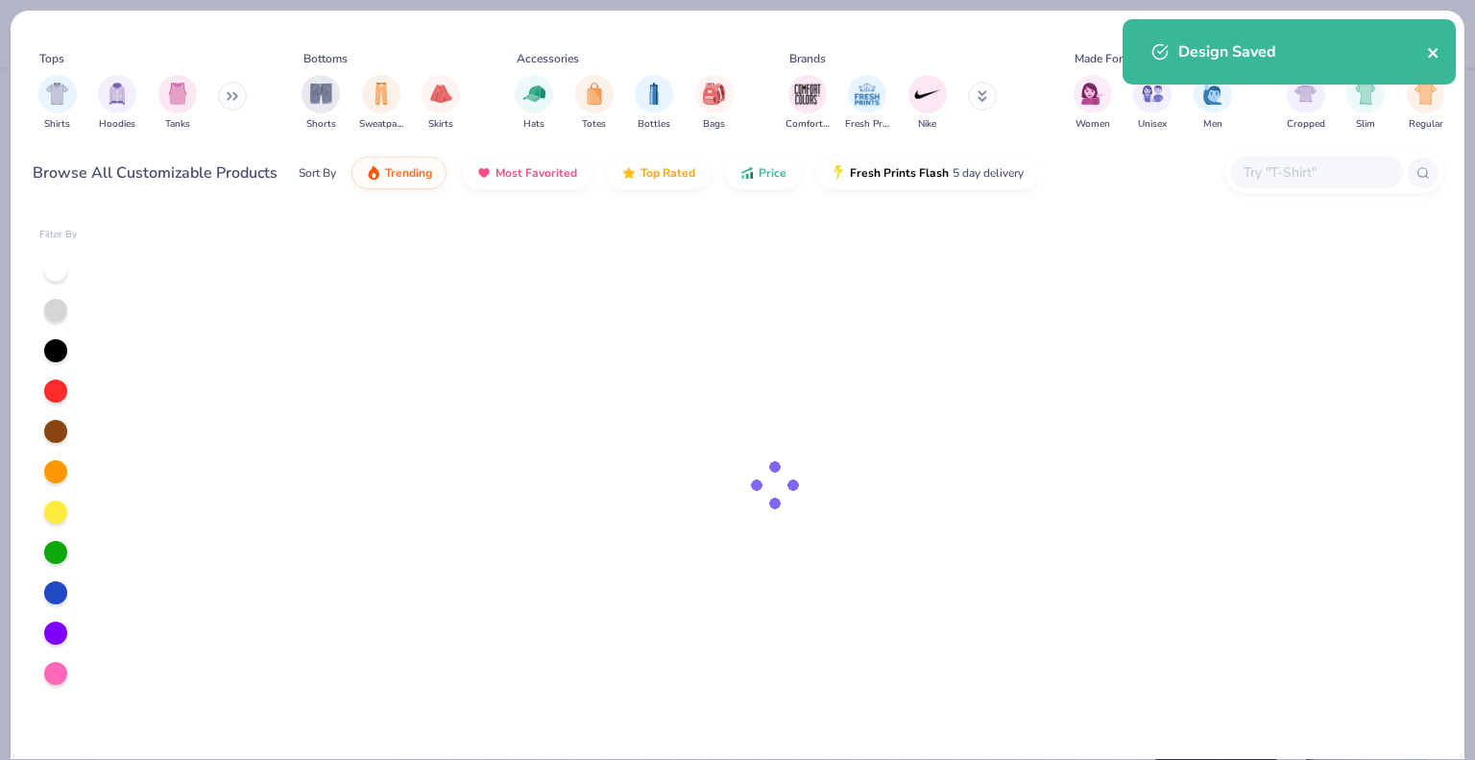
click at [1435, 53] on icon "close" at bounding box center [1433, 52] width 13 height 15
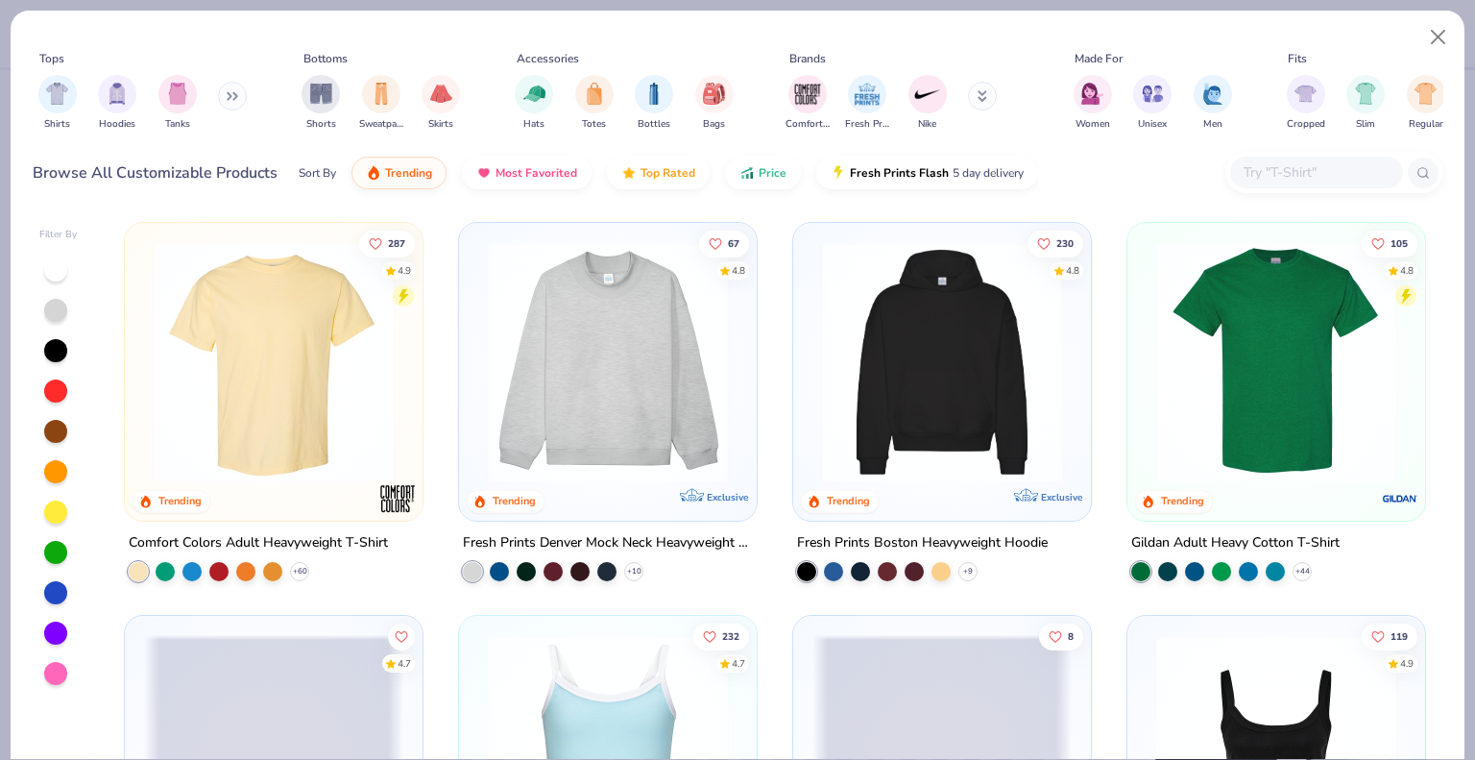
click at [1290, 174] on input "text" at bounding box center [1316, 172] width 148 height 22
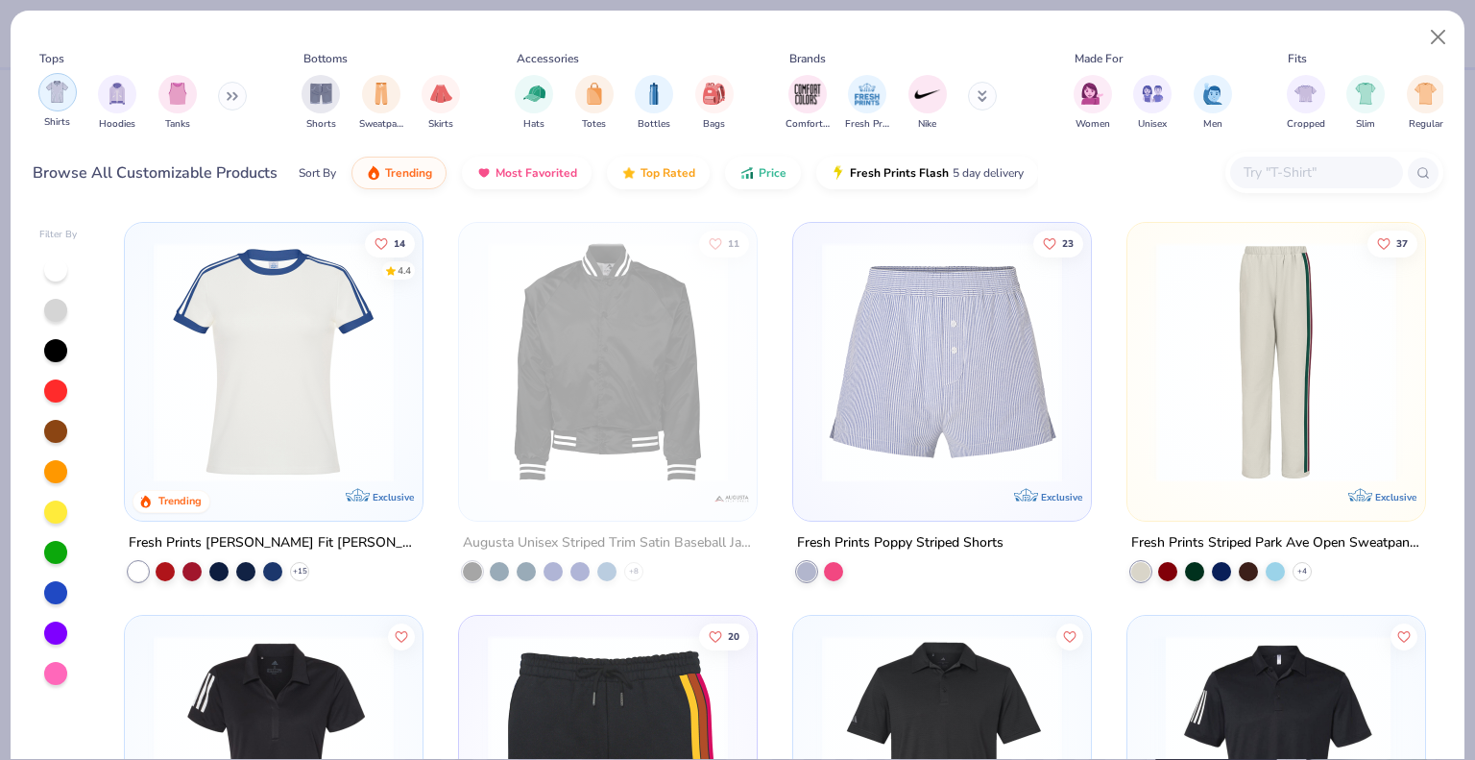
click at [61, 92] on img "filter for Shirts" at bounding box center [57, 92] width 22 height 22
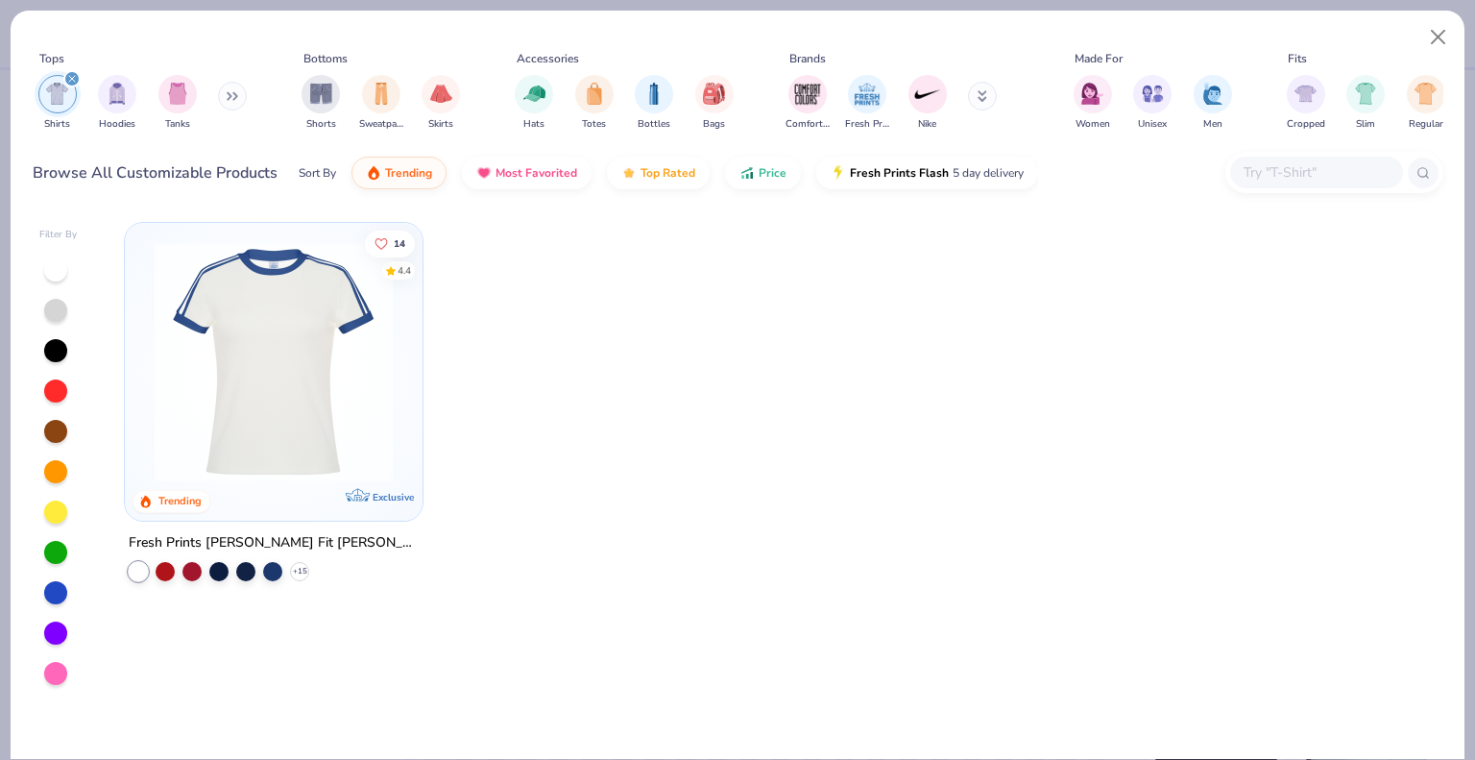
click at [1185, 183] on div "Browse All Customizable Products Sort By Trending Most Favorited Top Rated Pric…" at bounding box center [738, 173] width 1411 height 54
click at [1434, 29] on button "Close" at bounding box center [1439, 37] width 37 height 37
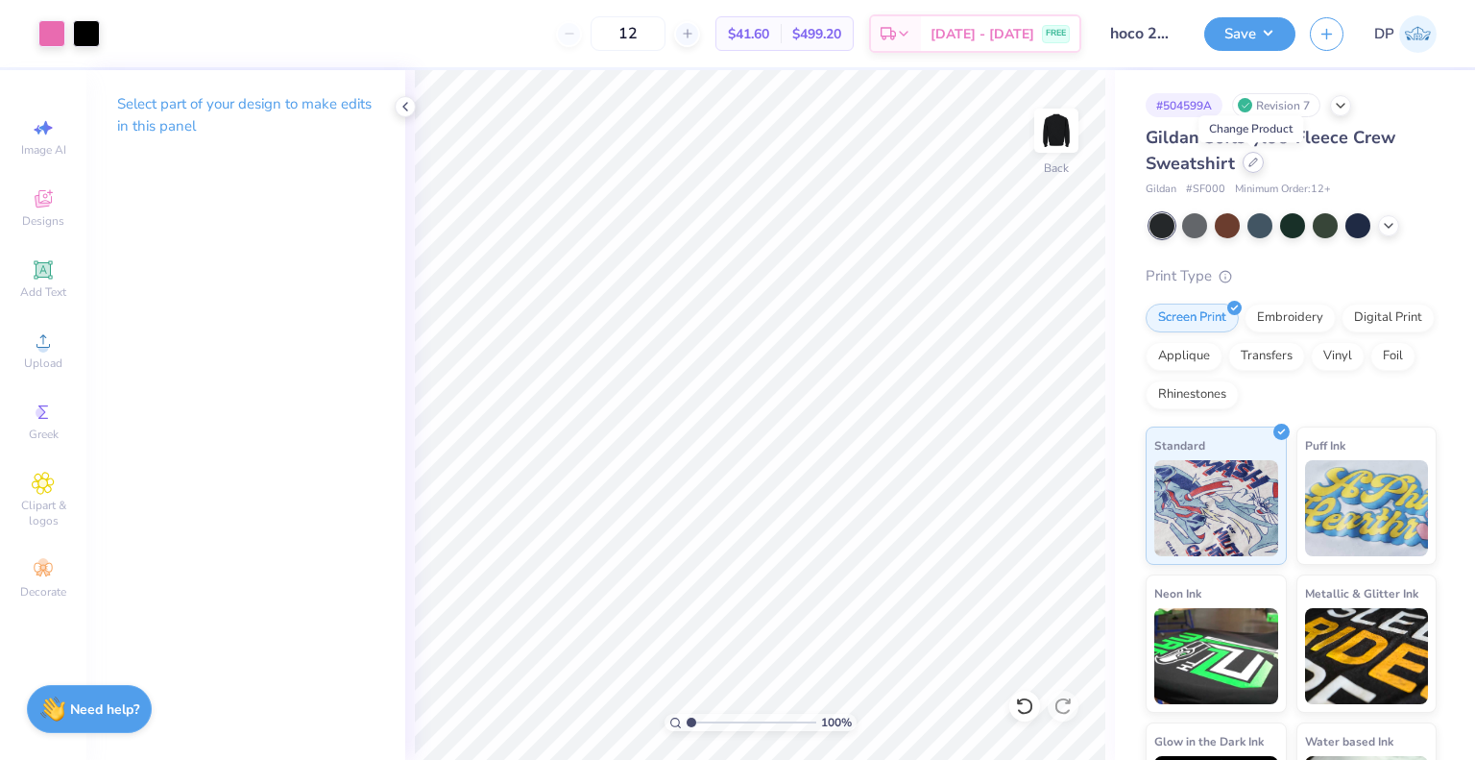
click at [1253, 164] on icon at bounding box center [1254, 163] width 10 height 10
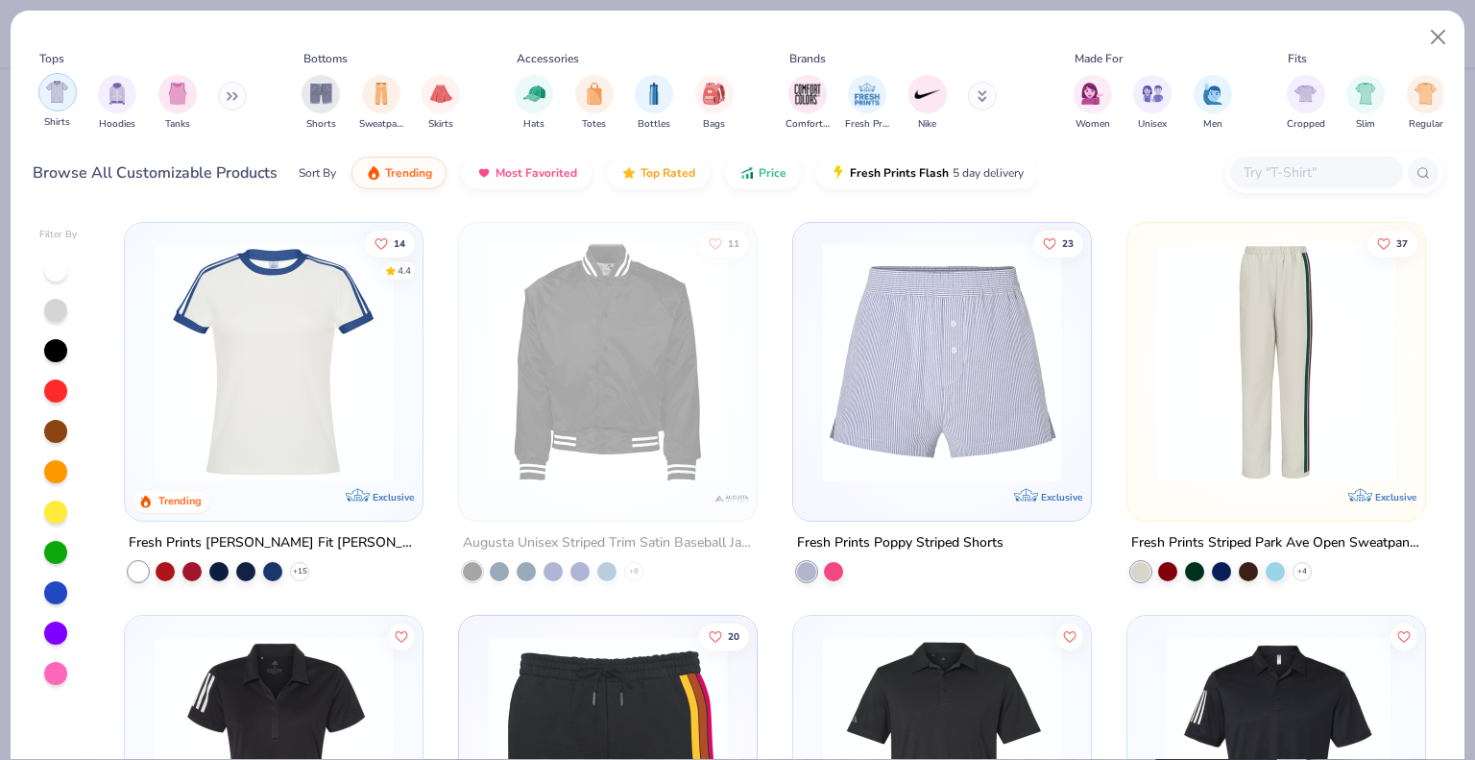
click at [73, 86] on div "filter for Shirts" at bounding box center [57, 92] width 38 height 38
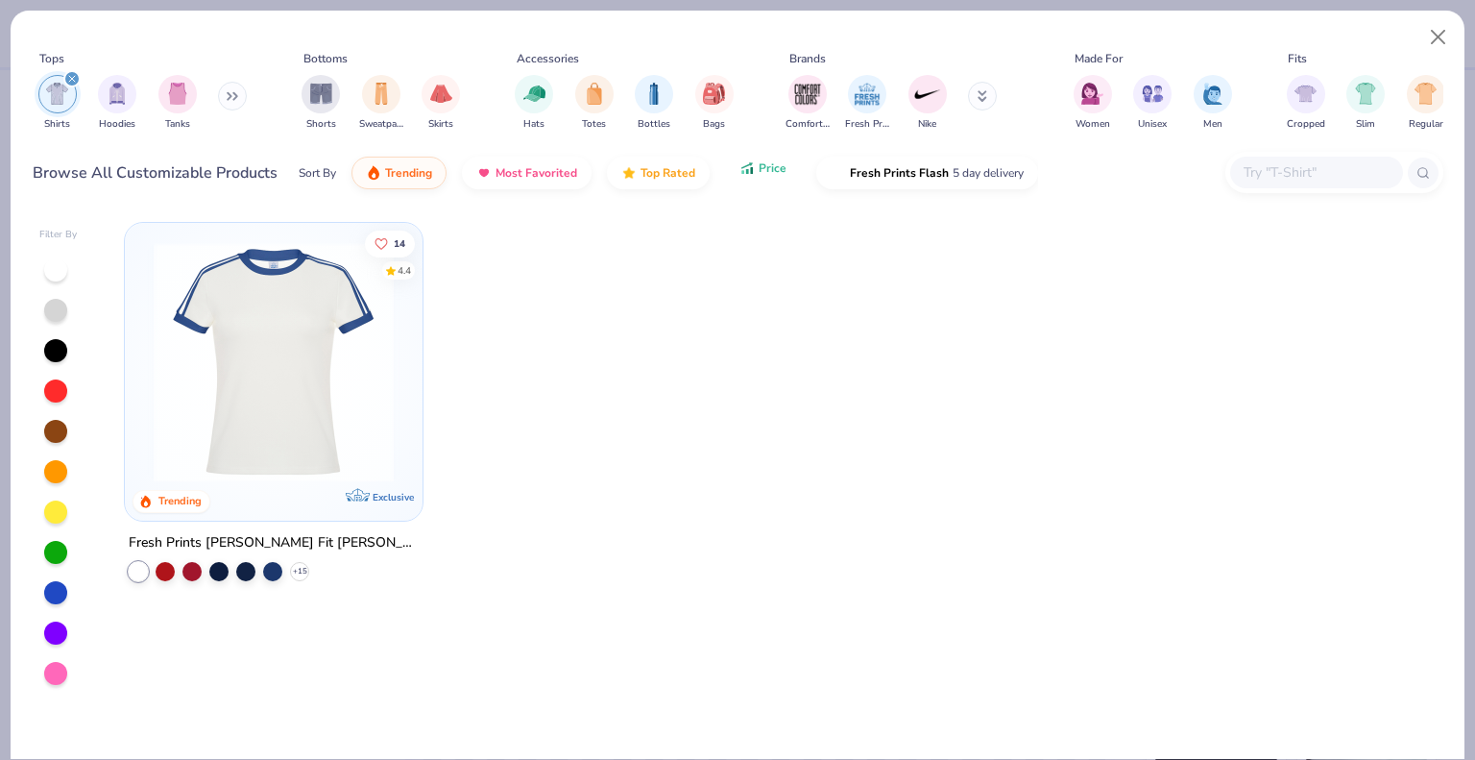
click at [740, 167] on icon "button" at bounding box center [747, 167] width 15 height 17
click at [653, 327] on div at bounding box center [608, 418] width 300 height 392
click at [1291, 161] on input "text" at bounding box center [1316, 172] width 148 height 22
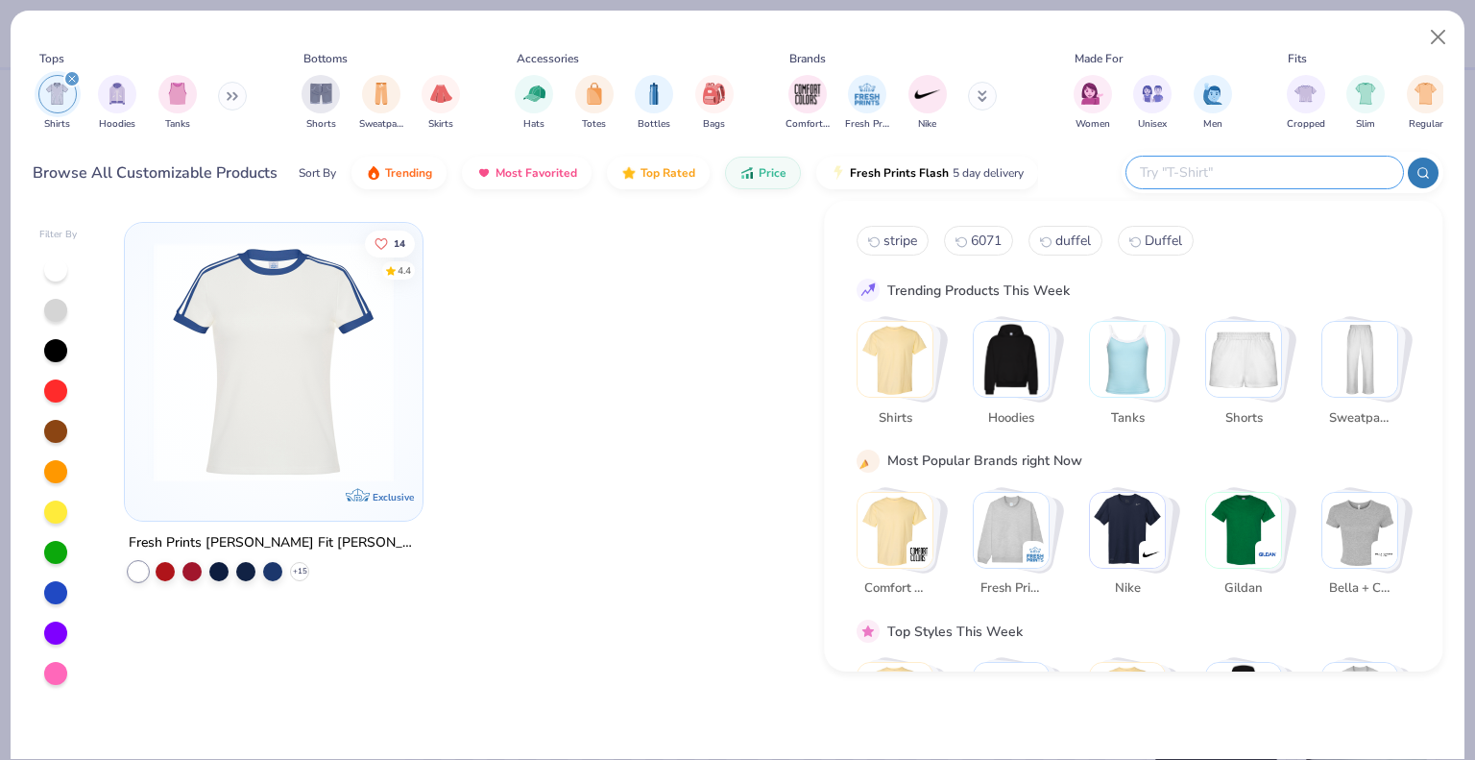
click at [921, 381] on img "Stack Card Button Shirts" at bounding box center [895, 359] width 75 height 75
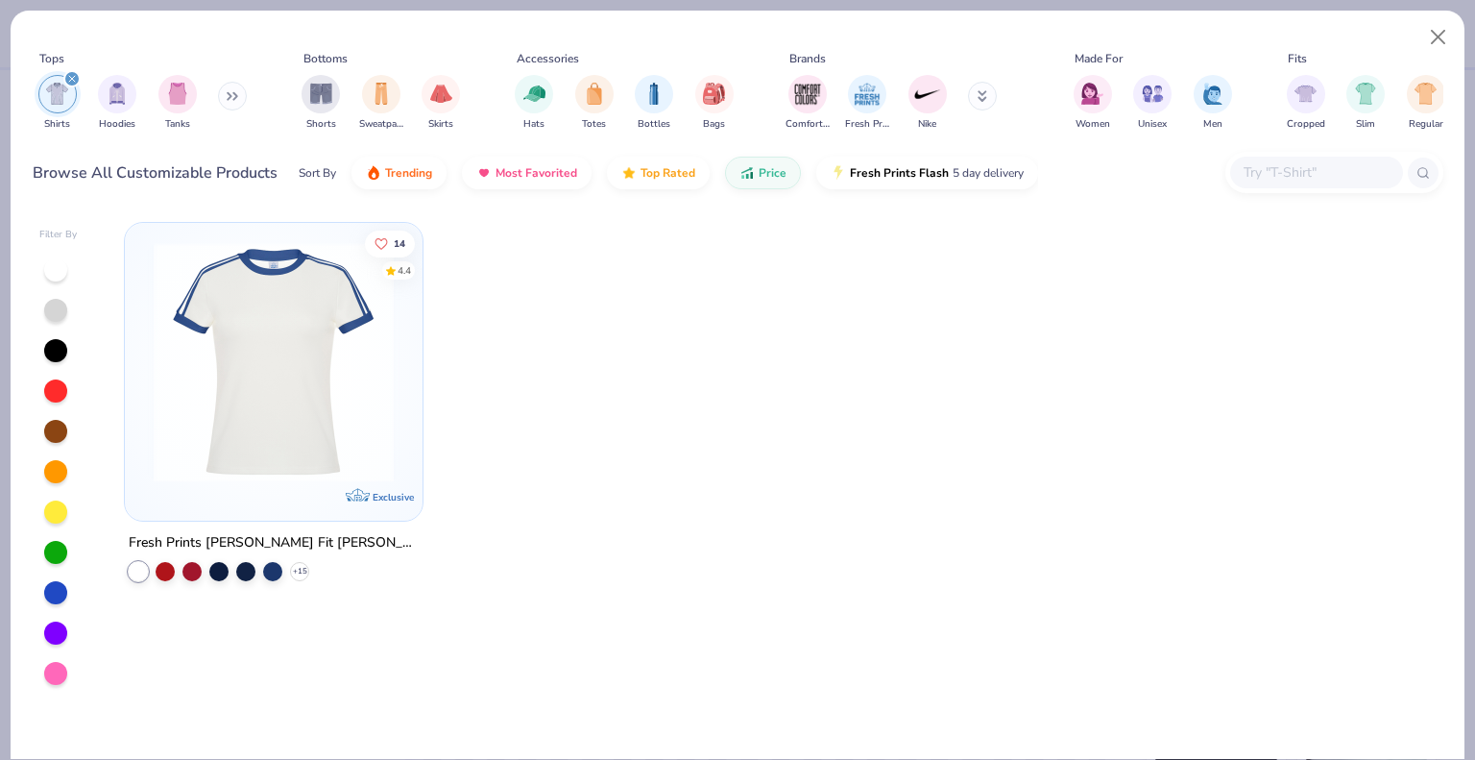
click at [75, 75] on icon "filter for Shirts" at bounding box center [72, 79] width 8 height 8
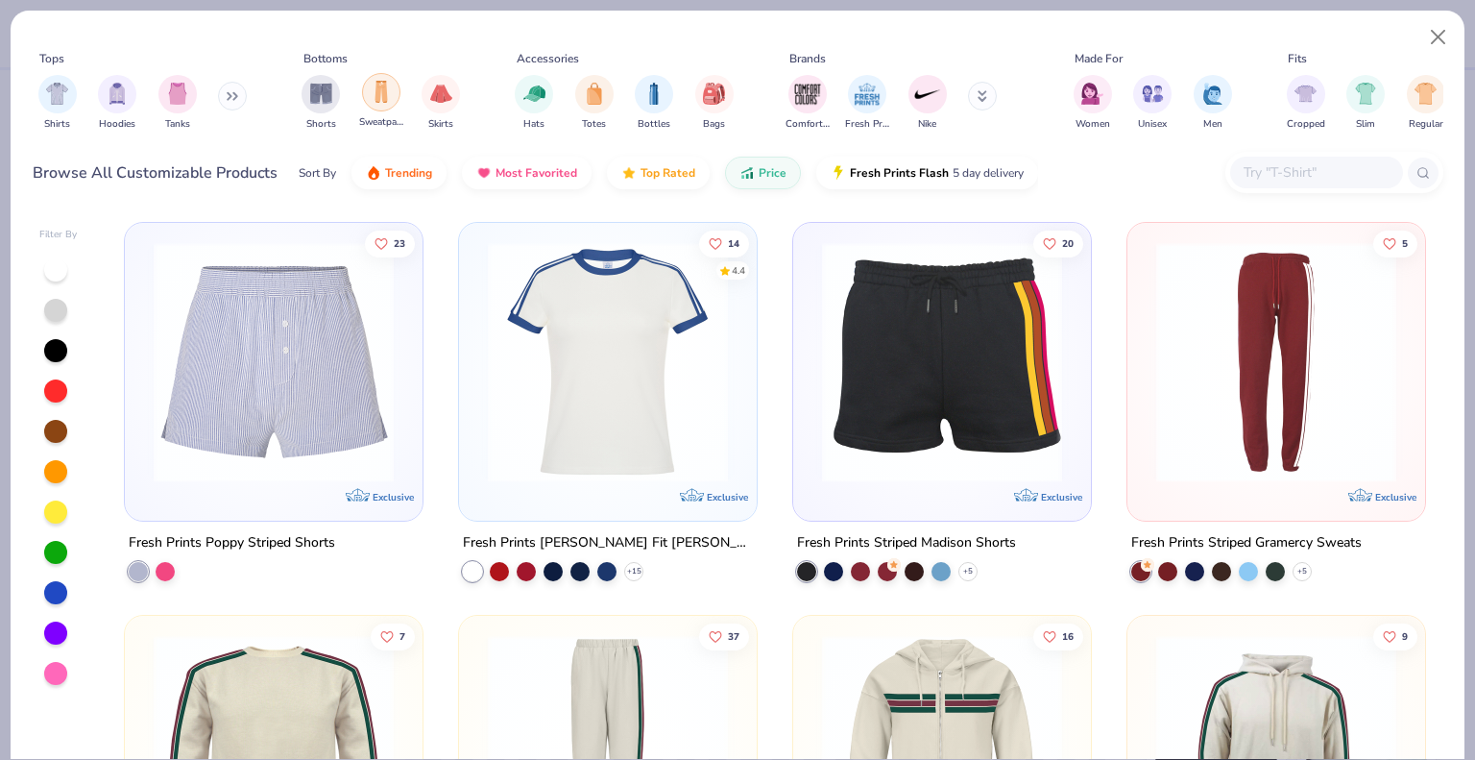
click at [387, 107] on div "filter for Sweatpants" at bounding box center [381, 92] width 38 height 38
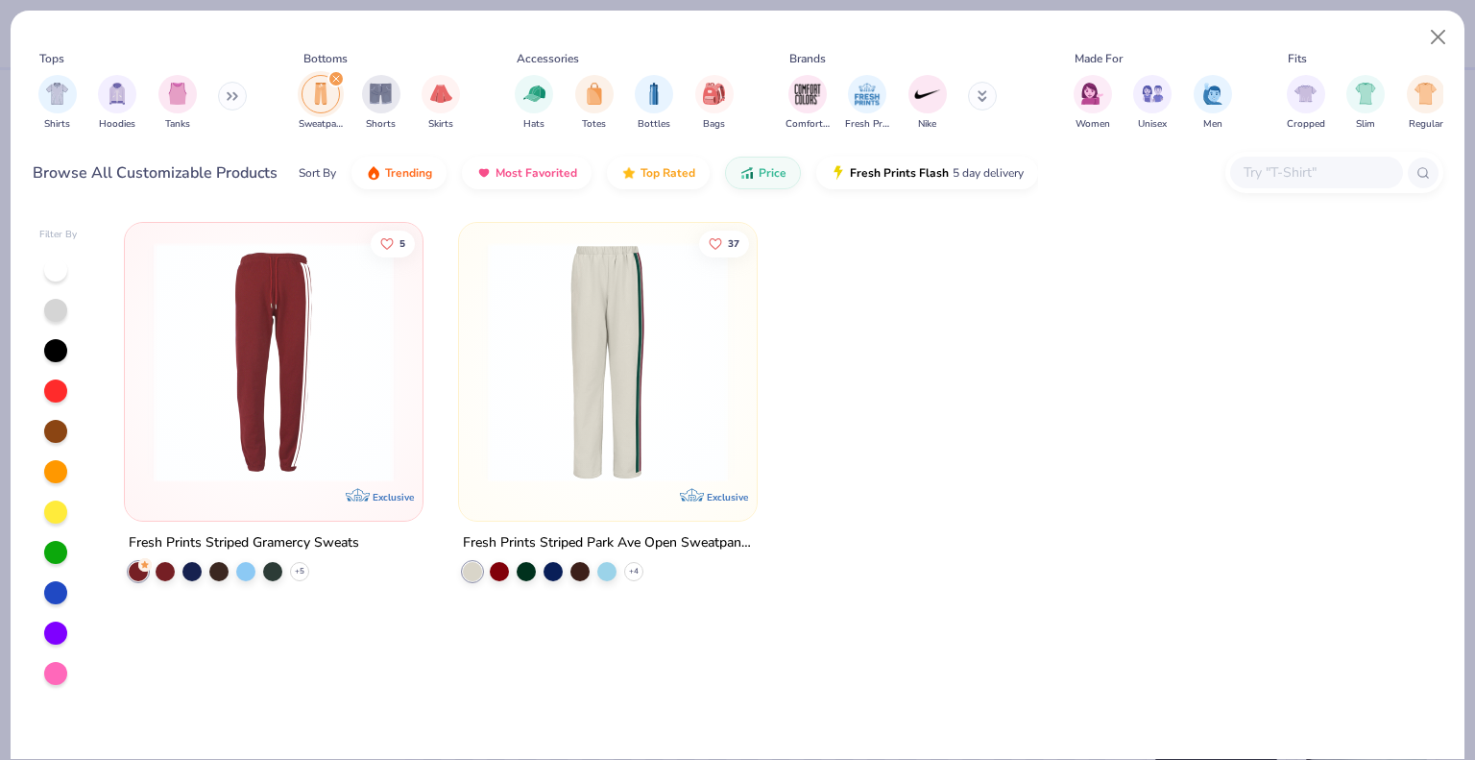
click at [1313, 168] on input "text" at bounding box center [1316, 172] width 148 height 22
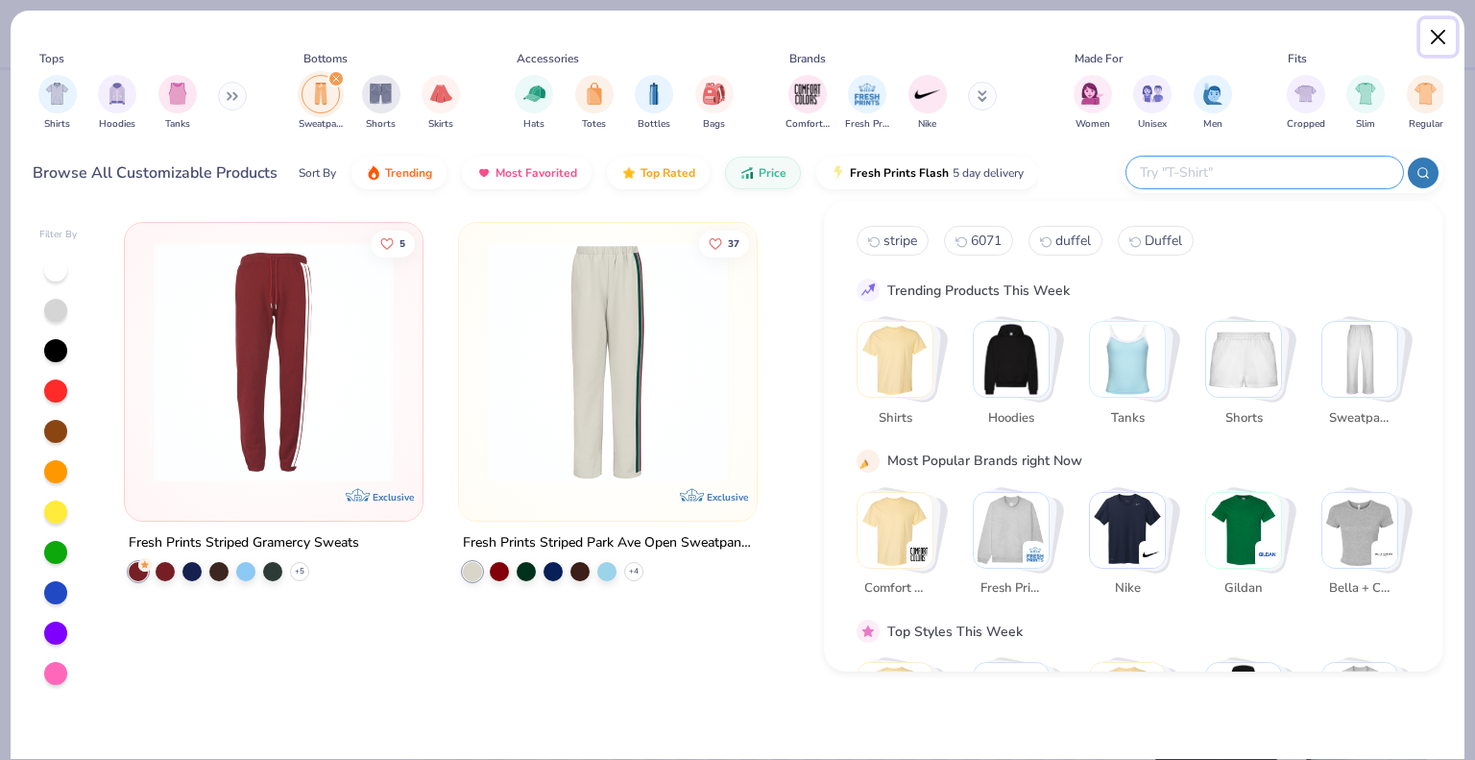
drag, startPoint x: 1455, startPoint y: 35, endPoint x: 1445, endPoint y: 35, distance: 10.6
click at [1454, 35] on button "Close" at bounding box center [1439, 37] width 37 height 37
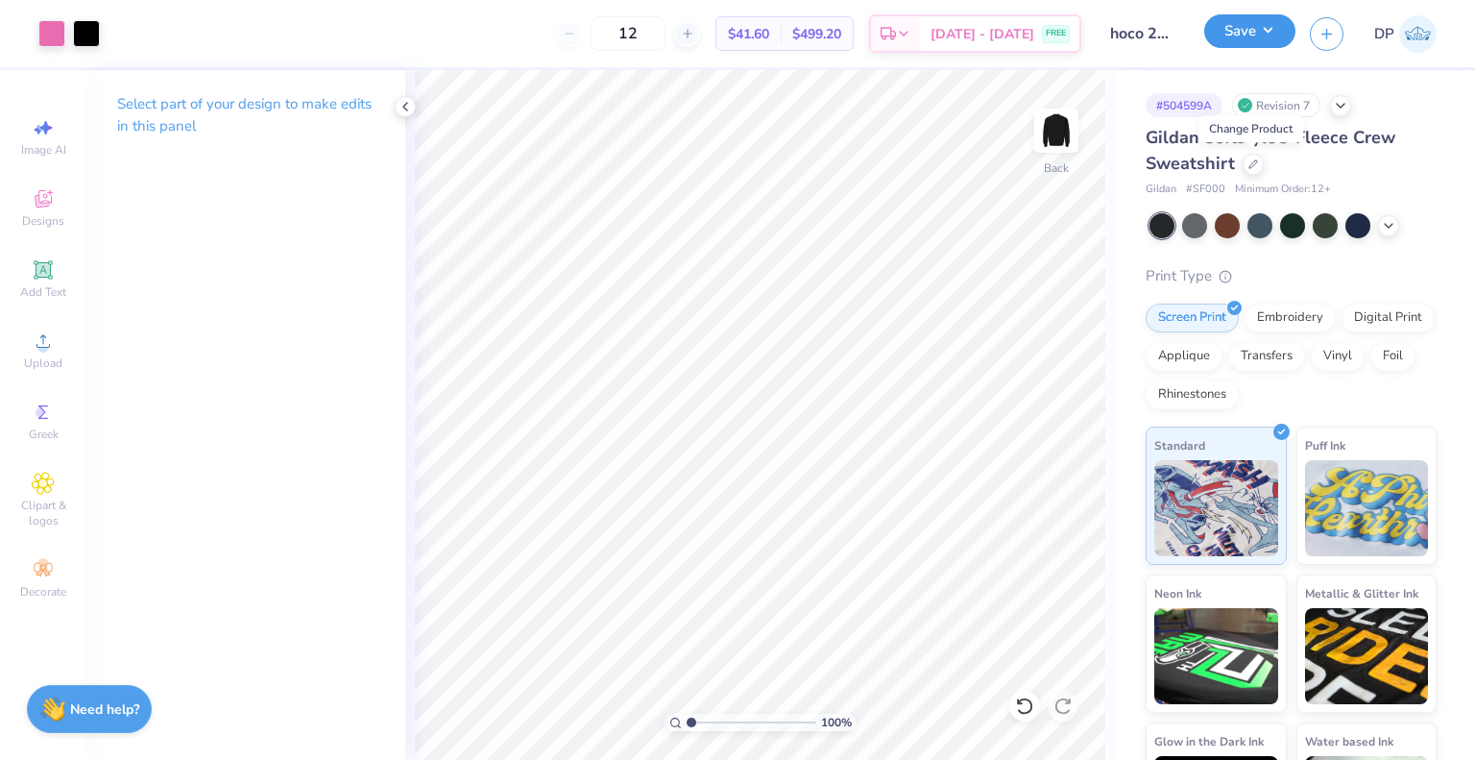
click at [1263, 44] on button "Save" at bounding box center [1250, 31] width 91 height 34
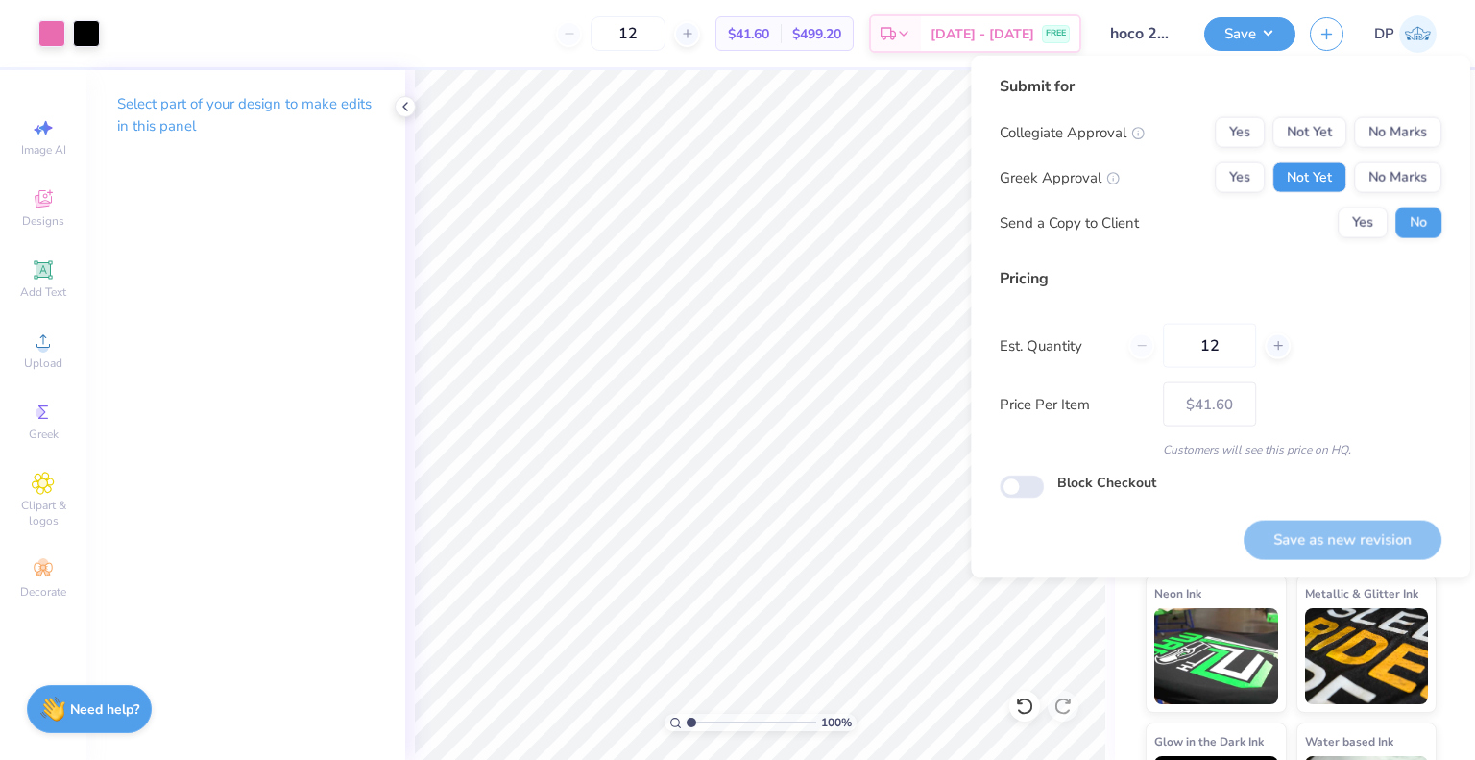
click at [1327, 176] on button "Not Yet" at bounding box center [1310, 177] width 74 height 31
click at [1329, 133] on button "Not Yet" at bounding box center [1310, 132] width 74 height 31
click at [1364, 204] on div "Collegiate Approval Yes Not Yet No Marks Greek Approval Yes Not Yet No Marks Se…" at bounding box center [1221, 177] width 442 height 121
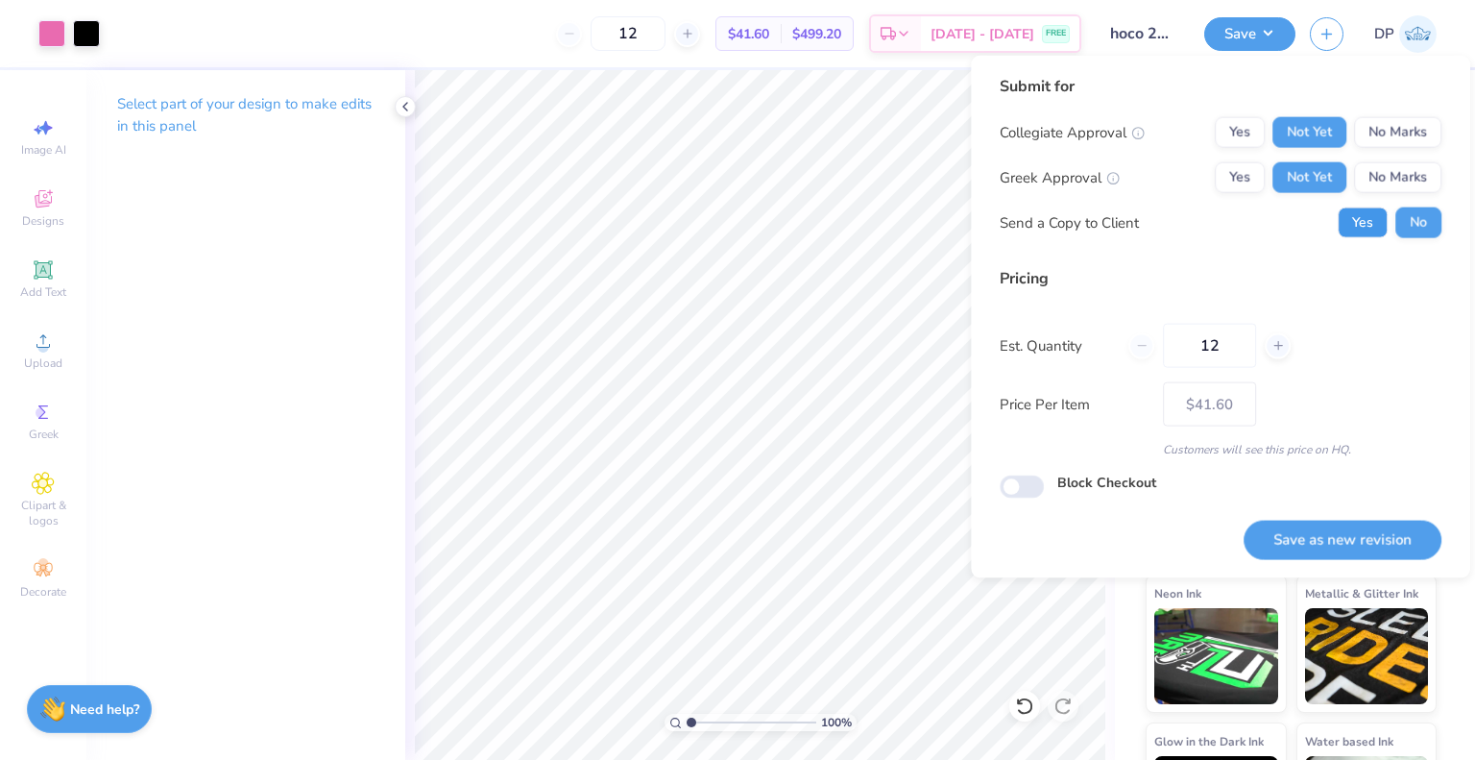
click at [1361, 235] on button "Yes" at bounding box center [1363, 222] width 50 height 31
click at [1341, 538] on button "Save as new revision" at bounding box center [1343, 539] width 198 height 39
